Goal: Communication & Community: Answer question/provide support

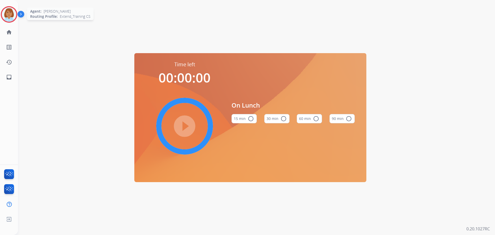
click at [14, 13] on img at bounding box center [9, 14] width 14 height 14
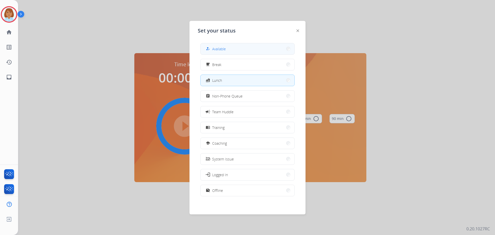
click at [214, 45] on button "how_to_reg Available" at bounding box center [248, 48] width 94 height 11
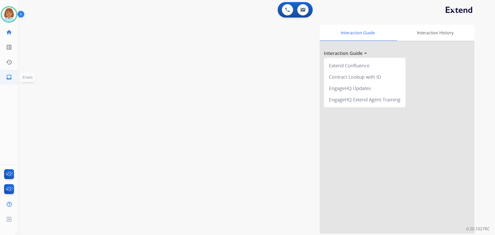
click at [5, 74] on link "inbox Emails" at bounding box center [9, 77] width 14 height 14
select select "**********"
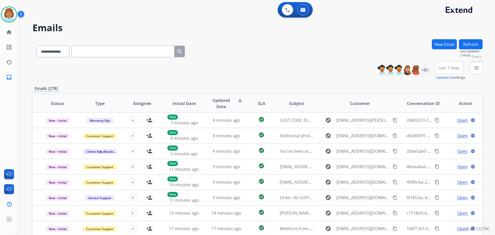
click at [477, 64] on button "menu Filters" at bounding box center [476, 68] width 12 height 12
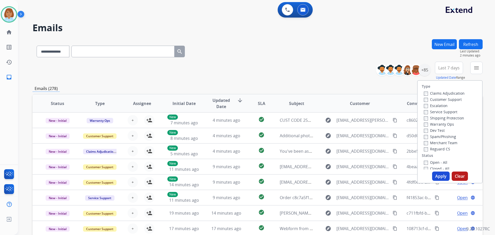
click at [445, 100] on label "Customer Support" at bounding box center [443, 99] width 38 height 5
click at [440, 118] on label "Shipping Protection" at bounding box center [444, 118] width 40 height 5
click at [430, 152] on div "Type Claims Adjudication Customer Support Escalation Service Support Shipping P…" at bounding box center [450, 125] width 64 height 89
click at [431, 150] on label "Reguard CS" at bounding box center [437, 148] width 26 height 5
click at [438, 179] on button "Apply" at bounding box center [441, 175] width 18 height 9
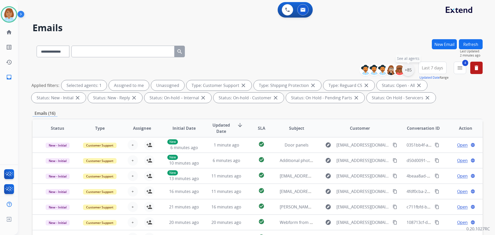
click at [406, 70] on div "+85" at bounding box center [408, 70] width 12 height 12
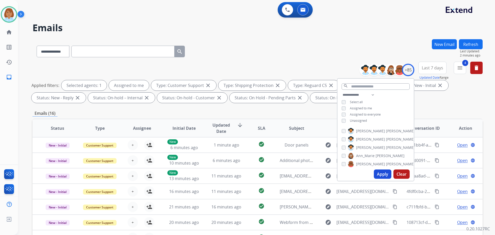
click at [378, 176] on button "Apply" at bounding box center [383, 173] width 18 height 9
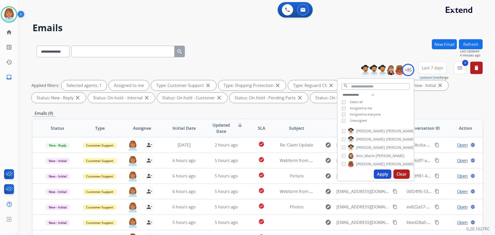
click at [325, 57] on div "**********" at bounding box center [257, 50] width 450 height 22
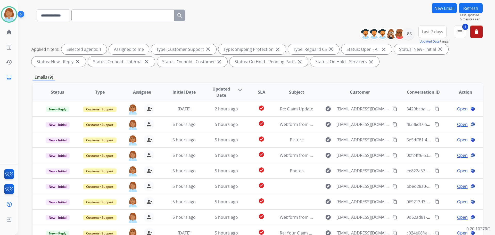
scroll to position [77, 0]
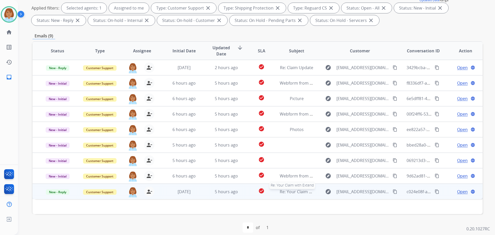
click at [291, 194] on div "Re: Your Claim with Extend" at bounding box center [297, 192] width 34 height 6
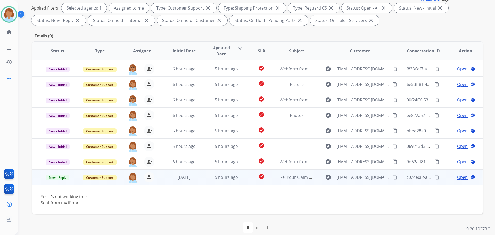
click at [457, 176] on span "Open" at bounding box center [462, 177] width 11 height 6
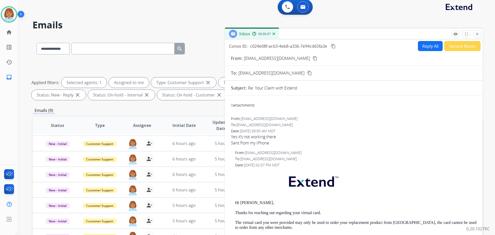
scroll to position [0, 0]
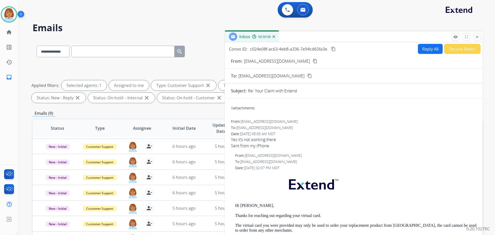
click at [428, 47] on button "Reply All" at bounding box center [430, 49] width 25 height 10
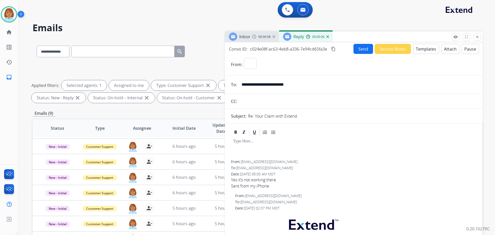
select select "**********"
click at [427, 47] on button "Templates" at bounding box center [426, 49] width 26 height 10
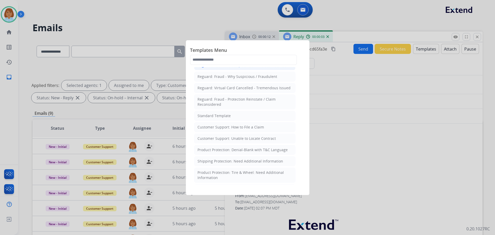
scroll to position [52, 0]
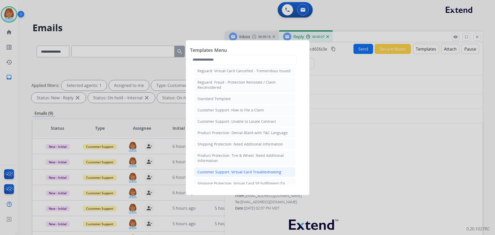
click at [243, 173] on div "Customer Support: Virtual Card Troubleshooting" at bounding box center [240, 171] width 84 height 5
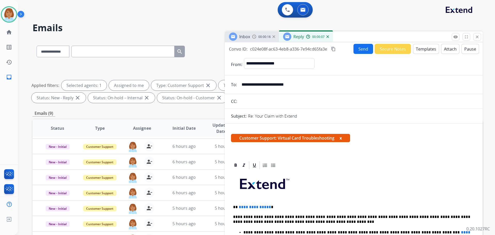
scroll to position [26, 0]
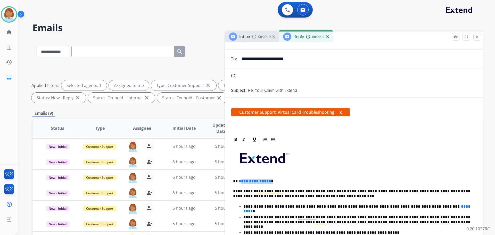
drag, startPoint x: 270, startPoint y: 184, endPoint x: 241, endPoint y: 182, distance: 29.2
click at [241, 182] on p "**********" at bounding box center [351, 181] width 237 height 5
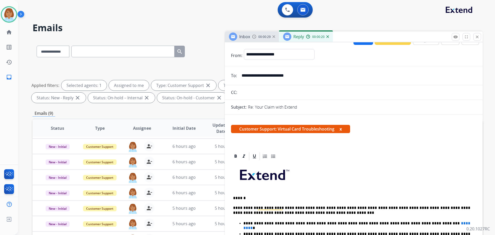
scroll to position [0, 0]
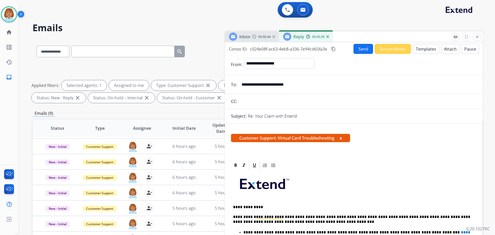
click at [263, 84] on input "**********" at bounding box center [358, 84] width 238 height 10
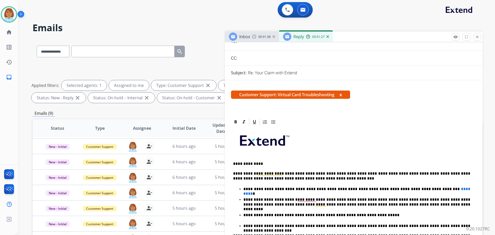
scroll to position [52, 0]
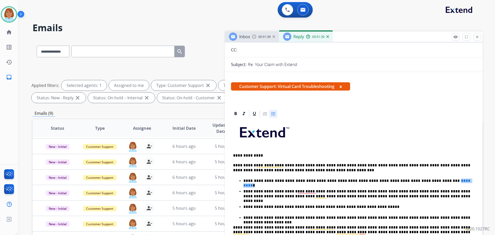
drag, startPoint x: 440, startPoint y: 181, endPoint x: 412, endPoint y: 182, distance: 28.1
click at [412, 182] on p "**********" at bounding box center [356, 180] width 227 height 5
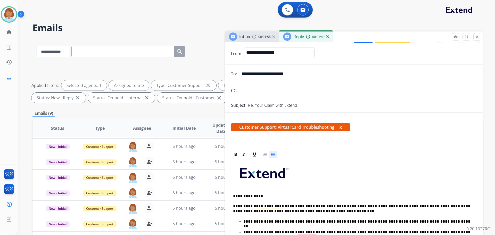
scroll to position [0, 0]
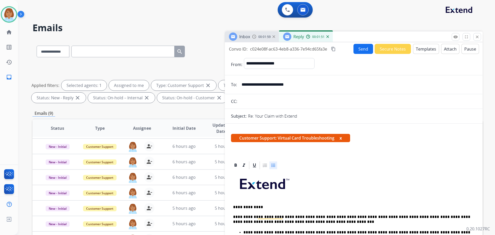
click at [362, 50] on button "Send" at bounding box center [364, 49] width 20 height 10
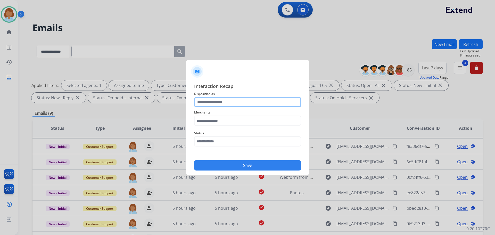
click at [256, 106] on input "text" at bounding box center [247, 102] width 107 height 10
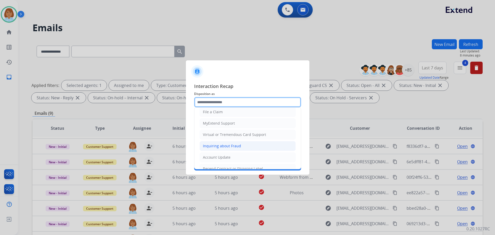
scroll to position [52, 0]
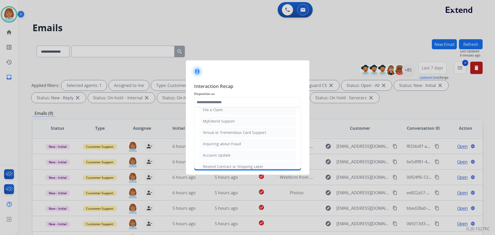
click at [261, 133] on div "Virtual or Tremendous Card Support" at bounding box center [234, 132] width 63 height 5
type input "**********"
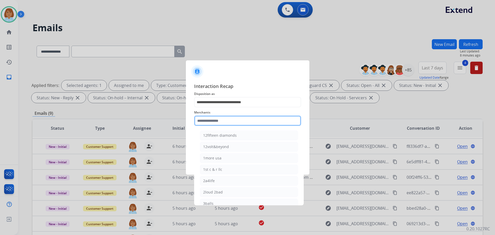
click at [259, 126] on input "text" at bounding box center [247, 121] width 107 height 10
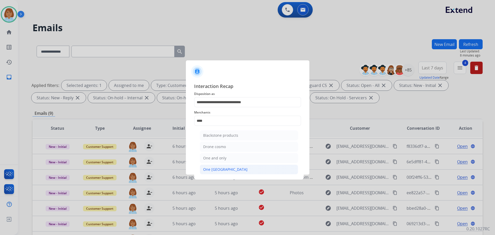
click at [239, 169] on li "One [GEOGRAPHIC_DATA]" at bounding box center [249, 170] width 98 height 10
type input "**********"
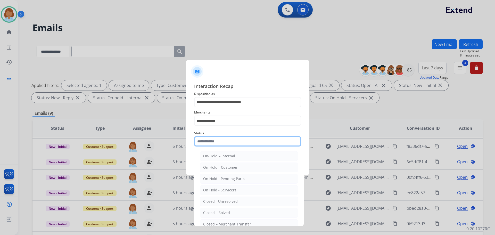
click at [241, 143] on input "text" at bounding box center [247, 141] width 107 height 10
click at [227, 213] on div "Closed – Solved" at bounding box center [216, 212] width 27 height 5
type input "**********"
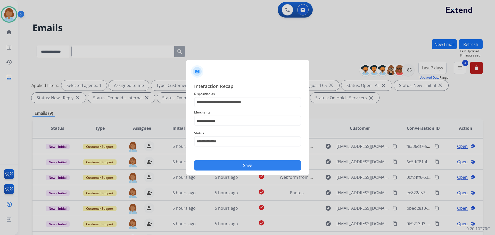
click at [274, 167] on button "Save" at bounding box center [247, 165] width 107 height 10
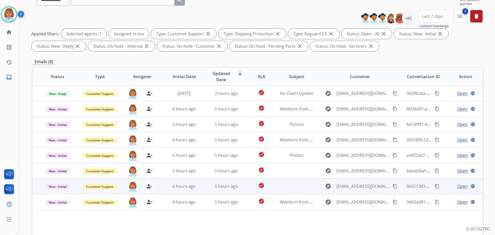
scroll to position [77, 0]
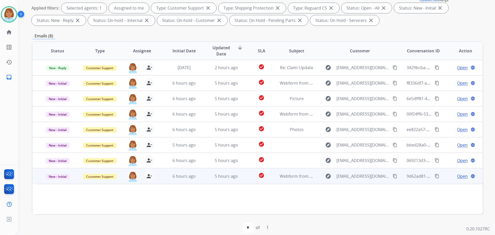
click at [275, 181] on td "Webform from brendawisser@gmail.com on 08/28/2025" at bounding box center [293, 175] width 42 height 15
click at [393, 177] on mat-icon "content_copy" at bounding box center [395, 176] width 5 height 5
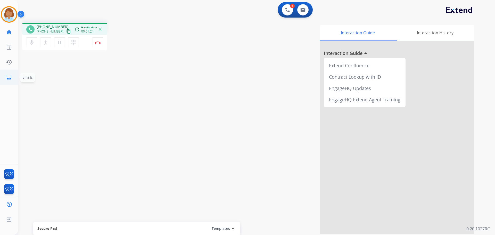
click at [4, 77] on link "inbox Emails" at bounding box center [9, 77] width 14 height 14
select select "**********"
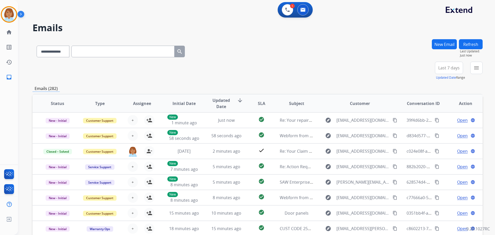
paste input "**********"
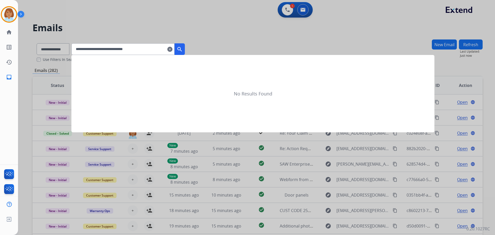
type input "**********"
click at [192, 48] on div at bounding box center [247, 117] width 495 height 235
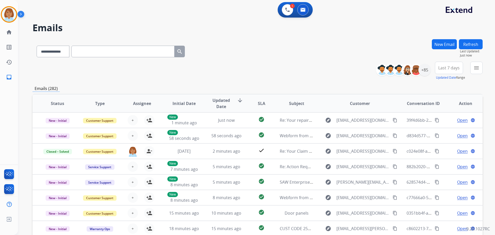
paste input "**********"
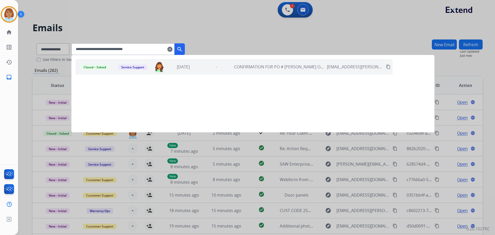
type input "**********"
drag, startPoint x: 190, startPoint y: 52, endPoint x: 191, endPoint y: 55, distance: 2.6
click at [185, 53] on button "search" at bounding box center [180, 49] width 10 height 12
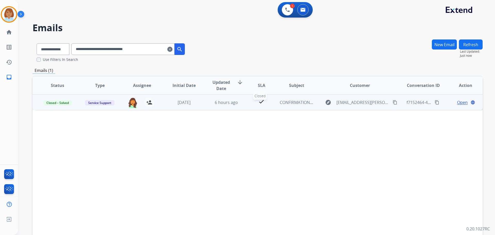
click at [268, 103] on div "check" at bounding box center [262, 103] width 20 height 8
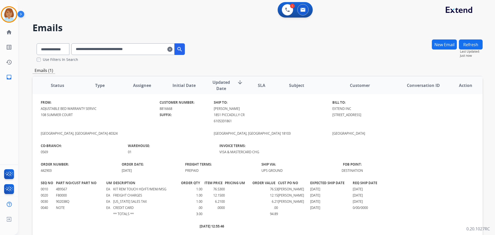
scroll to position [64, 0]
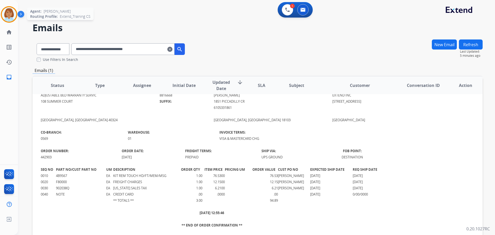
click at [6, 12] on img at bounding box center [9, 14] width 14 height 14
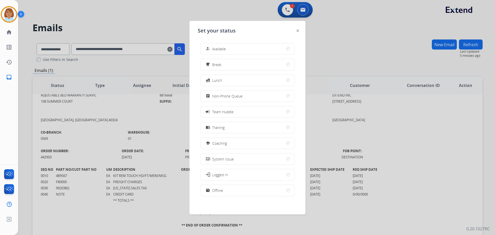
click at [146, 10] on div at bounding box center [247, 117] width 495 height 235
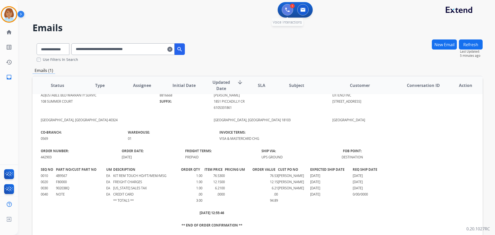
click at [284, 9] on button at bounding box center [287, 9] width 11 height 11
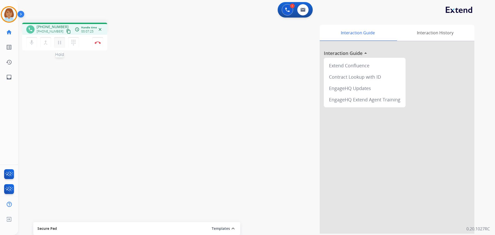
click at [58, 42] on mat-icon "pause" at bounding box center [59, 42] width 6 height 6
click at [33, 42] on mat-icon "mic" at bounding box center [32, 42] width 6 height 6
click at [60, 45] on mat-icon "play_arrow" at bounding box center [59, 42] width 6 height 6
click at [37, 45] on button "mic_off Mute" at bounding box center [31, 42] width 11 height 11
click at [179, 100] on div "Interaction Guide Interaction History Interaction Guide arrow_drop_up Extend Co…" at bounding box center [323, 129] width 304 height 209
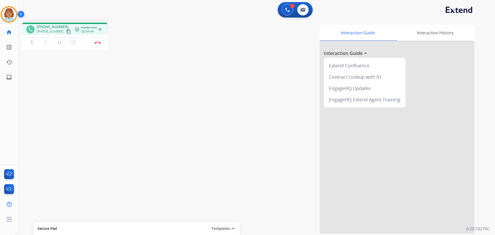
click at [66, 33] on mat-icon "content_copy" at bounding box center [68, 31] width 5 height 5
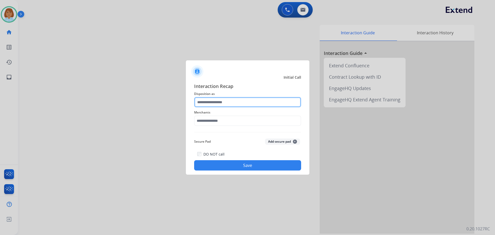
click at [258, 101] on input "text" at bounding box center [247, 102] width 107 height 10
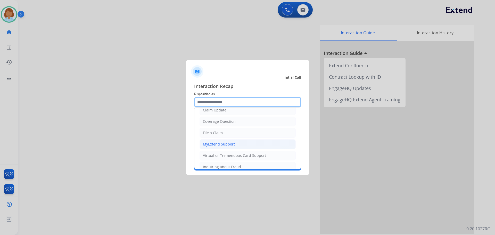
scroll to position [80, 0]
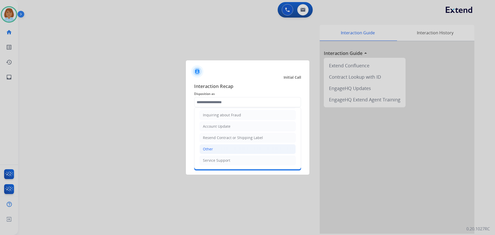
click at [220, 146] on li "Other" at bounding box center [248, 149] width 96 height 10
type input "*****"
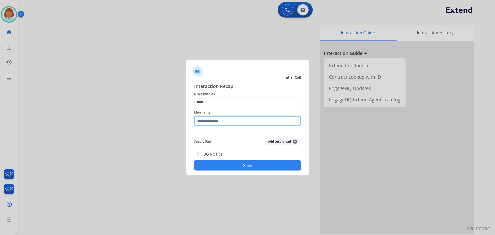
click at [229, 118] on input "text" at bounding box center [247, 121] width 107 height 10
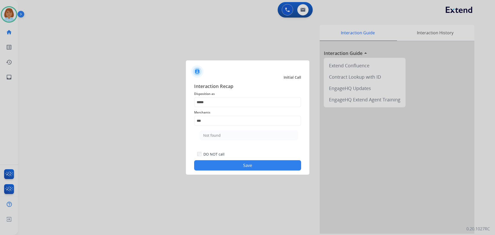
click at [212, 141] on ul "Not found" at bounding box center [248, 137] width 101 height 18
click at [214, 135] on div "Not found" at bounding box center [212, 135] width 18 height 5
type input "*********"
click at [231, 172] on div "Interaction Recap Disposition as ***** Merchants ********* Secure Pad Add secur…" at bounding box center [248, 126] width 124 height 96
click at [274, 173] on div "Interaction Recap Disposition as ***** Merchants ********* Secure Pad Add secur…" at bounding box center [248, 126] width 124 height 96
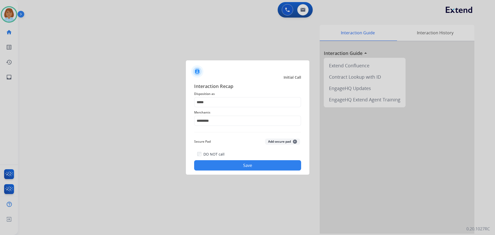
click at [277, 167] on button "Save" at bounding box center [247, 165] width 107 height 10
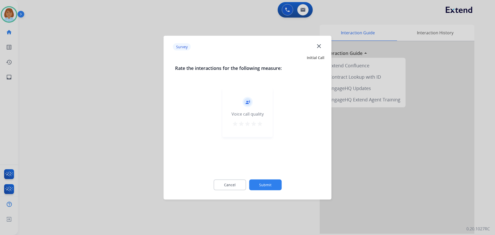
click at [270, 176] on div "Cancel Submit" at bounding box center [247, 184] width 145 height 23
click at [269, 181] on button "Submit" at bounding box center [265, 184] width 32 height 11
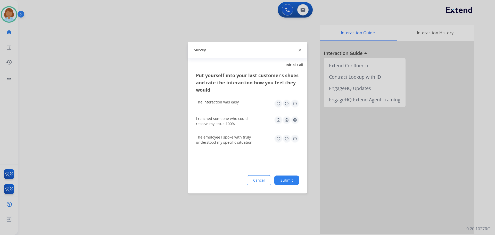
click at [282, 178] on button "Submit" at bounding box center [286, 179] width 25 height 9
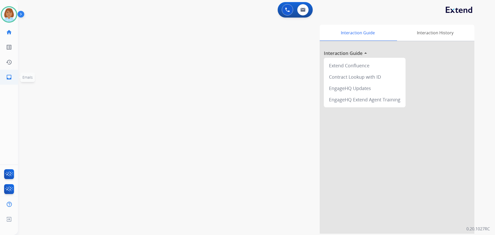
click at [5, 77] on link "inbox Emails" at bounding box center [9, 77] width 14 height 14
select select "**********"
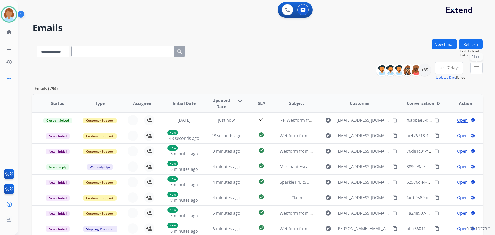
click at [481, 72] on button "menu Filters" at bounding box center [476, 68] width 12 height 12
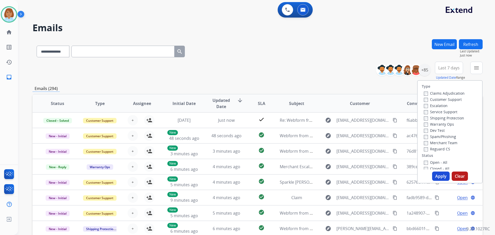
click at [441, 99] on label "Customer Support" at bounding box center [443, 99] width 38 height 5
click at [431, 119] on label "Shipping Protection" at bounding box center [444, 118] width 40 height 5
click at [425, 162] on label "Open - All" at bounding box center [435, 162] width 23 height 5
click at [441, 177] on button "Apply" at bounding box center [441, 175] width 18 height 9
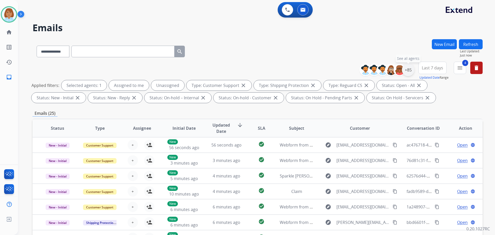
click at [408, 68] on div "+85" at bounding box center [408, 70] width 12 height 12
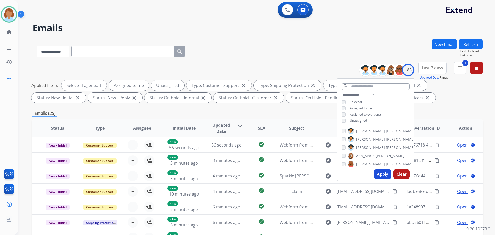
click at [355, 120] on span "Unassigned" at bounding box center [358, 120] width 17 height 4
click at [380, 175] on button "Apply" at bounding box center [383, 173] width 18 height 9
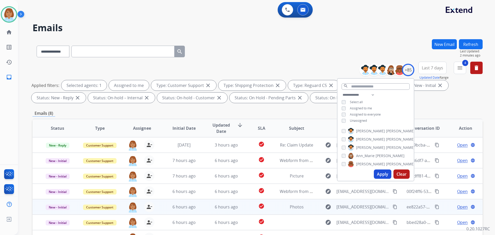
scroll to position [77, 0]
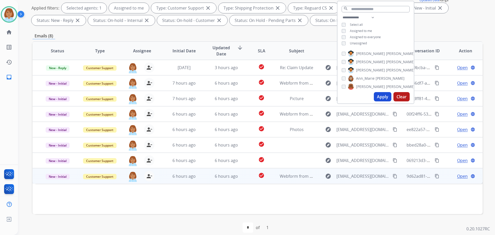
click at [243, 179] on td "check_circle" at bounding box center [257, 175] width 28 height 15
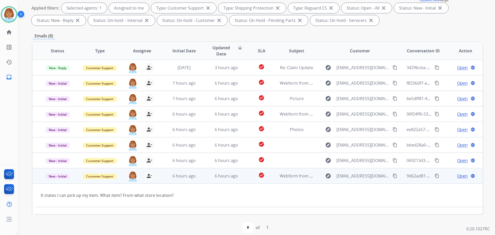
click at [459, 175] on span "Open" at bounding box center [462, 176] width 11 height 6
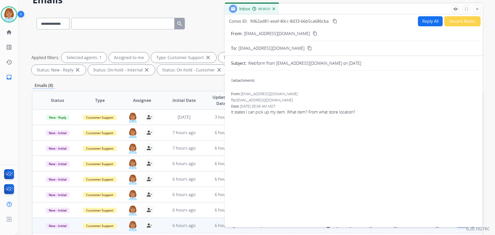
scroll to position [0, 0]
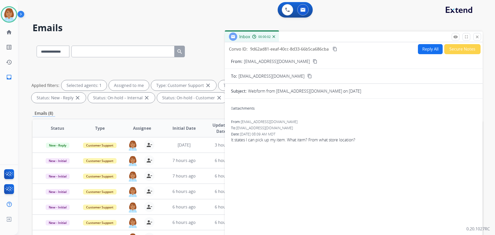
click at [425, 45] on button "Reply All" at bounding box center [430, 49] width 25 height 10
select select "**********"
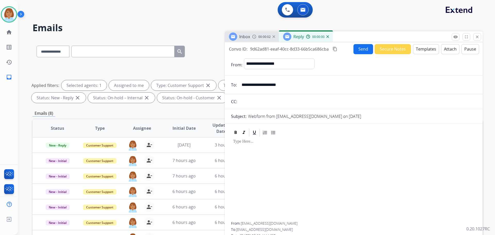
click at [417, 51] on button "Templates" at bounding box center [426, 49] width 26 height 10
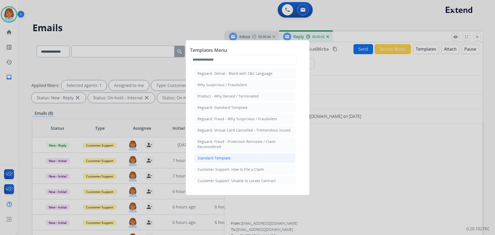
click at [233, 156] on li "Standard Template" at bounding box center [244, 158] width 101 height 10
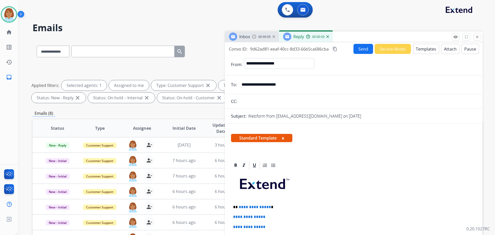
scroll to position [26, 0]
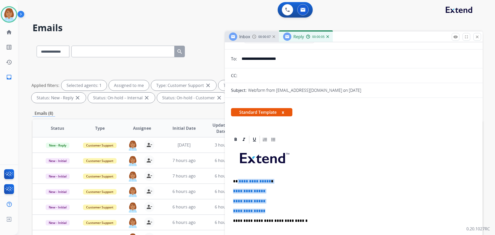
drag, startPoint x: 269, startPoint y: 212, endPoint x: 238, endPoint y: 181, distance: 44.3
click at [238, 181] on div "**********" at bounding box center [354, 232] width 246 height 177
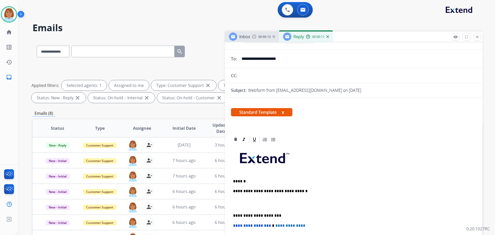
click at [285, 183] on p "******" at bounding box center [351, 181] width 237 height 5
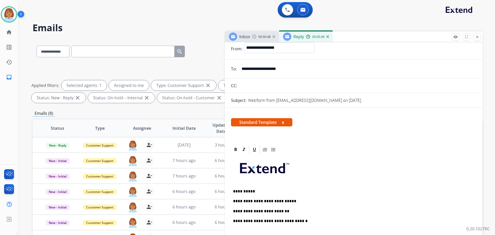
scroll to position [0, 0]
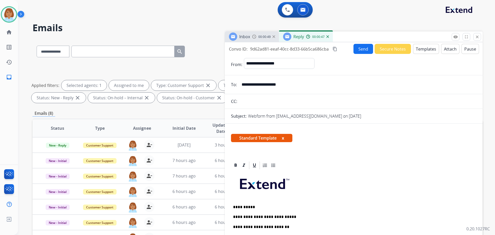
click at [272, 88] on input "**********" at bounding box center [358, 84] width 238 height 10
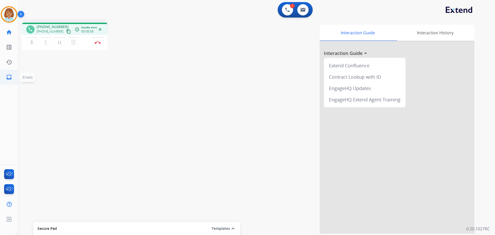
click at [5, 78] on link "inbox Emails" at bounding box center [9, 77] width 14 height 14
select select "**********"
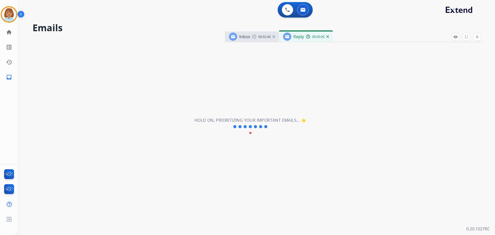
select select "**********"
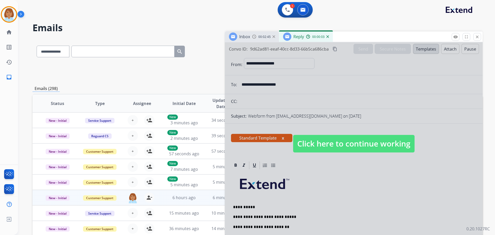
click at [395, 138] on span "Click here to continue working" at bounding box center [353, 144] width 121 height 18
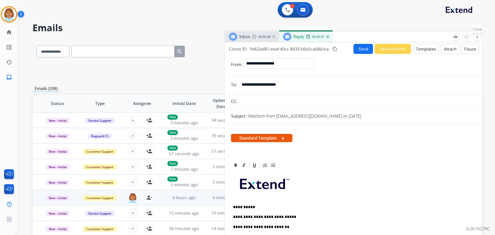
click at [476, 40] on button "close Close" at bounding box center [477, 37] width 8 height 8
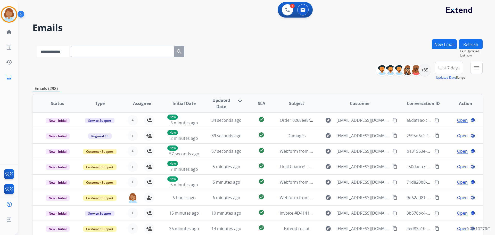
click at [43, 50] on select "**********" at bounding box center [53, 52] width 32 height 12
select select "**********"
click at [37, 46] on select "**********" at bounding box center [53, 52] width 32 height 12
drag, startPoint x: 105, startPoint y: 49, endPoint x: 105, endPoint y: 54, distance: 4.6
paste input "**********"
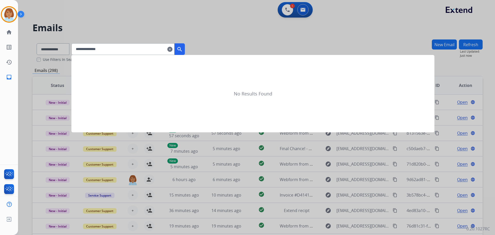
type input "**********"
drag, startPoint x: 192, startPoint y: 48, endPoint x: 192, endPoint y: 51, distance: 2.9
click at [192, 48] on div at bounding box center [247, 117] width 495 height 235
select select "**********"
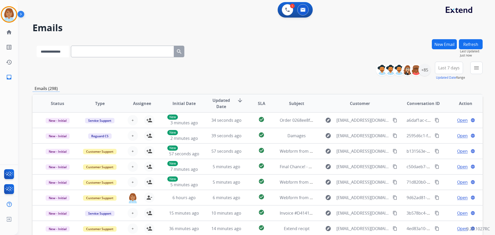
click at [62, 54] on select "**********" at bounding box center [53, 52] width 32 height 12
select select "**********"
click at [37, 46] on select "**********" at bounding box center [53, 52] width 32 height 12
paste input "**********"
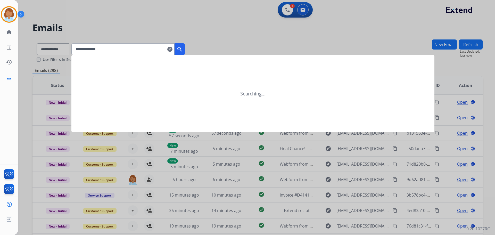
type input "**********"
click at [183, 51] on mat-icon "search" at bounding box center [180, 49] width 6 height 6
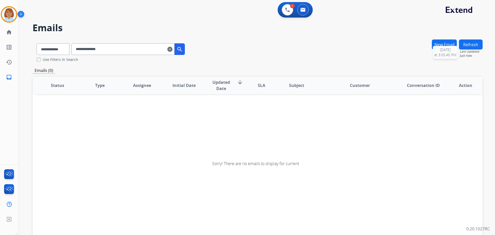
click at [469, 50] on span "Last Updated:" at bounding box center [471, 52] width 23 height 4
click at [469, 45] on button "Refresh" at bounding box center [471, 44] width 24 height 10
click at [308, 12] on button at bounding box center [302, 9] width 11 height 11
click at [307, 15] on div "0 Email Interactions" at bounding box center [302, 9] width 15 height 11
click at [306, 11] on button at bounding box center [302, 9] width 11 height 11
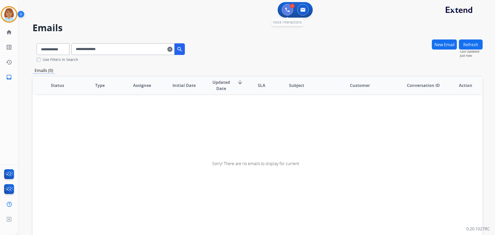
click at [290, 12] on button at bounding box center [287, 9] width 11 height 11
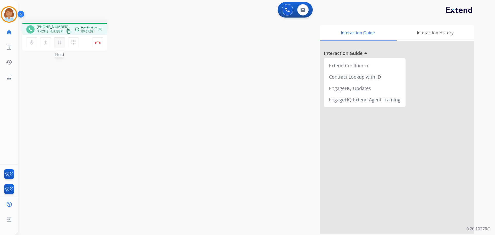
click at [58, 45] on mat-icon "pause" at bounding box center [59, 42] width 6 height 6
click at [31, 44] on mat-icon "mic" at bounding box center [32, 42] width 6 height 6
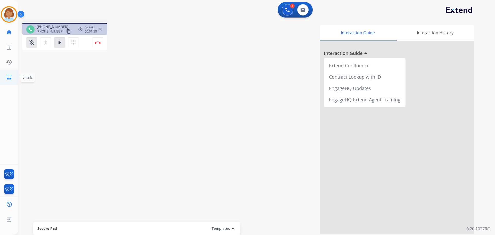
click at [17, 75] on ul "inbox Emails Emails" at bounding box center [9, 77] width 18 height 15
click at [14, 80] on link "inbox Emails" at bounding box center [9, 77] width 14 height 14
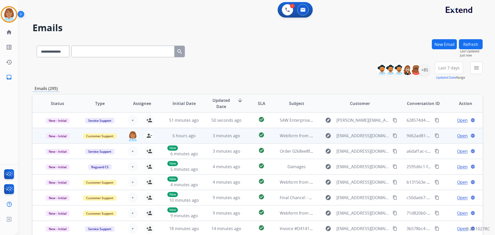
click at [247, 140] on td "check_circle" at bounding box center [257, 135] width 28 height 15
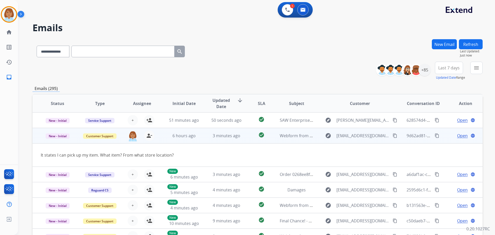
scroll to position [15, 0]
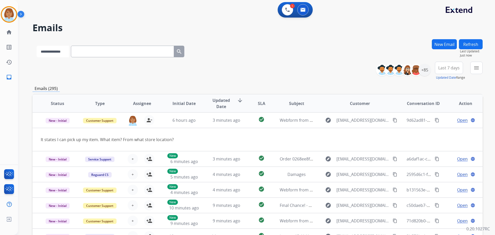
click at [61, 47] on select "**********" at bounding box center [53, 52] width 32 height 12
select select "**********"
click at [37, 46] on select "**********" at bounding box center [53, 52] width 32 height 12
drag, startPoint x: 87, startPoint y: 55, endPoint x: 87, endPoint y: 59, distance: 3.1
drag, startPoint x: 87, startPoint y: 59, endPoint x: 110, endPoint y: 52, distance: 23.8
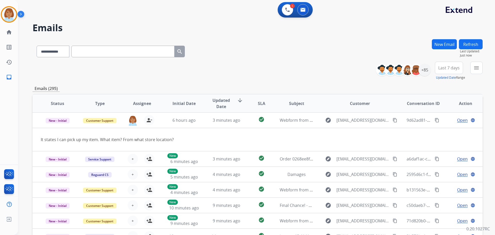
paste input "**********"
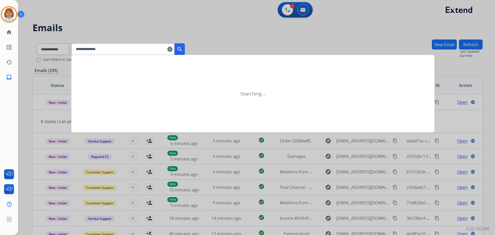
type input "**********"
click at [185, 53] on button "search" at bounding box center [180, 49] width 10 height 12
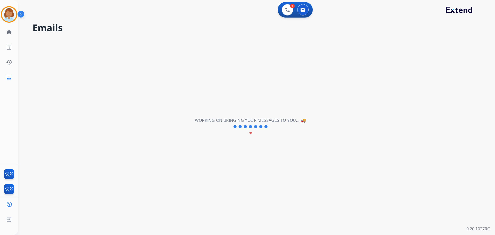
scroll to position [1, 0]
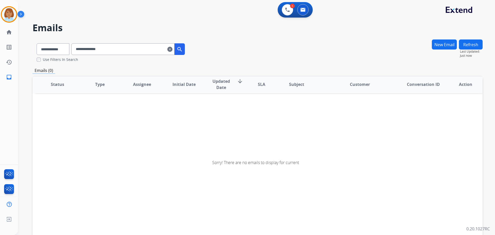
click at [465, 45] on button "Refresh" at bounding box center [471, 44] width 24 height 10
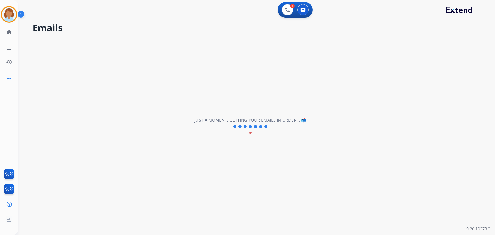
drag, startPoint x: 291, startPoint y: 232, endPoint x: 290, endPoint y: 229, distance: 3.4
click at [291, 232] on div "**********" at bounding box center [250, 127] width 465 height 216
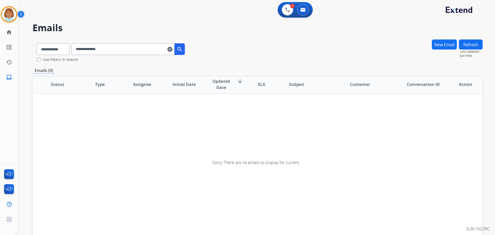
click at [95, 49] on input "**********" at bounding box center [122, 49] width 103 height 12
click at [49, 61] on label "Use Filters In Search" at bounding box center [60, 59] width 35 height 5
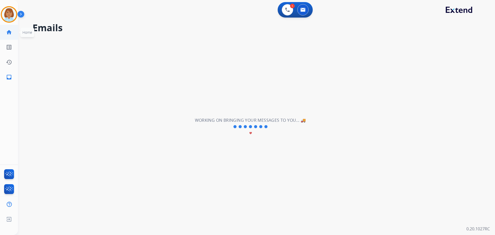
click at [10, 38] on link "home Home" at bounding box center [9, 32] width 14 height 14
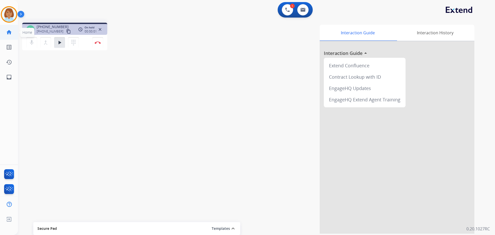
click at [7, 31] on mat-icon "home" at bounding box center [9, 32] width 6 height 6
click at [30, 107] on div "phone +18127748148 +18127748148 content_copy access_time Call metrics Queue 12:…" at bounding box center [250, 126] width 465 height 215
click at [6, 81] on link "inbox Emails" at bounding box center [9, 77] width 14 height 14
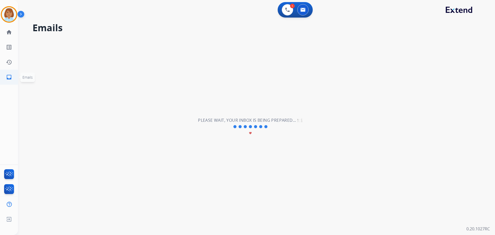
drag, startPoint x: 5, startPoint y: 77, endPoint x: 4, endPoint y: 82, distance: 4.5
click at [4, 82] on link "inbox Emails" at bounding box center [9, 77] width 14 height 14
click at [6, 76] on mat-icon "inbox" at bounding box center [9, 77] width 6 height 6
click at [4, 37] on link "home Home" at bounding box center [9, 32] width 14 height 14
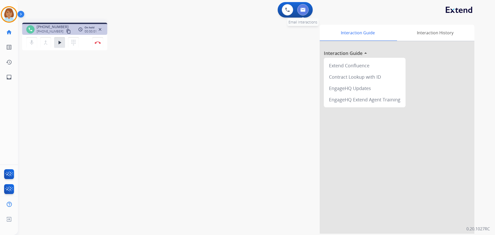
click at [304, 7] on button at bounding box center [302, 9] width 11 height 11
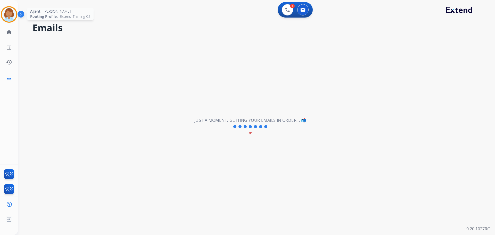
click at [12, 18] on img at bounding box center [9, 14] width 14 height 14
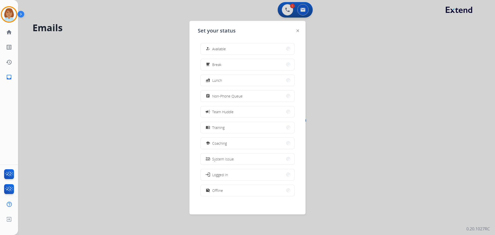
click at [113, 48] on div at bounding box center [247, 117] width 495 height 235
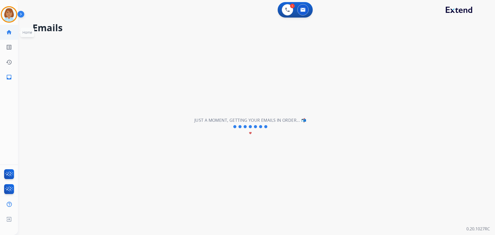
click at [5, 31] on link "home Home" at bounding box center [9, 32] width 14 height 14
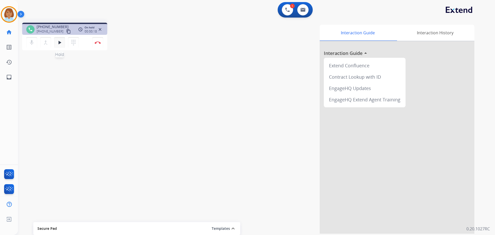
click at [63, 45] on button "play_arrow Hold" at bounding box center [59, 42] width 11 height 11
click at [5, 69] on ul "history Interaction Log Interaction Log" at bounding box center [9, 62] width 18 height 15
click at [10, 76] on mat-icon "inbox" at bounding box center [9, 77] width 6 height 6
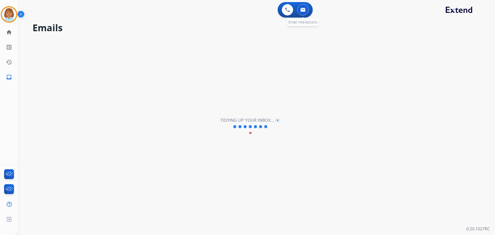
click at [304, 5] on button at bounding box center [302, 9] width 11 height 11
click at [302, 14] on button at bounding box center [302, 9] width 11 height 11
click at [6, 29] on mat-icon "home" at bounding box center [9, 32] width 6 height 6
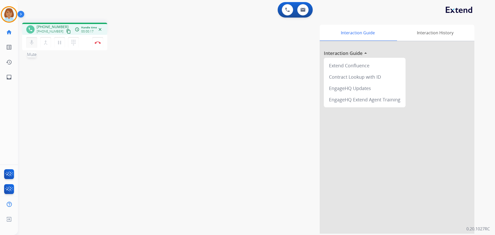
click at [35, 44] on button "mic Mute" at bounding box center [31, 42] width 11 height 11
click at [35, 44] on button "mic_off Mute" at bounding box center [31, 42] width 11 height 11
click at [35, 44] on button "mic Mute" at bounding box center [31, 42] width 11 height 11
click at [35, 43] on button "mic_off Mute" at bounding box center [31, 42] width 11 height 11
click at [304, 12] on button at bounding box center [302, 9] width 11 height 11
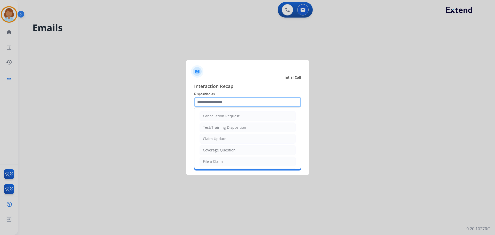
click at [219, 104] on input "text" at bounding box center [247, 102] width 107 height 10
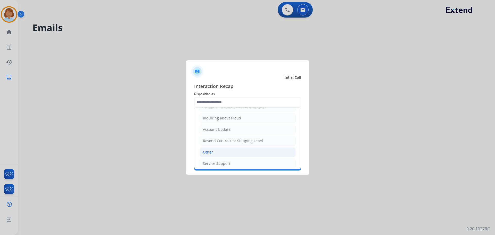
click at [213, 154] on li "Other" at bounding box center [248, 152] width 96 height 10
type input "*****"
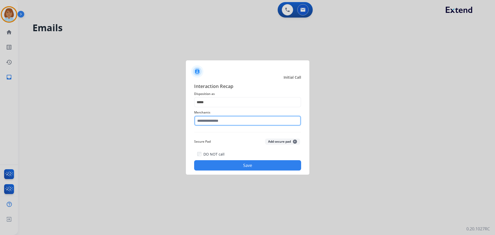
click at [225, 120] on input "text" at bounding box center [247, 121] width 107 height 10
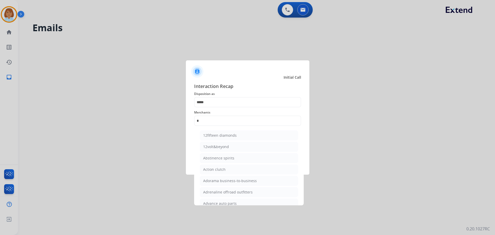
drag, startPoint x: 474, startPoint y: 214, endPoint x: 453, endPoint y: 215, distance: 20.6
click at [453, 215] on div at bounding box center [247, 117] width 495 height 235
click at [249, 120] on input "*" at bounding box center [247, 121] width 107 height 10
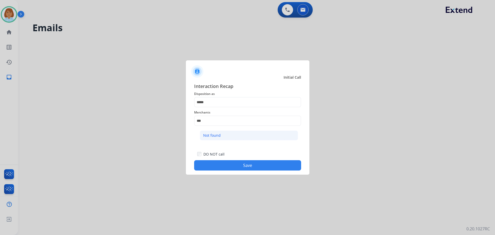
click at [235, 137] on li "Not found" at bounding box center [249, 135] width 98 height 10
type input "*********"
click at [244, 168] on button "Save" at bounding box center [247, 165] width 107 height 10
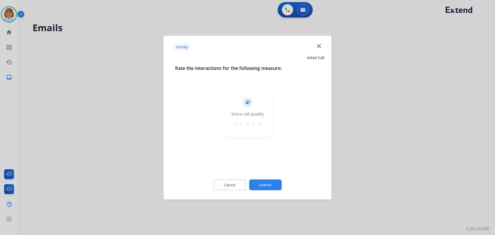
click at [261, 181] on button "Submit" at bounding box center [265, 184] width 32 height 11
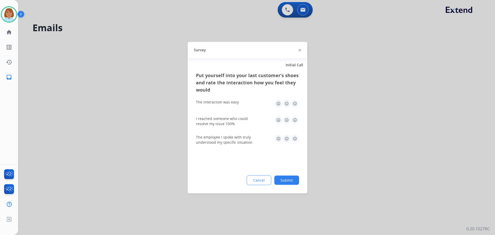
click at [291, 181] on button "Submit" at bounding box center [286, 179] width 25 height 9
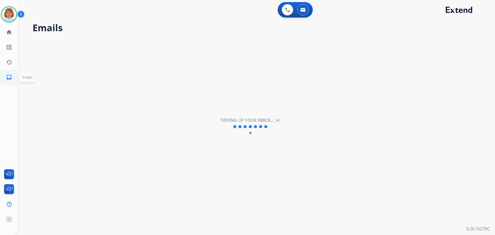
click at [11, 72] on link "inbox Emails" at bounding box center [9, 77] width 14 height 14
click at [286, 13] on button at bounding box center [287, 9] width 11 height 11
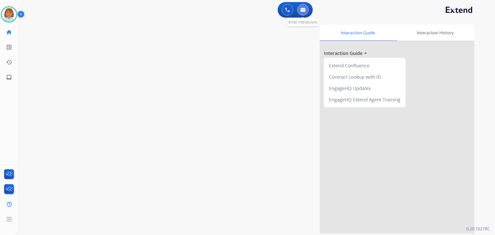
click at [305, 12] on button at bounding box center [302, 9] width 11 height 11
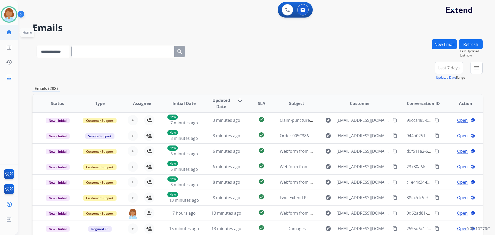
click at [12, 29] on link "home Home" at bounding box center [9, 32] width 14 height 14
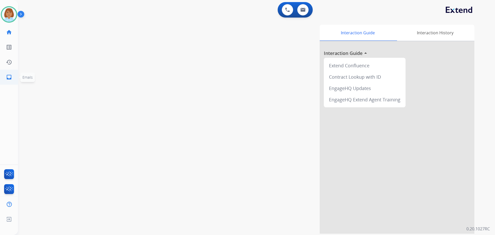
click at [10, 75] on mat-icon "inbox" at bounding box center [9, 77] width 6 height 6
select select "**********"
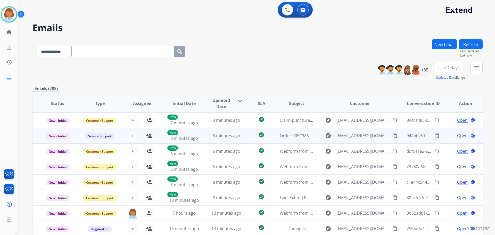
scroll to position [1, 0]
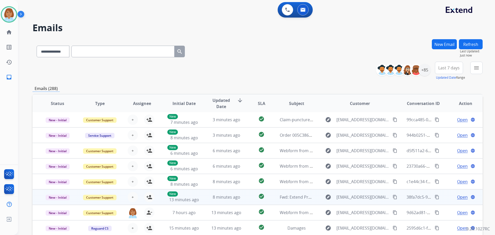
click at [319, 198] on td "explore dlfaughn@mac.com content_copy" at bounding box center [356, 196] width 84 height 15
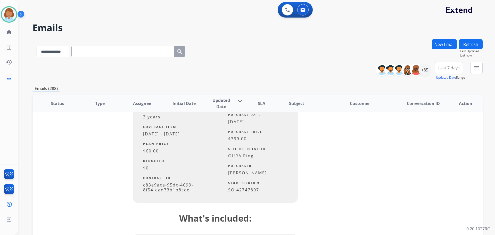
scroll to position [438, 0]
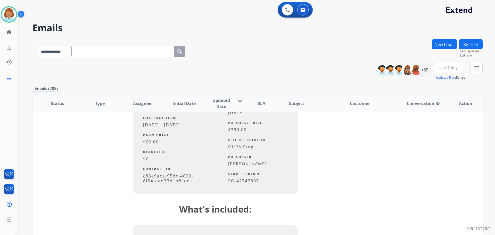
click at [171, 183] on span "c83e9ace-95dc-4699-8f54-ead73b1b8cee" at bounding box center [168, 178] width 50 height 11
copy span "c83e9ace-95dc-4699-8f54-ead73b1b8cee"
click at [286, 9] on img at bounding box center [287, 9] width 5 height 5
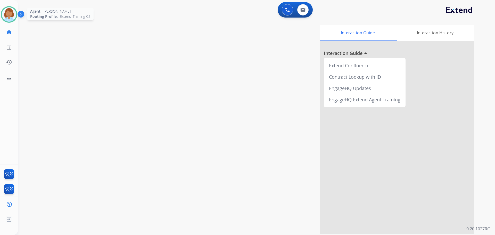
click at [12, 17] on img at bounding box center [9, 14] width 14 height 14
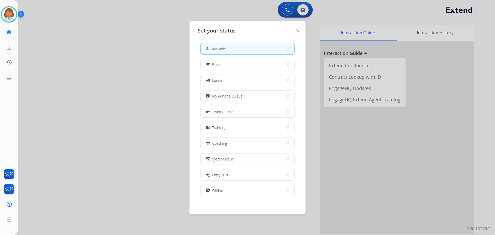
drag, startPoint x: 157, startPoint y: 30, endPoint x: 131, endPoint y: 29, distance: 25.3
click at [156, 30] on div at bounding box center [247, 117] width 495 height 235
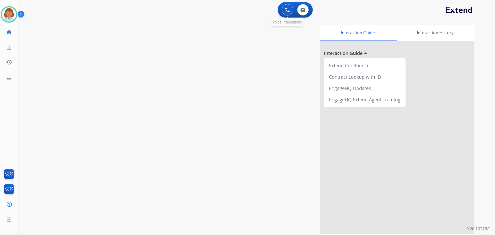
click at [287, 8] on img at bounding box center [287, 9] width 5 height 5
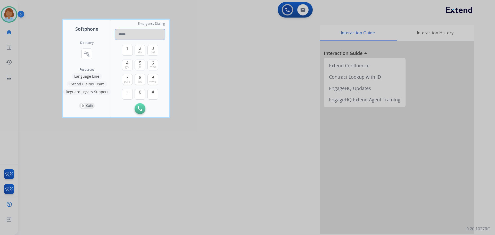
drag, startPoint x: 122, startPoint y: 28, endPoint x: 120, endPoint y: 32, distance: 3.8
click at [120, 33] on input "tel" at bounding box center [140, 34] width 50 height 11
paste input "**********"
type input "**********"
click at [140, 108] on img at bounding box center [140, 108] width 5 height 5
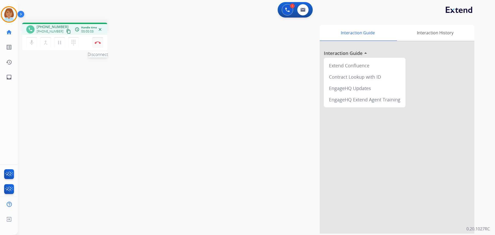
click at [97, 46] on button "Disconnect" at bounding box center [97, 42] width 11 height 11
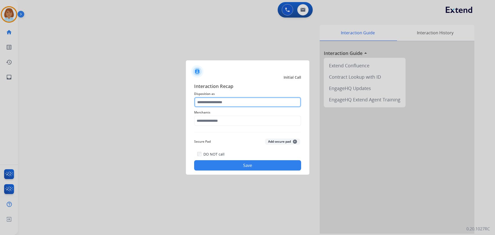
drag, startPoint x: 243, startPoint y: 102, endPoint x: 245, endPoint y: 103, distance: 2.9
click at [245, 103] on input "text" at bounding box center [247, 102] width 107 height 10
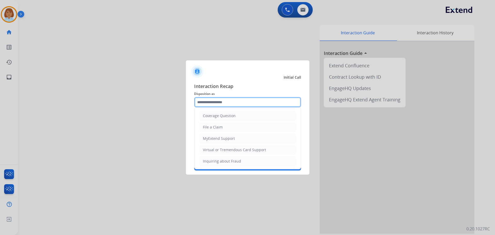
scroll to position [103, 0]
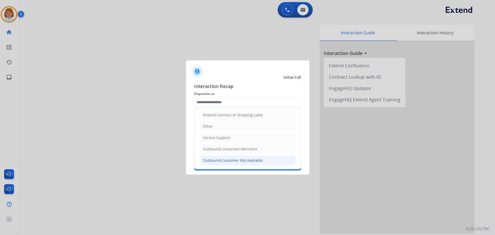
click at [250, 162] on div "Outbound-Customer Not Available" at bounding box center [233, 160] width 60 height 5
type input "**********"
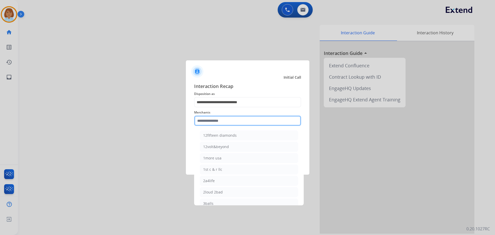
drag, startPoint x: 241, startPoint y: 116, endPoint x: 239, endPoint y: 123, distance: 7.3
click at [241, 118] on input "text" at bounding box center [247, 121] width 107 height 10
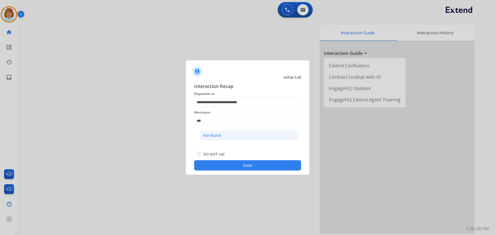
click at [216, 136] on div "Not found" at bounding box center [212, 135] width 18 height 5
type input "*********"
click at [266, 173] on div "**********" at bounding box center [248, 126] width 124 height 96
click at [246, 165] on button "Save" at bounding box center [247, 165] width 107 height 10
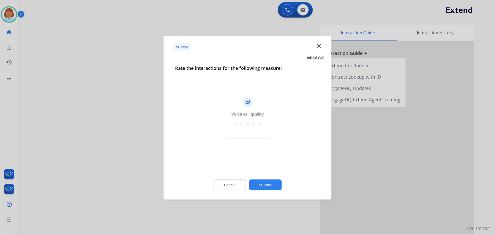
click at [277, 185] on button "Submit" at bounding box center [265, 184] width 32 height 11
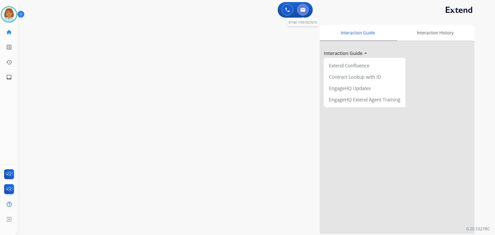
click at [307, 11] on button at bounding box center [302, 9] width 11 height 11
select select "**********"
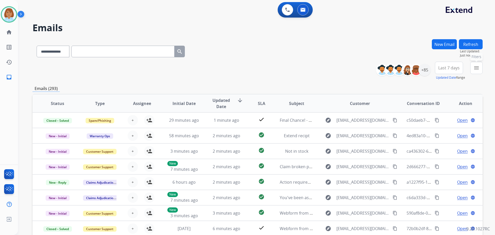
click at [476, 70] on mat-icon "menu" at bounding box center [476, 68] width 6 height 6
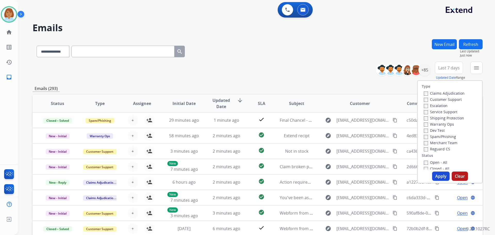
click at [435, 98] on label "Customer Support" at bounding box center [443, 99] width 38 height 5
click at [435, 117] on label "Shipping Protection" at bounding box center [444, 118] width 40 height 5
click at [425, 151] on label "Reguard CS" at bounding box center [437, 148] width 26 height 5
click at [442, 179] on button "Apply" at bounding box center [441, 175] width 18 height 9
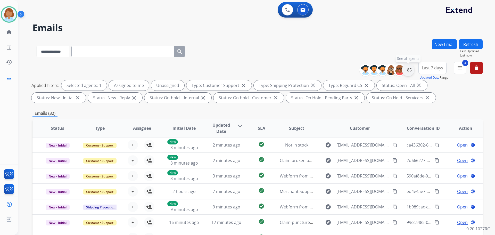
drag, startPoint x: 410, startPoint y: 71, endPoint x: 407, endPoint y: 75, distance: 4.6
click at [410, 71] on div "+85" at bounding box center [408, 70] width 12 height 12
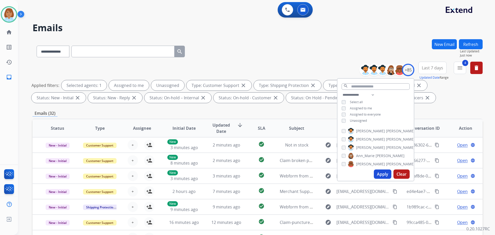
click at [353, 119] on span "Unassigned" at bounding box center [358, 120] width 17 height 4
click at [380, 176] on button "Apply" at bounding box center [383, 173] width 18 height 9
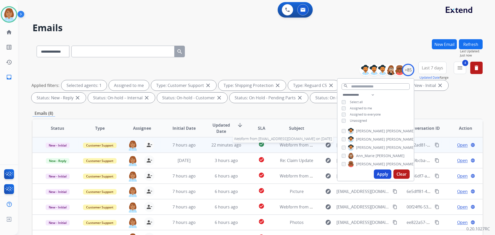
click at [304, 147] on span "Webform from brendawisser@gmail.com on 08/28/2025" at bounding box center [338, 145] width 117 height 6
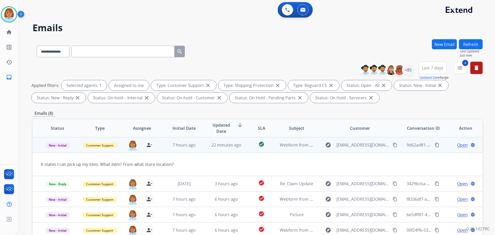
click at [457, 147] on span "Open" at bounding box center [462, 145] width 11 height 6
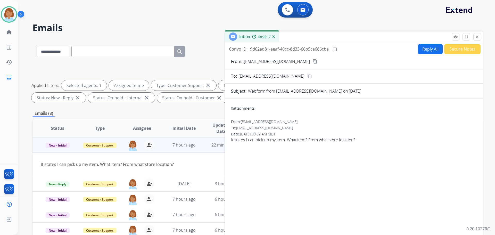
click at [313, 63] on mat-icon "content_copy" at bounding box center [315, 61] width 5 height 5
click at [426, 48] on button "Reply All" at bounding box center [430, 49] width 25 height 10
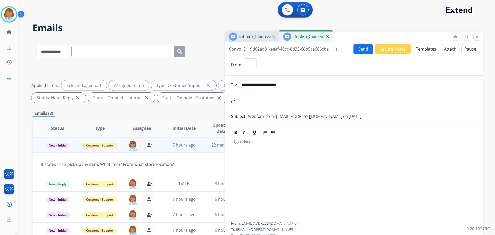
select select "**********"
click at [428, 46] on button "Templates" at bounding box center [426, 49] width 26 height 10
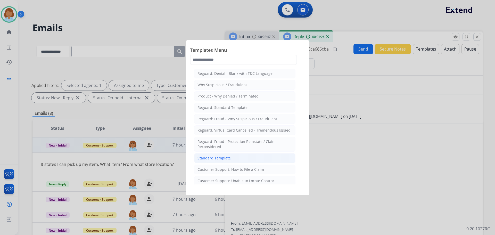
click at [246, 159] on li "Standard Template" at bounding box center [244, 158] width 101 height 10
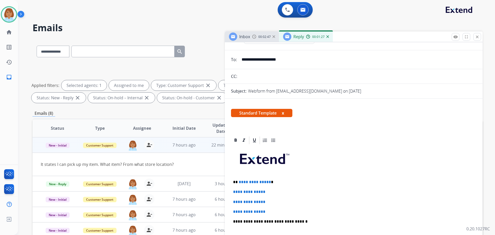
scroll to position [26, 0]
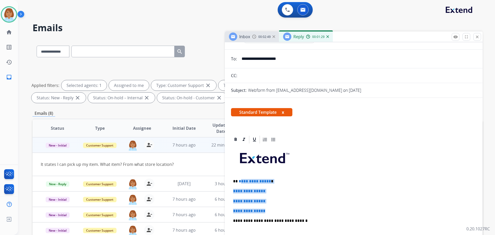
drag, startPoint x: 256, startPoint y: 210, endPoint x: 240, endPoint y: 181, distance: 33.2
click at [240, 181] on div "**********" at bounding box center [354, 232] width 246 height 177
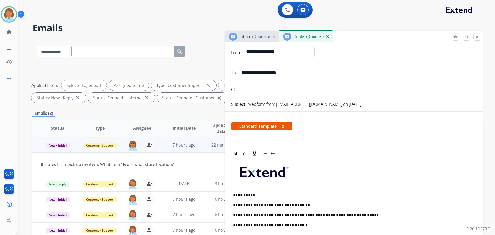
scroll to position [0, 0]
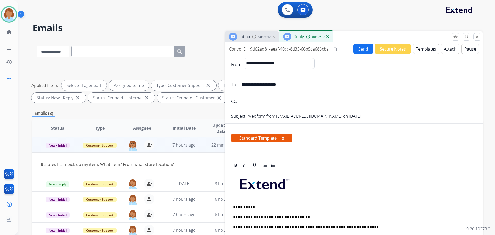
click at [354, 51] on button "Send" at bounding box center [364, 49] width 20 height 10
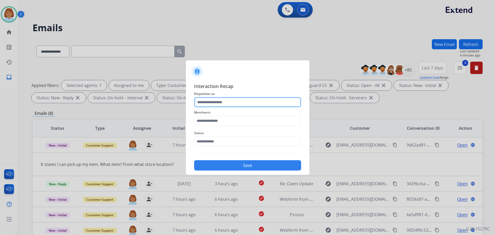
click at [225, 104] on input "text" at bounding box center [247, 102] width 107 height 10
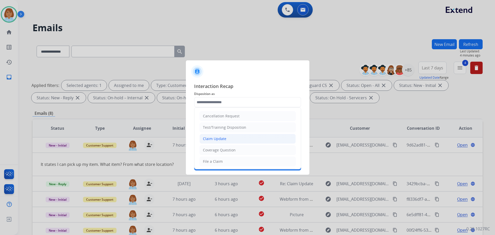
click at [219, 138] on div "Claim Update" at bounding box center [214, 138] width 23 height 5
type input "**********"
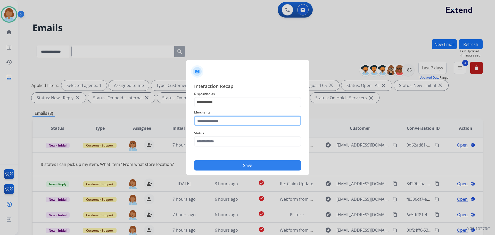
click at [235, 122] on input "text" at bounding box center [247, 121] width 107 height 10
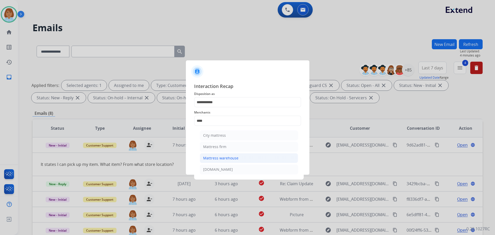
click at [227, 162] on li "Mattress warehouse" at bounding box center [249, 158] width 98 height 10
type input "**********"
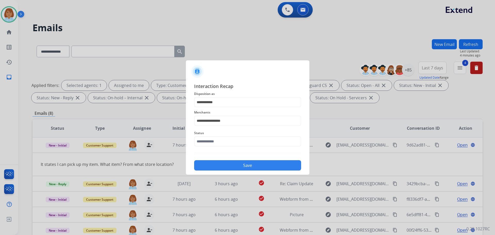
click at [228, 148] on div "Status" at bounding box center [247, 138] width 107 height 21
click at [227, 147] on div "Status" at bounding box center [247, 138] width 107 height 21
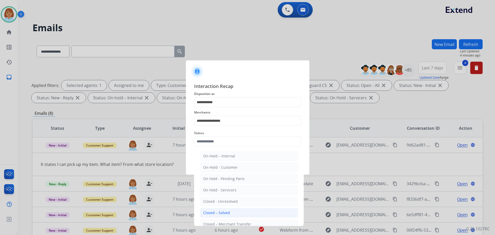
click at [215, 211] on div "Closed – Solved" at bounding box center [216, 212] width 27 height 5
type input "**********"
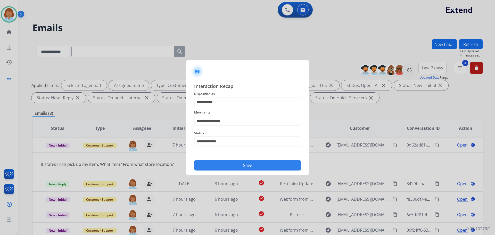
click at [246, 161] on button "Save" at bounding box center [247, 165] width 107 height 10
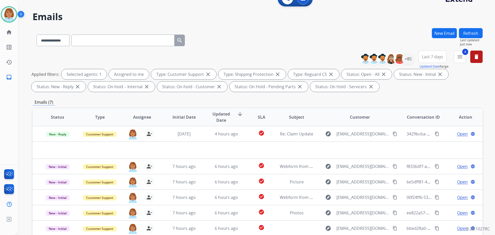
scroll to position [83, 0]
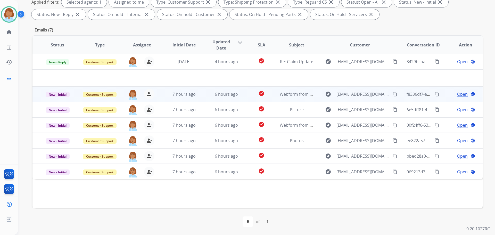
click at [318, 95] on td "explore ronda1109@yahoo.com content_copy" at bounding box center [356, 93] width 84 height 15
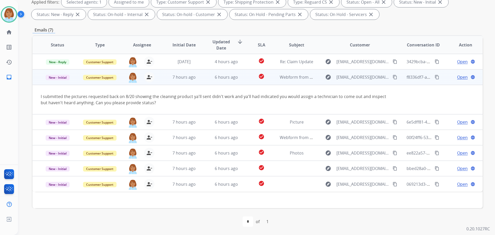
click at [393, 78] on mat-icon "content_copy" at bounding box center [395, 77] width 5 height 5
click at [458, 79] on span "Open" at bounding box center [462, 77] width 11 height 6
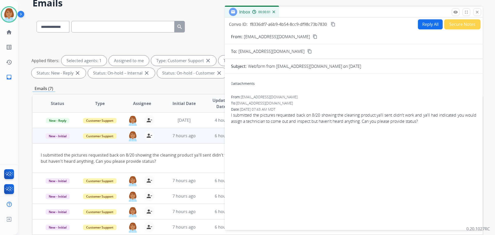
scroll to position [0, 0]
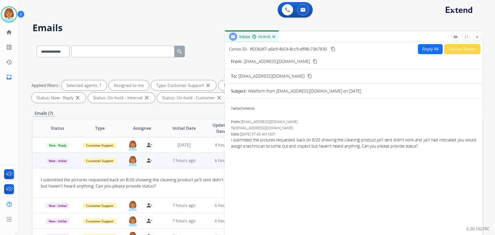
click at [421, 48] on button "Reply All" at bounding box center [430, 49] width 25 height 10
select select "**********"
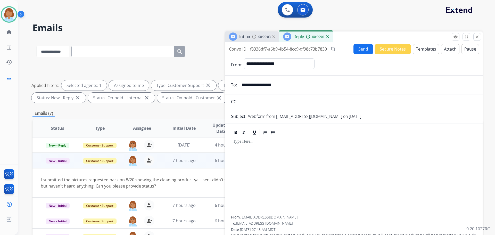
click at [421, 48] on button "Templates" at bounding box center [426, 49] width 26 height 10
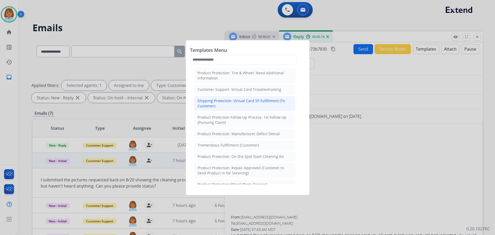
scroll to position [155, 0]
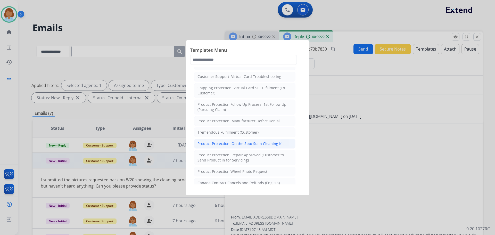
click at [268, 142] on div "Product Protection: On the Spot Stain Cleaning Kit" at bounding box center [241, 143] width 86 height 5
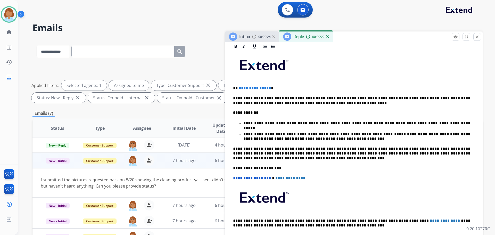
scroll to position [129, 0]
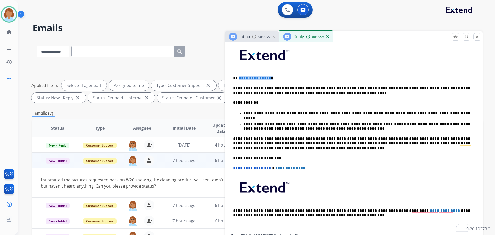
drag, startPoint x: 273, startPoint y: 77, endPoint x: 239, endPoint y: 75, distance: 34.6
click at [239, 76] on p "**********" at bounding box center [351, 78] width 237 height 5
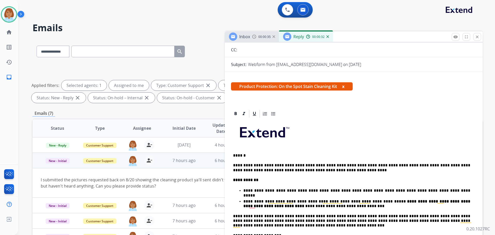
scroll to position [0, 0]
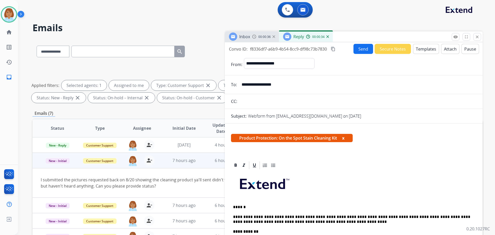
click at [365, 45] on button "Send" at bounding box center [364, 49] width 20 height 10
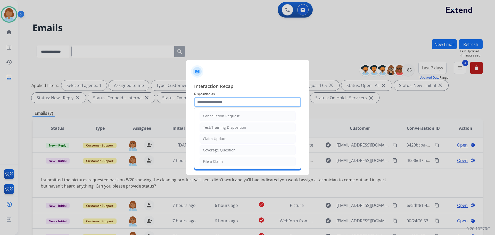
click at [273, 97] on input "text" at bounding box center [247, 102] width 107 height 10
click at [235, 142] on li "Claim Update" at bounding box center [248, 139] width 96 height 10
type input "**********"
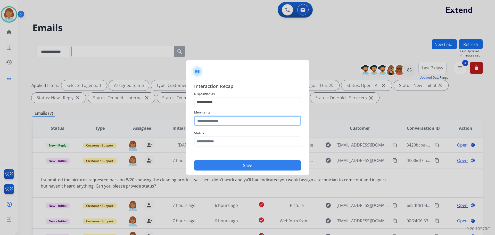
click at [234, 117] on input "text" at bounding box center [247, 121] width 107 height 10
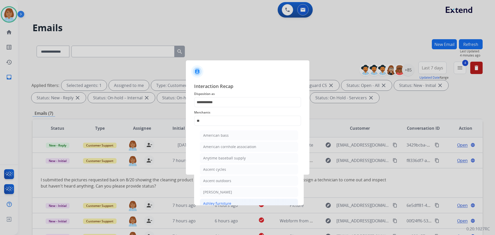
click at [221, 200] on li "Ashley furniture" at bounding box center [249, 204] width 98 height 10
type input "**********"
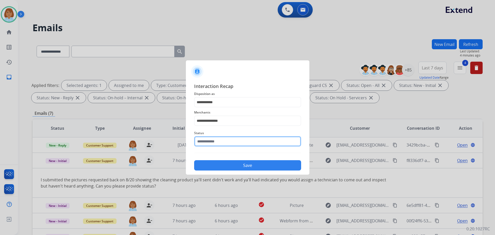
click at [229, 143] on input "text" at bounding box center [247, 141] width 107 height 10
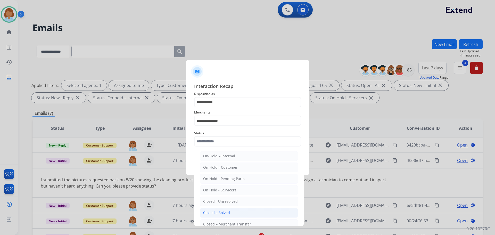
click at [222, 210] on li "Closed – Solved" at bounding box center [249, 213] width 98 height 10
type input "**********"
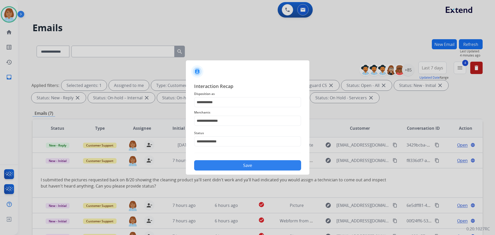
click at [234, 168] on button "Save" at bounding box center [247, 165] width 107 height 10
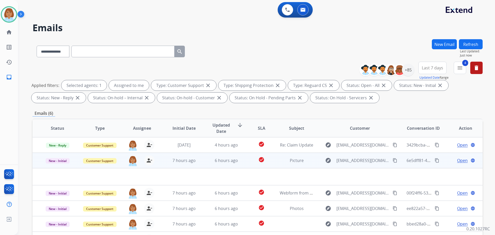
click at [293, 166] on td "Picture" at bounding box center [293, 160] width 42 height 15
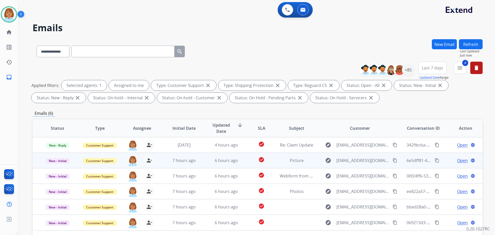
click at [294, 163] on td "Picture" at bounding box center [293, 160] width 42 height 15
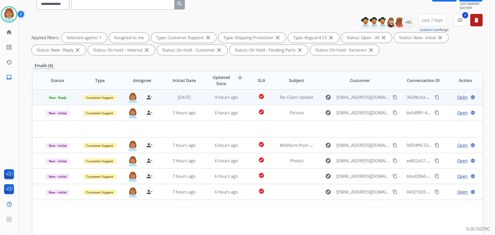
scroll to position [52, 0]
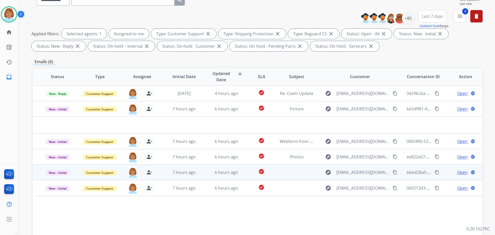
click at [305, 175] on td at bounding box center [293, 172] width 42 height 15
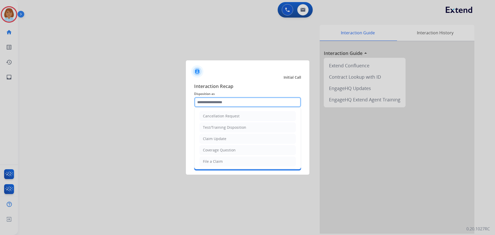
click at [250, 105] on input "text" at bounding box center [247, 102] width 107 height 10
click at [224, 137] on div "Claim Update" at bounding box center [214, 138] width 23 height 5
type input "**********"
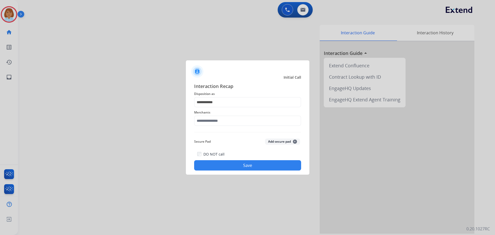
drag, startPoint x: 217, startPoint y: 113, endPoint x: 215, endPoint y: 117, distance: 4.1
click at [215, 116] on div "Merchants" at bounding box center [247, 117] width 107 height 21
click at [215, 121] on input "text" at bounding box center [247, 121] width 107 height 10
click at [219, 135] on div "Not found" at bounding box center [212, 135] width 18 height 5
type input "*********"
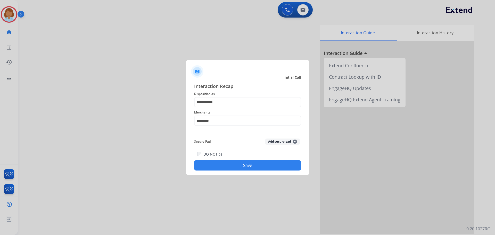
click at [228, 169] on button "Save" at bounding box center [247, 165] width 107 height 10
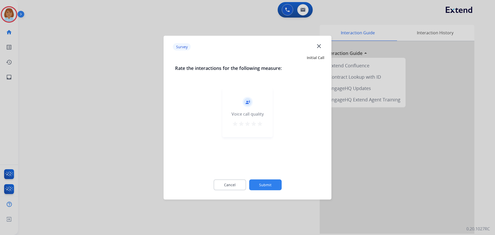
drag, startPoint x: 269, startPoint y: 183, endPoint x: 272, endPoint y: 184, distance: 2.9
click at [272, 184] on button "Submit" at bounding box center [265, 184] width 32 height 11
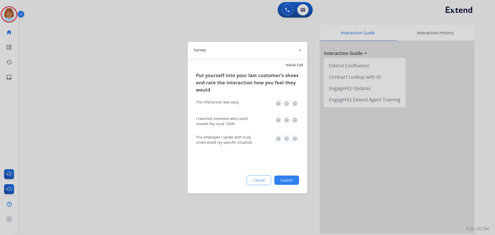
click at [284, 182] on button "Submit" at bounding box center [286, 179] width 25 height 9
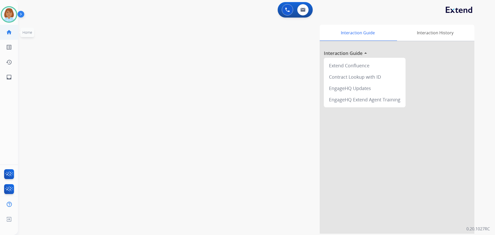
click at [14, 29] on link "home Home" at bounding box center [9, 32] width 14 height 14
click at [5, 12] on img at bounding box center [9, 14] width 14 height 14
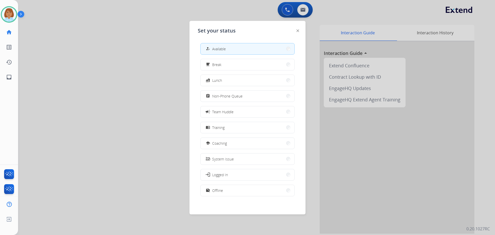
click at [69, 84] on div at bounding box center [247, 117] width 495 height 235
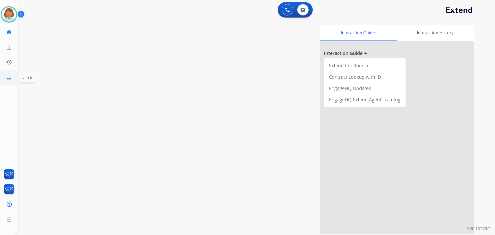
click at [13, 76] on link "inbox Emails" at bounding box center [9, 77] width 14 height 14
select select "**********"
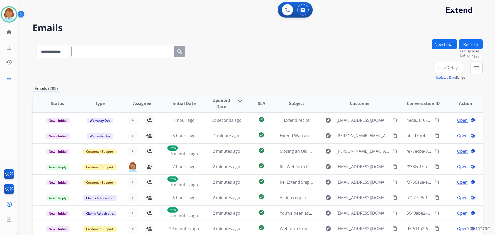
drag, startPoint x: 478, startPoint y: 64, endPoint x: 470, endPoint y: 69, distance: 8.9
click at [478, 64] on button "menu Filters" at bounding box center [476, 68] width 12 height 12
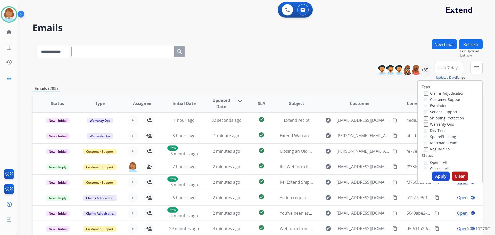
click at [443, 98] on label "Customer Support" at bounding box center [443, 99] width 38 height 5
click at [432, 119] on label "Shipping Protection" at bounding box center [444, 118] width 40 height 5
click at [432, 145] on label "Merchant Team" at bounding box center [441, 142] width 34 height 5
click at [432, 148] on label "Reguard CS" at bounding box center [437, 148] width 26 height 5
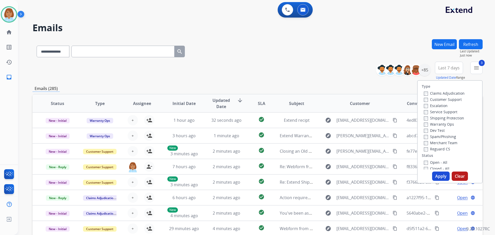
click at [428, 160] on label "Open - All" at bounding box center [435, 162] width 23 height 5
click at [436, 178] on button "Apply" at bounding box center [441, 175] width 18 height 9
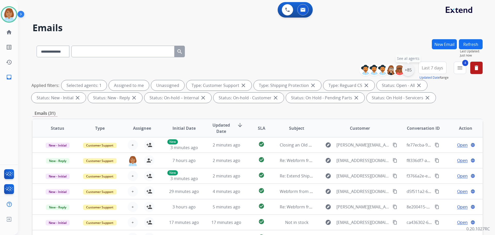
click at [409, 72] on div "+85" at bounding box center [408, 70] width 12 height 12
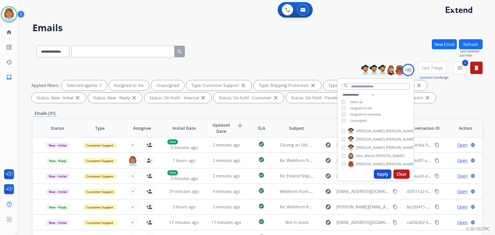
click at [363, 120] on span "Unassigned" at bounding box center [358, 120] width 17 height 4
click at [378, 169] on div "Apply Clear" at bounding box center [376, 173] width 76 height 13
click at [380, 177] on button "Apply" at bounding box center [383, 173] width 18 height 9
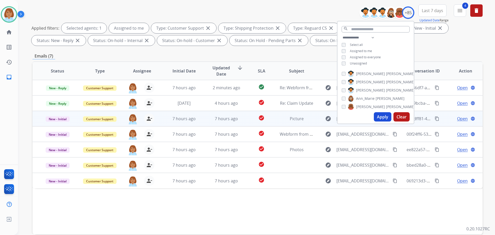
scroll to position [77, 0]
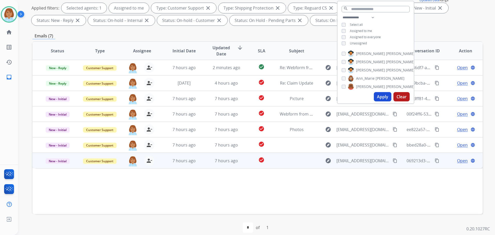
click at [290, 163] on td at bounding box center [293, 160] width 42 height 15
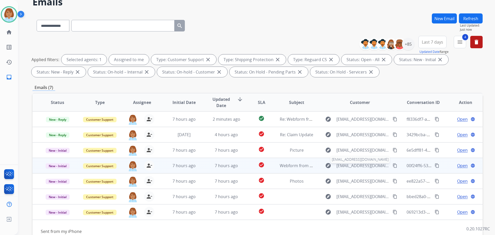
scroll to position [52, 0]
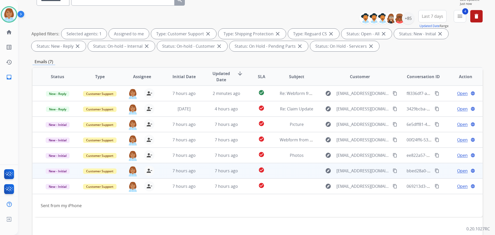
click at [316, 175] on td "explore officialbigrich1@gmail.com content_copy" at bounding box center [356, 170] width 84 height 15
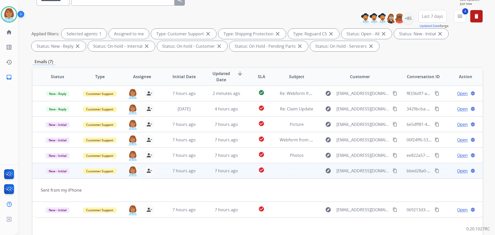
click at [457, 170] on span "Open" at bounding box center [462, 171] width 11 height 6
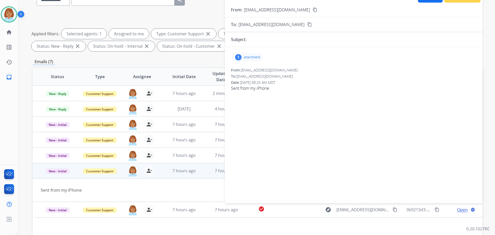
click at [259, 57] on p "attachment" at bounding box center [252, 57] width 17 height 4
click at [258, 72] on div at bounding box center [249, 70] width 26 height 18
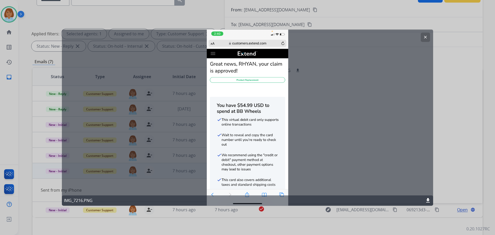
click at [423, 41] on button "clear" at bounding box center [425, 36] width 9 height 9
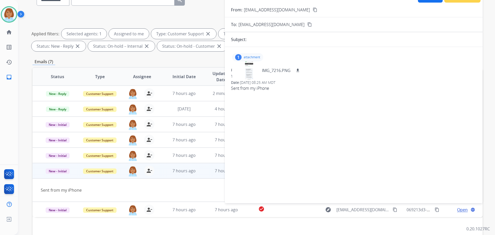
click at [426, 68] on div "From: officialbigrich1@gmail.com" at bounding box center [354, 70] width 246 height 5
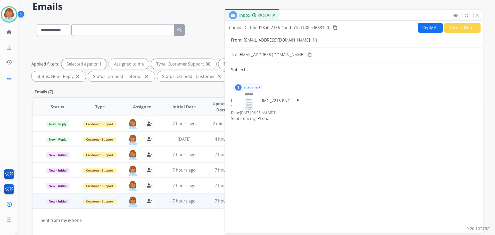
scroll to position [0, 0]
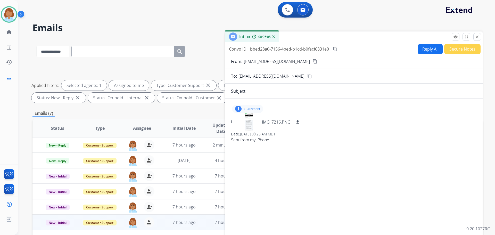
click at [430, 46] on button "Reply All" at bounding box center [430, 49] width 25 height 10
select select "**********"
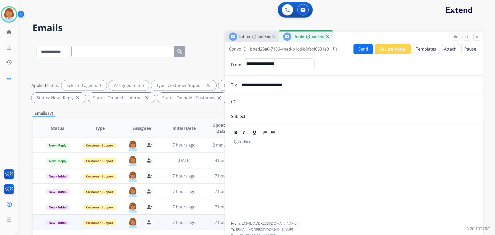
click at [428, 51] on button "Templates" at bounding box center [426, 49] width 26 height 10
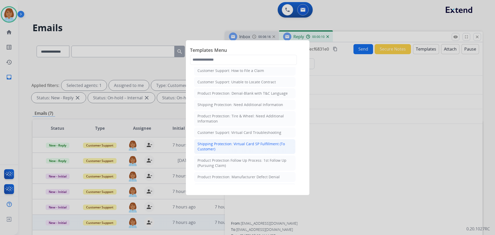
scroll to position [103, 0]
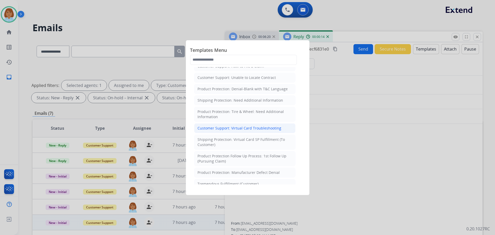
click at [284, 130] on li "Customer Support: Virtual Card Troubleshooting" at bounding box center [244, 128] width 101 height 10
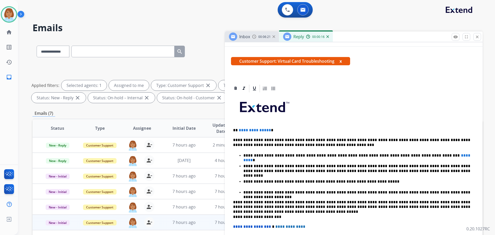
scroll to position [77, 0]
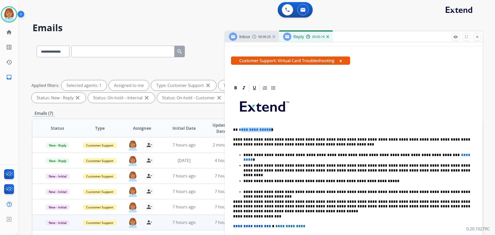
drag, startPoint x: 253, startPoint y: 133, endPoint x: 241, endPoint y: 131, distance: 12.3
click at [241, 131] on p "**********" at bounding box center [351, 129] width 237 height 5
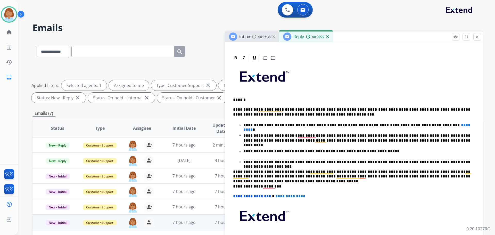
scroll to position [68, 0]
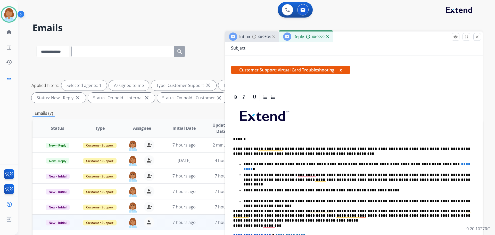
click at [242, 38] on span "Inbox" at bounding box center [244, 37] width 11 height 6
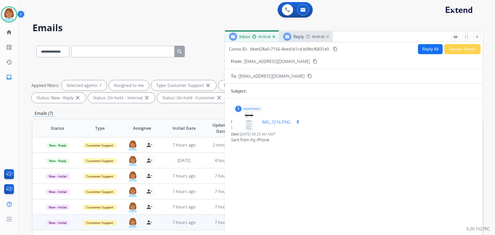
click at [252, 115] on div at bounding box center [249, 122] width 26 height 18
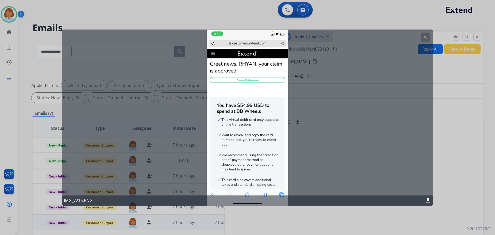
click at [325, 29] on div "clear IMG_7216.PNG download" at bounding box center [247, 117] width 371 height 176
drag, startPoint x: 325, startPoint y: 22, endPoint x: 308, endPoint y: 35, distance: 20.8
click at [325, 24] on div at bounding box center [247, 117] width 495 height 235
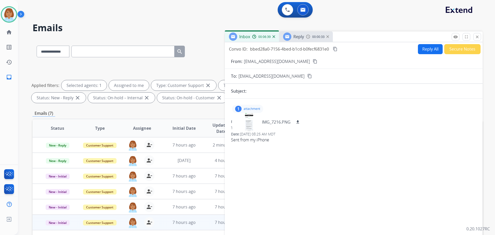
click at [296, 38] on span "Reply" at bounding box center [298, 37] width 11 height 6
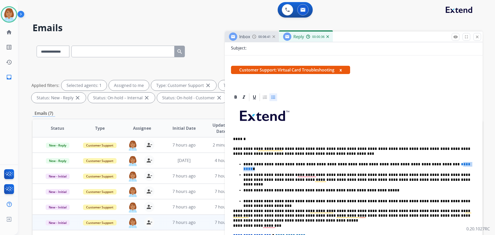
drag, startPoint x: 432, startPoint y: 164, endPoint x: 414, endPoint y: 162, distance: 18.1
click at [414, 162] on p "**********" at bounding box center [356, 164] width 227 height 5
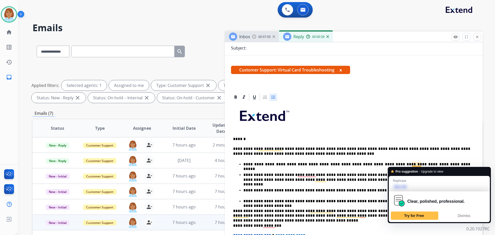
click at [413, 163] on p "**********" at bounding box center [356, 164] width 227 height 5
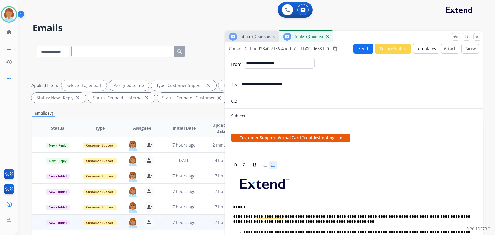
scroll to position [0, 0]
click at [366, 50] on button "Send" at bounding box center [364, 49] width 20 height 10
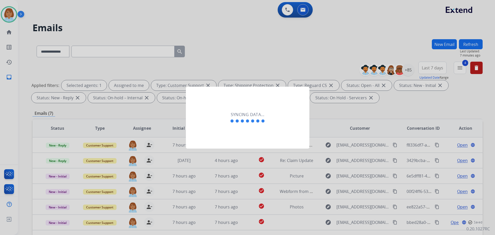
click at [366, 50] on div at bounding box center [247, 117] width 495 height 235
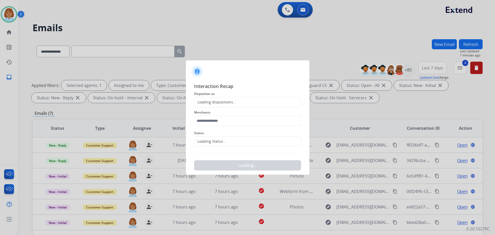
click at [266, 105] on div "Loading dispositions..." at bounding box center [247, 102] width 107 height 10
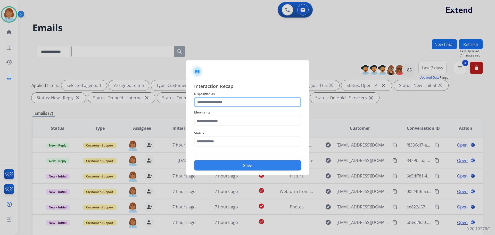
click at [258, 105] on input "text" at bounding box center [247, 102] width 107 height 10
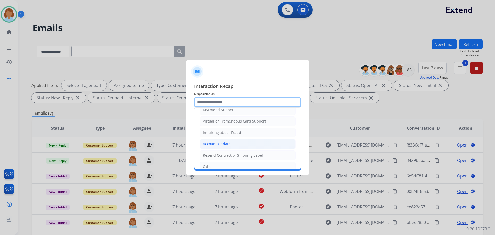
scroll to position [55, 0]
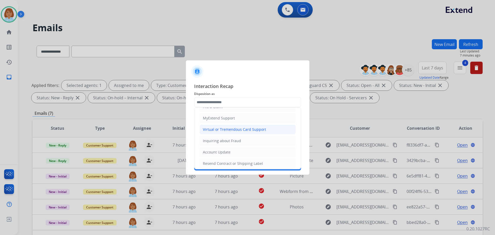
click at [245, 131] on div "Virtual or Tremendous Card Support" at bounding box center [234, 129] width 63 height 5
type input "**********"
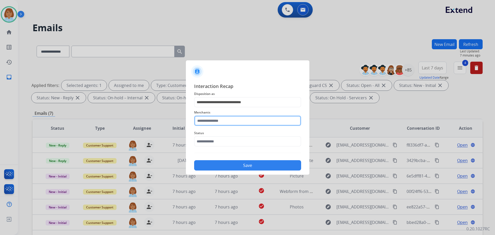
click at [241, 126] on input "text" at bounding box center [247, 121] width 107 height 10
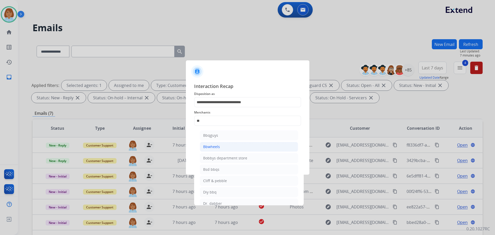
click at [228, 147] on li "Bbwheels" at bounding box center [249, 147] width 98 height 10
type input "********"
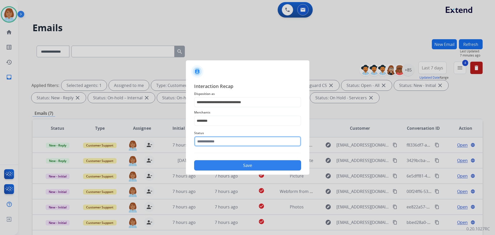
click at [228, 145] on input "text" at bounding box center [247, 141] width 107 height 10
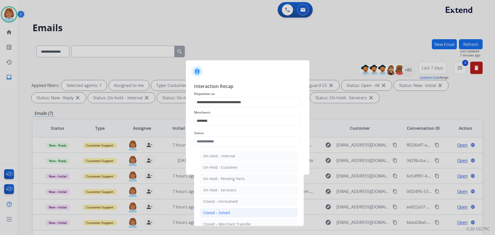
click at [218, 210] on li "Closed – Solved" at bounding box center [249, 213] width 98 height 10
type input "**********"
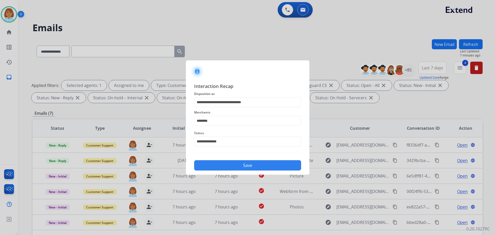
click at [233, 166] on button "Save" at bounding box center [247, 165] width 107 height 10
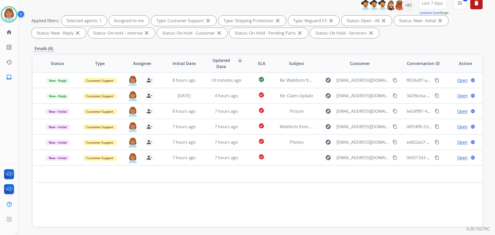
scroll to position [83, 0]
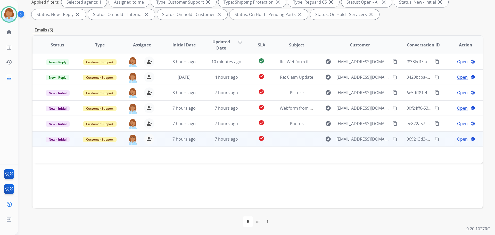
click at [311, 143] on td at bounding box center [293, 138] width 42 height 15
click at [457, 142] on span "Open" at bounding box center [462, 139] width 11 height 6
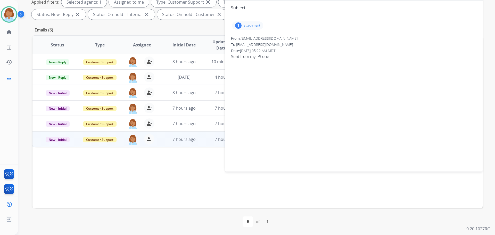
click at [231, 23] on div "1 attachment" at bounding box center [354, 25] width 246 height 12
click at [247, 22] on div "1 attachment" at bounding box center [247, 25] width 31 height 8
click at [255, 40] on div at bounding box center [249, 39] width 26 height 18
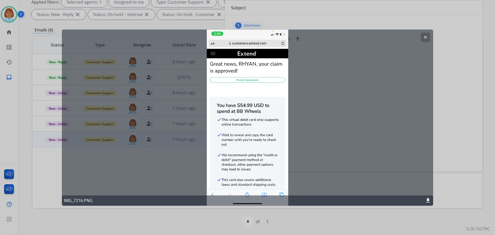
click at [341, 24] on div at bounding box center [247, 117] width 495 height 235
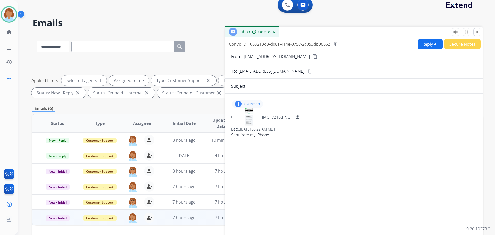
scroll to position [0, 0]
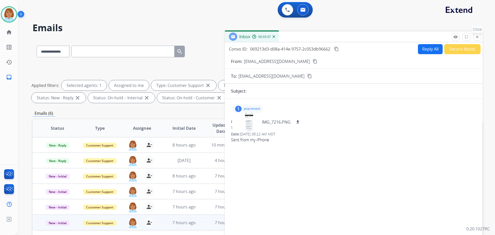
click at [475, 39] on button "close Close" at bounding box center [477, 37] width 8 height 8
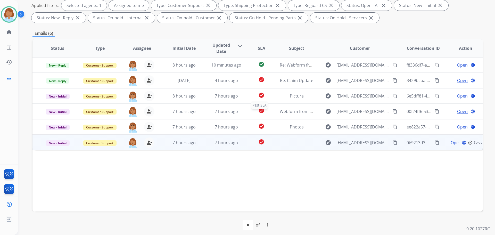
scroll to position [83, 0]
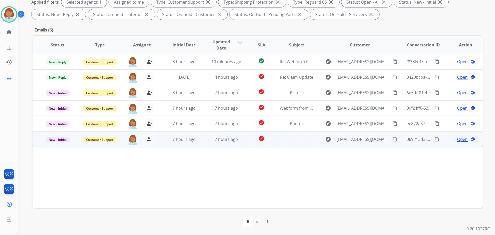
click at [69, 142] on td "New - Initial" at bounding box center [53, 138] width 42 height 15
click at [65, 142] on span "New - Initial" at bounding box center [58, 139] width 24 height 5
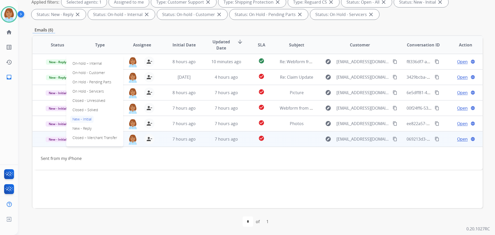
click at [142, 139] on div "person_remove [PERSON_NAME] to Me" at bounding box center [146, 139] width 17 height 10
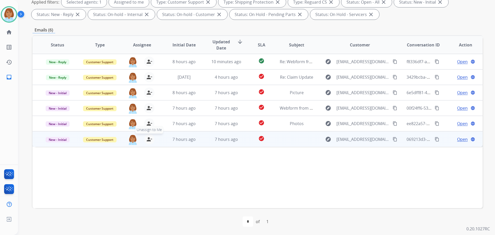
click at [146, 140] on mat-icon "person_remove" at bounding box center [149, 139] width 6 height 6
click at [64, 140] on span "New - Initial" at bounding box center [58, 139] width 24 height 5
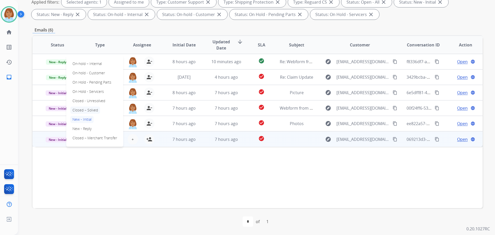
click at [93, 111] on p "Closed – Solved" at bounding box center [85, 110] width 30 height 7
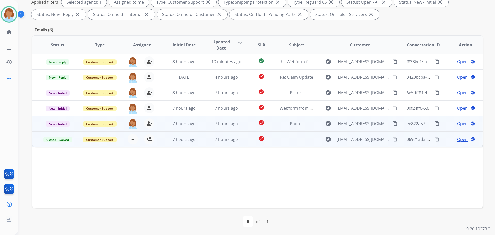
click at [207, 120] on td "7 hours ago" at bounding box center [222, 123] width 42 height 15
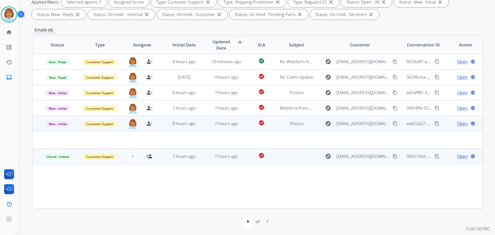
click at [463, 121] on span "Open" at bounding box center [462, 123] width 11 height 6
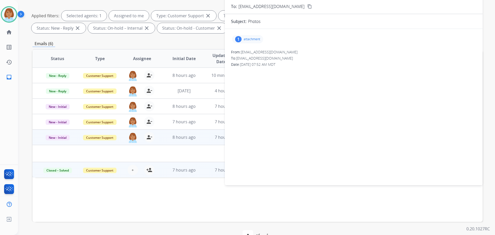
scroll to position [58, 0]
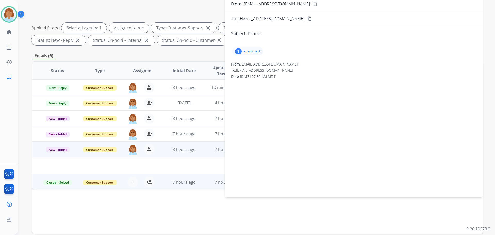
click at [254, 50] on p "attachment" at bounding box center [252, 51] width 17 height 4
click at [251, 57] on div at bounding box center [249, 64] width 26 height 18
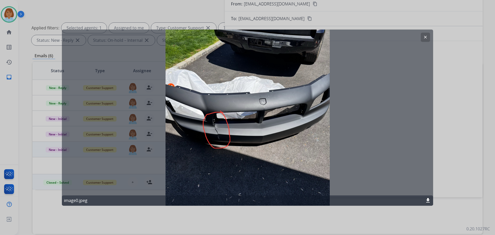
click at [422, 39] on button "clear" at bounding box center [425, 36] width 9 height 9
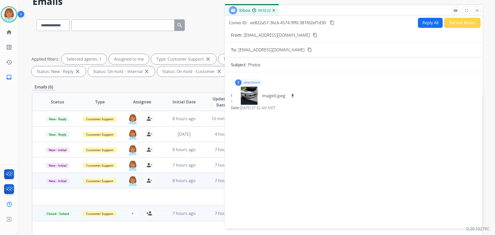
scroll to position [0, 0]
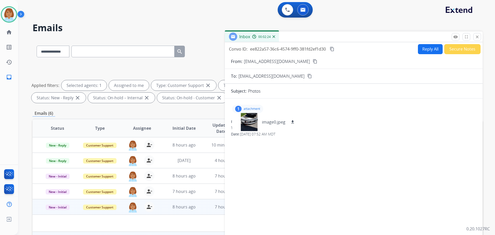
click at [313, 62] on mat-icon "content_copy" at bounding box center [315, 61] width 5 height 5
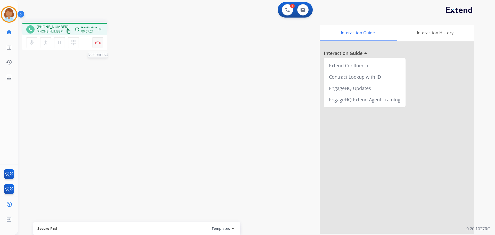
click at [98, 48] on div "mic Mute merge_type Bridge pause Hold dialpad Dialpad Disconnect" at bounding box center [64, 42] width 85 height 15
click at [102, 45] on button "Disconnect" at bounding box center [97, 42] width 11 height 11
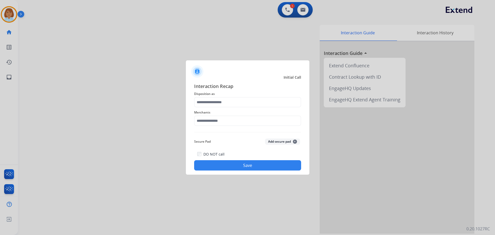
click at [274, 108] on div "Merchants" at bounding box center [247, 117] width 107 height 21
click at [273, 104] on input "text" at bounding box center [247, 102] width 107 height 10
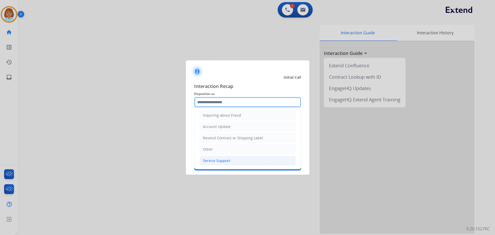
scroll to position [80, 0]
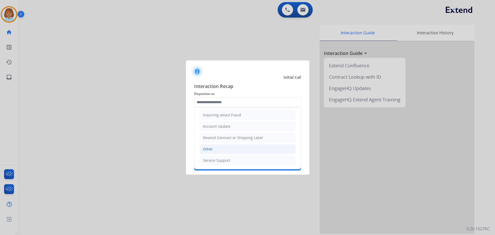
click at [215, 153] on li "Other" at bounding box center [248, 149] width 96 height 10
type input "*****"
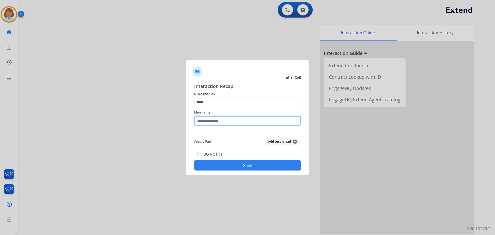
click at [215, 124] on input "text" at bounding box center [247, 121] width 107 height 10
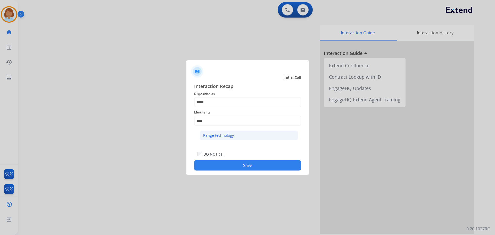
click at [241, 135] on li "Range technology" at bounding box center [249, 135] width 98 height 10
type input "**********"
click at [247, 169] on button "Save" at bounding box center [247, 165] width 107 height 10
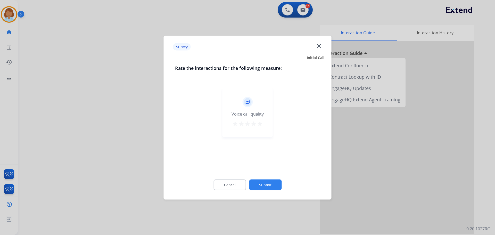
click at [271, 178] on div "Cancel Submit" at bounding box center [247, 184] width 145 height 23
click at [272, 179] on button "Submit" at bounding box center [265, 184] width 32 height 11
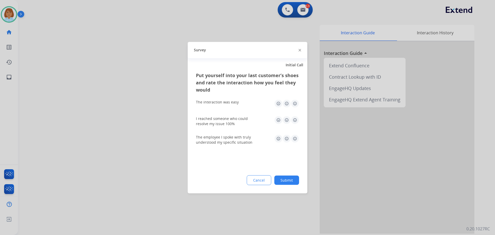
click at [283, 170] on div "Put yourself into your last customer’s shoes and rate the interaction how you f…" at bounding box center [248, 132] width 120 height 122
click at [285, 181] on button "Submit" at bounding box center [286, 179] width 25 height 9
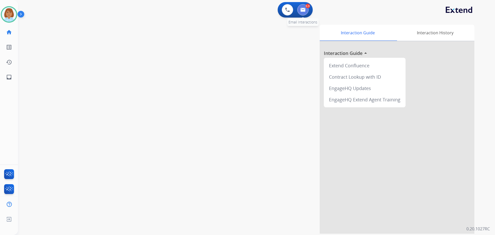
click at [304, 9] on img at bounding box center [302, 10] width 5 height 4
select select "**********"
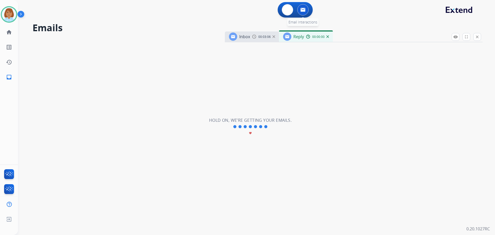
select select "**********"
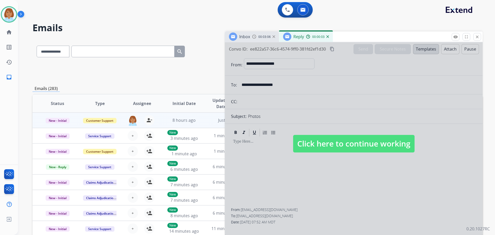
drag, startPoint x: 388, startPoint y: 140, endPoint x: 391, endPoint y: 135, distance: 6.0
click at [390, 140] on span "Click here to continue working" at bounding box center [353, 144] width 121 height 18
select select
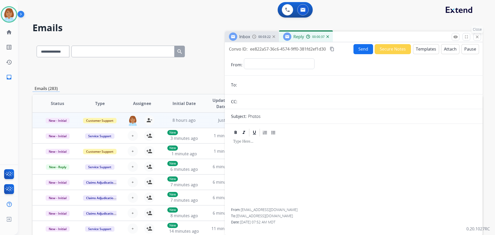
click at [478, 38] on mat-icon "close" at bounding box center [477, 37] width 5 height 5
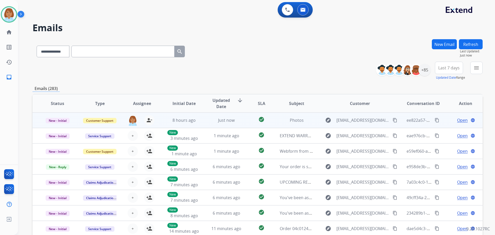
click at [398, 114] on td "ee822a57-36c6-4574-9ff0-381fd2ef1d30 content_copy" at bounding box center [419, 119] width 42 height 15
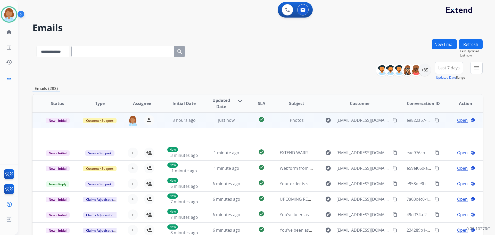
click at [457, 121] on span "Open" at bounding box center [462, 120] width 11 height 6
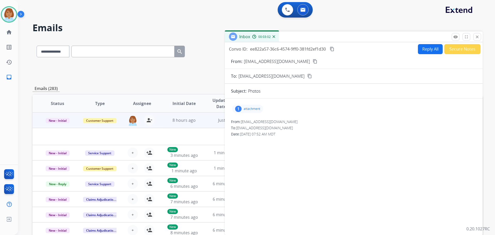
click at [254, 109] on p "attachment" at bounding box center [252, 109] width 17 height 4
click at [243, 122] on div at bounding box center [249, 122] width 26 height 18
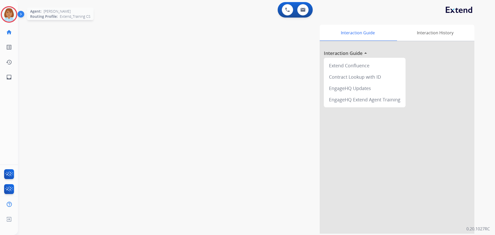
click at [14, 18] on img at bounding box center [9, 14] width 14 height 14
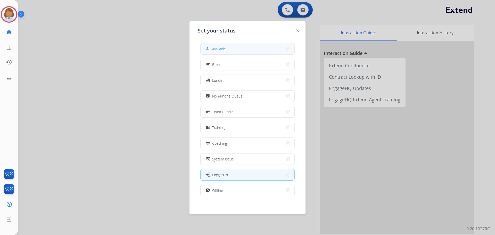
click at [244, 50] on button "how_to_reg Available" at bounding box center [248, 48] width 94 height 11
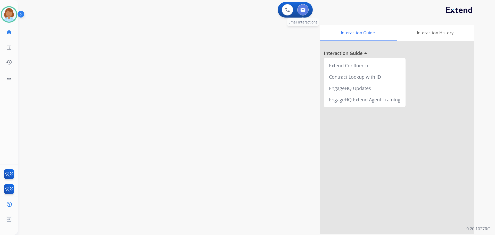
click at [304, 13] on button at bounding box center [302, 9] width 11 height 11
select select "**********"
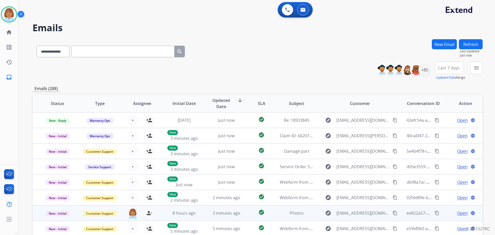
click at [393, 215] on mat-icon "content_copy" at bounding box center [395, 213] width 5 height 5
click at [314, 213] on td "explore [EMAIL_ADDRESS][DOMAIN_NAME] content_copy Copied!" at bounding box center [356, 212] width 84 height 15
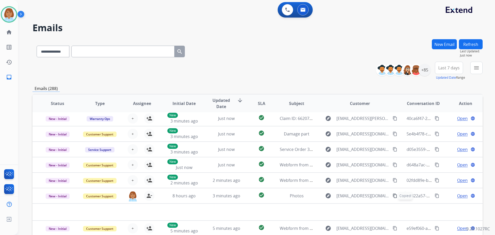
scroll to position [18, 0]
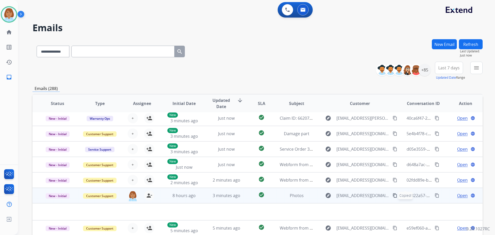
click at [457, 198] on span "Open" at bounding box center [462, 195] width 11 height 6
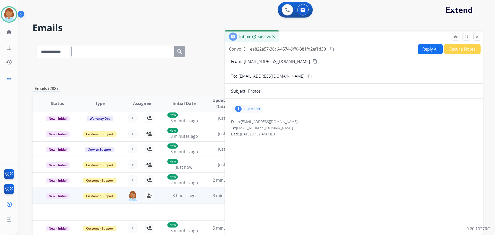
click at [428, 49] on button "Reply All" at bounding box center [430, 49] width 25 height 10
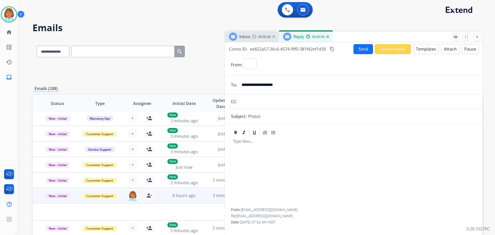
select select "**********"
click at [428, 51] on button "Templates" at bounding box center [426, 49] width 26 height 10
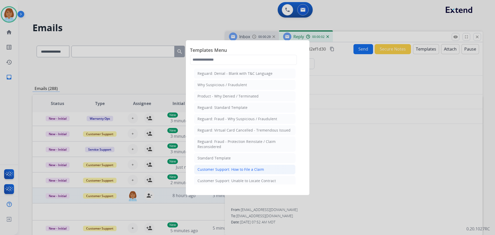
click at [256, 166] on li "Customer Support: How to File a Claim" at bounding box center [244, 170] width 101 height 10
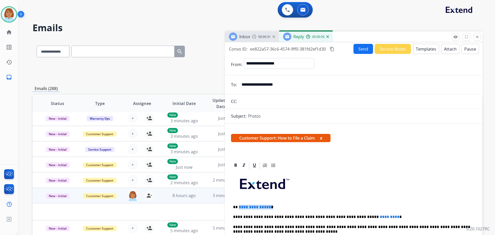
drag, startPoint x: 258, startPoint y: 209, endPoint x: 239, endPoint y: 208, distance: 19.7
click at [239, 208] on p "**********" at bounding box center [351, 207] width 237 height 5
drag, startPoint x: 378, startPoint y: 216, endPoint x: 353, endPoint y: 218, distance: 25.3
click at [353, 218] on p "**********" at bounding box center [351, 217] width 237 height 5
click at [357, 51] on button "Send" at bounding box center [364, 49] width 20 height 10
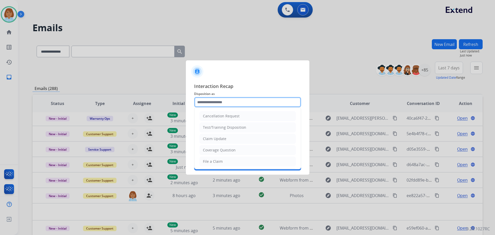
click at [250, 104] on input "text" at bounding box center [247, 102] width 107 height 10
click at [219, 156] on ul "Cancellation Request Test/Training Disposition Claim Update Coverage Question F…" at bounding box center [247, 179] width 107 height 142
click at [260, 99] on input "text" at bounding box center [247, 102] width 107 height 10
click at [240, 161] on li "File a Claim" at bounding box center [248, 162] width 96 height 10
type input "**********"
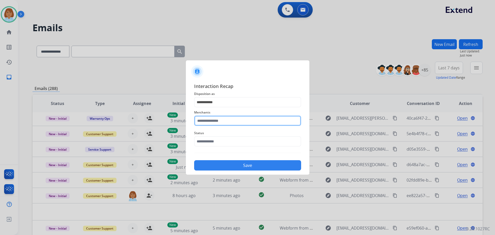
click at [253, 117] on input "text" at bounding box center [247, 121] width 107 height 10
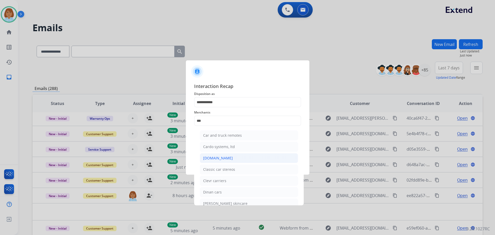
click at [242, 158] on li "[DOMAIN_NAME]" at bounding box center [249, 158] width 98 height 10
type input "**********"
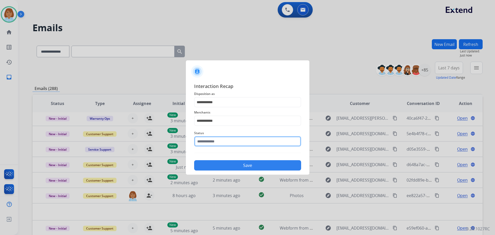
click at [253, 141] on input "text" at bounding box center [247, 141] width 107 height 10
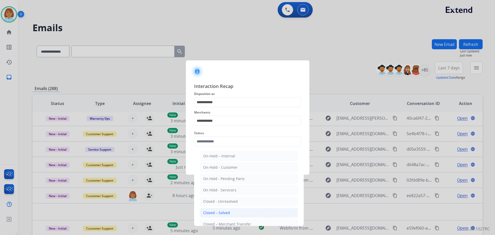
click at [232, 214] on li "Closed – Solved" at bounding box center [249, 213] width 98 height 10
type input "**********"
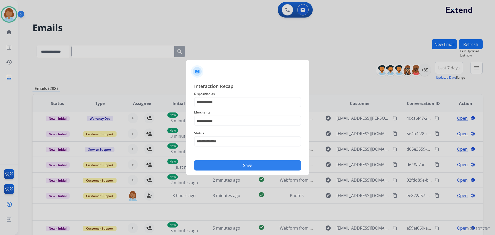
click at [254, 165] on button "Save" at bounding box center [247, 165] width 107 height 10
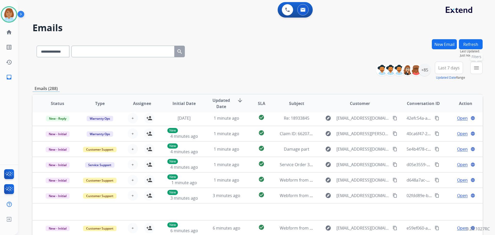
click at [474, 68] on mat-icon "menu" at bounding box center [476, 68] width 6 height 6
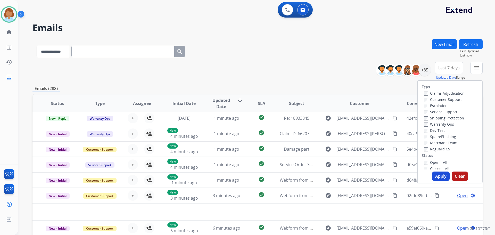
click at [441, 98] on label "Customer Support" at bounding box center [443, 99] width 38 height 5
click at [442, 116] on label "Shipping Protection" at bounding box center [444, 118] width 40 height 5
click at [432, 148] on label "Reguard CS" at bounding box center [437, 148] width 26 height 5
click at [431, 171] on div "Type Claims Adjudication Customer Support Escalation Service Support Shipping P…" at bounding box center [450, 131] width 66 height 103
click at [439, 176] on button "Apply" at bounding box center [441, 175] width 18 height 9
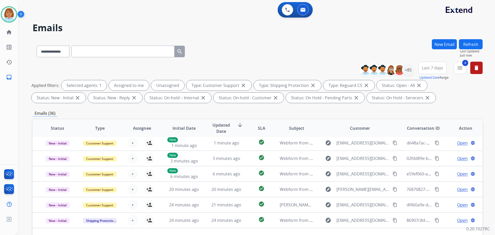
click at [495, 194] on html "**********" at bounding box center [247, 117] width 495 height 235
click at [457, 66] on mat-icon "menu" at bounding box center [460, 68] width 6 height 6
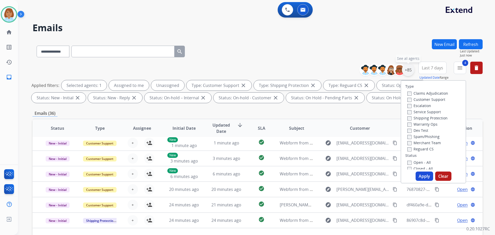
click at [411, 74] on div "+85" at bounding box center [408, 70] width 12 height 12
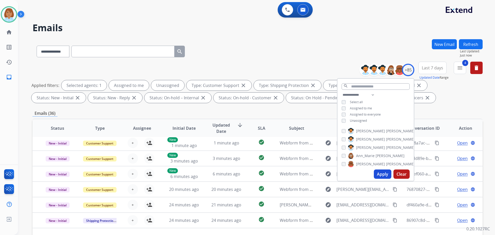
click at [362, 120] on span "Unassigned" at bounding box center [358, 120] width 17 height 4
click at [379, 171] on button "Apply" at bounding box center [383, 173] width 18 height 9
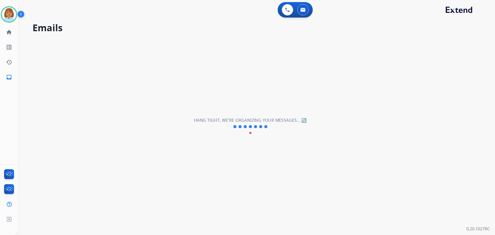
scroll to position [0, 0]
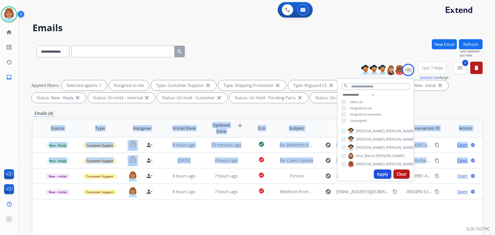
drag, startPoint x: 476, startPoint y: 155, endPoint x: 481, endPoint y: 156, distance: 5.5
click at [481, 156] on div "Status Type Assignee Initial Date Updated Date arrow_downward SLA Subject Custo…" at bounding box center [257, 205] width 450 height 173
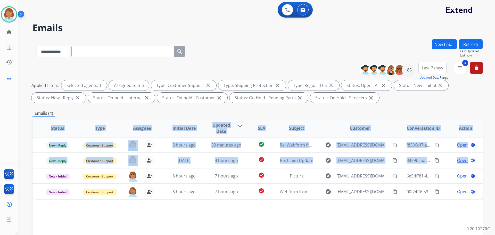
click at [486, 171] on div "**********" at bounding box center [256, 117] width 477 height 235
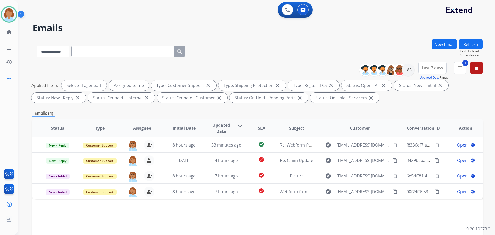
click at [486, 171] on div "**********" at bounding box center [256, 117] width 477 height 235
click at [486, 30] on div "**********" at bounding box center [256, 117] width 477 height 235
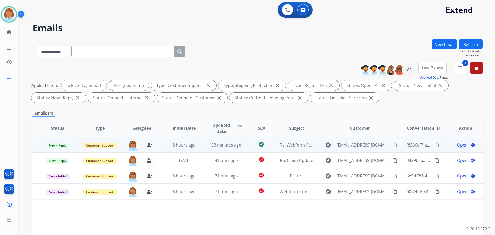
click at [314, 145] on td "explore [EMAIL_ADDRESS][DOMAIN_NAME] content_copy" at bounding box center [356, 144] width 84 height 15
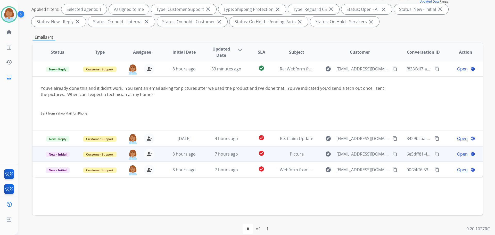
scroll to position [77, 0]
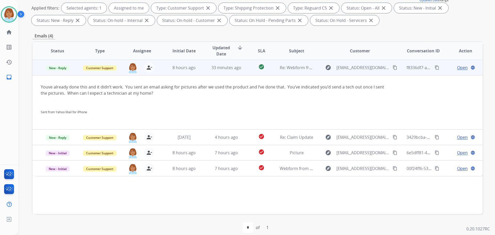
click at [459, 68] on span "Open" at bounding box center [462, 67] width 11 height 6
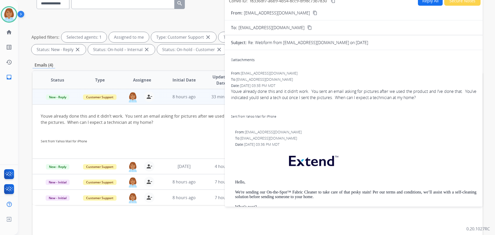
scroll to position [0, 0]
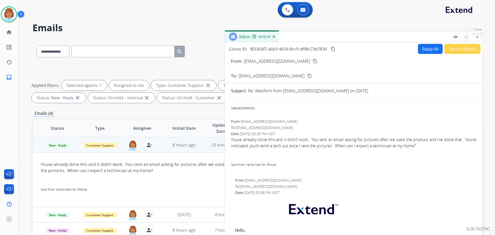
click at [476, 40] on button "close Close" at bounding box center [477, 37] width 8 height 8
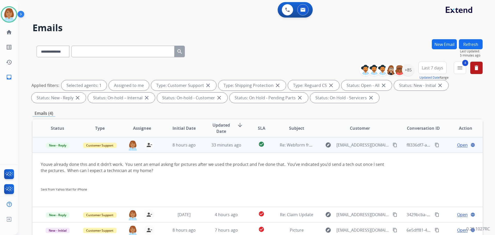
click at [274, 142] on td "Re: Webform from [EMAIL_ADDRESS][DOMAIN_NAME] on [DATE]" at bounding box center [293, 144] width 42 height 15
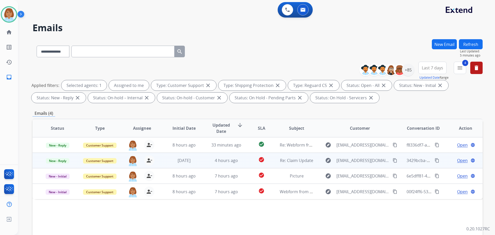
click at [209, 166] on td "4 hours ago" at bounding box center [222, 160] width 42 height 15
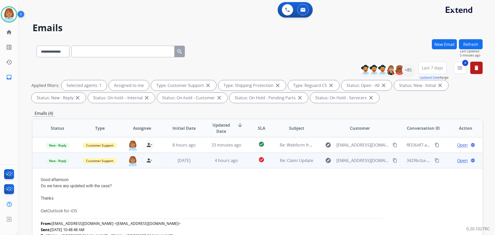
scroll to position [15, 0]
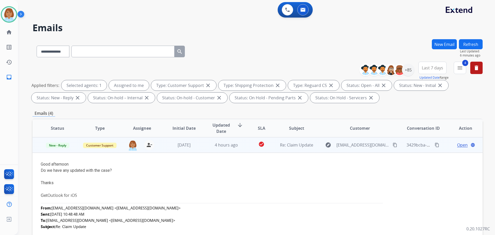
click at [393, 146] on mat-icon "content_copy" at bounding box center [395, 145] width 5 height 5
click at [457, 142] on td "Open language" at bounding box center [461, 144] width 42 height 15
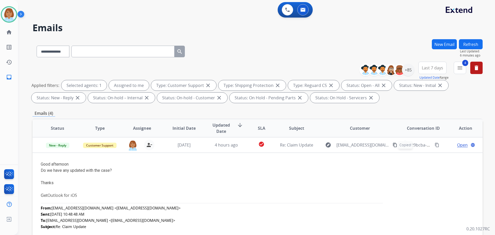
scroll to position [0, 0]
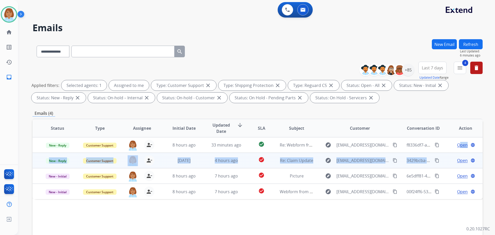
drag, startPoint x: 456, startPoint y: 143, endPoint x: 446, endPoint y: 161, distance: 20.5
click at [446, 161] on table "Status Type Assignee Initial Date Updated Date arrow_downward SLA Subject Custo…" at bounding box center [257, 159] width 450 height 80
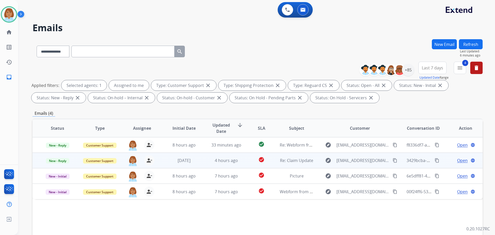
click at [460, 159] on span "Open" at bounding box center [462, 160] width 11 height 6
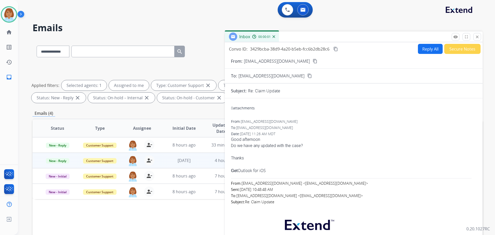
click at [428, 51] on button "Reply All" at bounding box center [430, 49] width 25 height 10
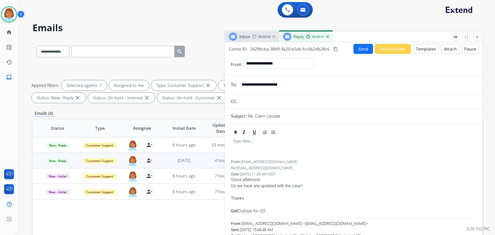
select select "**********"
click at [423, 51] on button "Templates" at bounding box center [426, 49] width 26 height 10
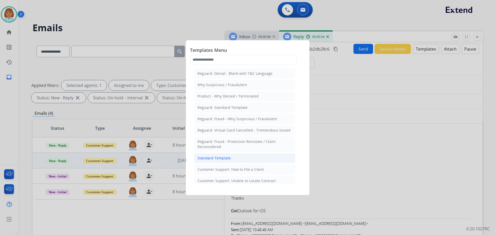
click at [244, 158] on li "Standard Template" at bounding box center [244, 158] width 101 height 10
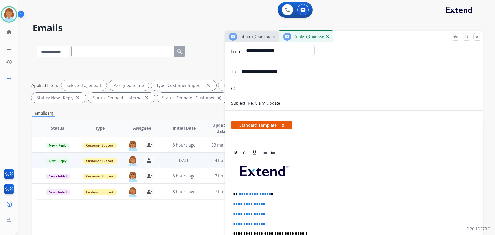
scroll to position [26, 0]
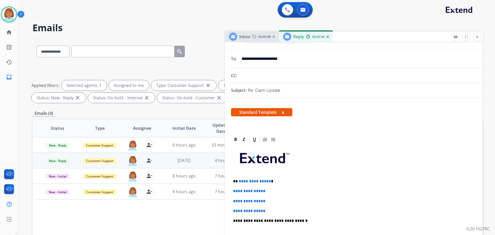
drag, startPoint x: 268, startPoint y: 213, endPoint x: 235, endPoint y: 176, distance: 49.9
click at [232, 176] on div "**********" at bounding box center [354, 232] width 246 height 177
click at [289, 210] on p "**********" at bounding box center [353, 211] width 241 height 5
drag, startPoint x: 272, startPoint y: 209, endPoint x: 226, endPoint y: 233, distance: 52.0
click at [240, 181] on div "**********" at bounding box center [354, 232] width 246 height 177
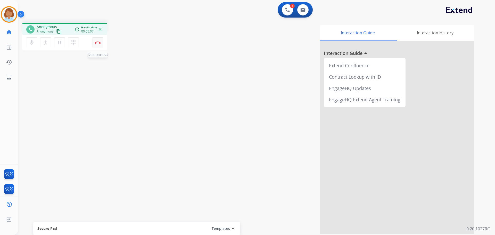
click at [97, 44] on button "Disconnect" at bounding box center [97, 42] width 11 height 11
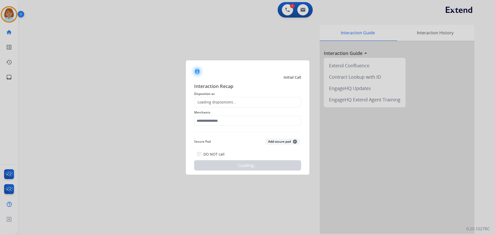
click at [208, 110] on span "Merchants" at bounding box center [247, 112] width 107 height 6
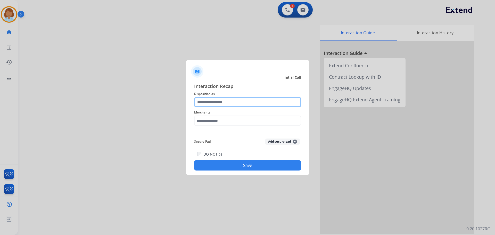
click at [208, 104] on input "text" at bounding box center [247, 102] width 107 height 10
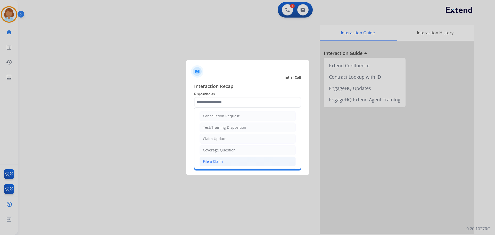
click at [213, 158] on li "File a Claim" at bounding box center [248, 162] width 96 height 10
type input "**********"
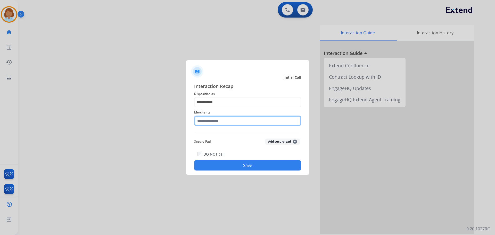
click at [222, 124] on input "text" at bounding box center [247, 121] width 107 height 10
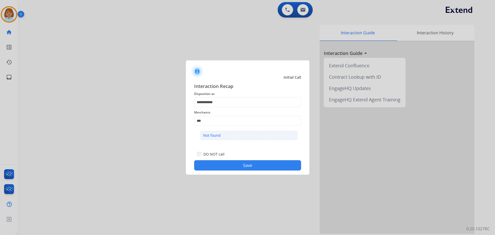
click at [213, 135] on div "Not found" at bounding box center [212, 135] width 18 height 5
type input "*********"
click at [239, 163] on button "Save" at bounding box center [247, 165] width 107 height 10
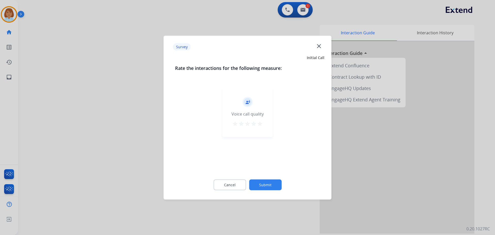
click at [266, 179] on div "Cancel Submit" at bounding box center [247, 184] width 145 height 23
click at [269, 184] on button "Submit" at bounding box center [265, 184] width 32 height 11
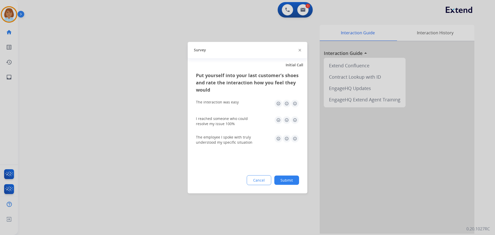
click at [282, 177] on button "Submit" at bounding box center [286, 179] width 25 height 9
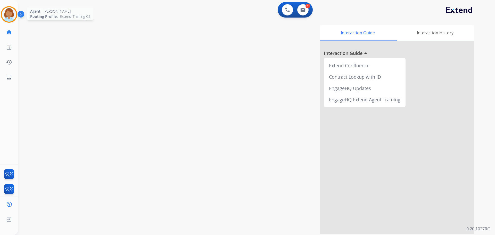
click at [7, 19] on img at bounding box center [9, 14] width 14 height 14
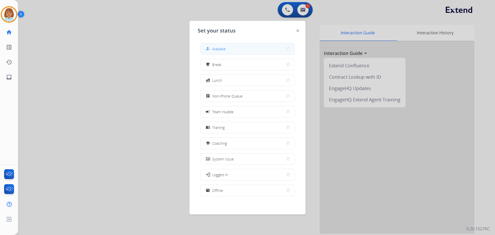
click at [234, 46] on button "how_to_reg Available" at bounding box center [248, 48] width 94 height 11
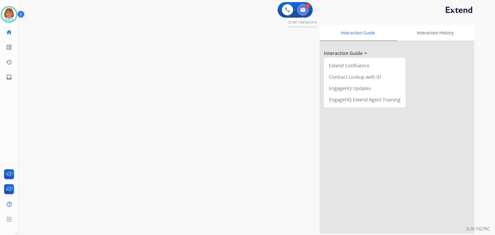
click at [307, 14] on button at bounding box center [302, 9] width 11 height 11
select select "**********"
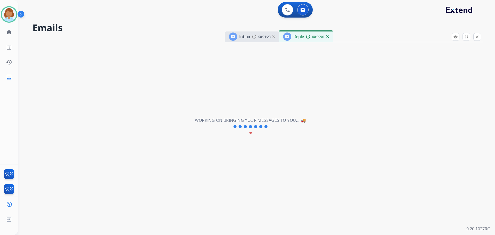
select select "**********"
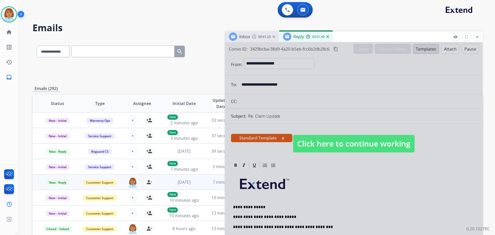
drag, startPoint x: 339, startPoint y: 138, endPoint x: 312, endPoint y: 175, distance: 46.3
click at [339, 138] on span "Click here to continue working" at bounding box center [353, 144] width 121 height 18
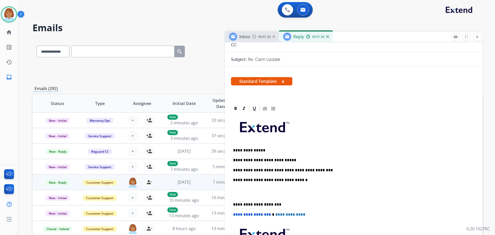
scroll to position [77, 0]
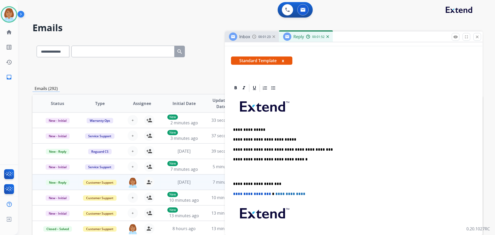
drag, startPoint x: 323, startPoint y: 151, endPoint x: 292, endPoint y: 151, distance: 30.4
click at [291, 150] on p "**********" at bounding box center [351, 149] width 237 height 5
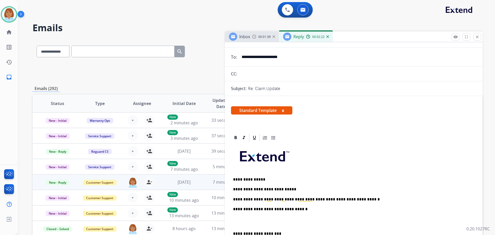
scroll to position [0, 0]
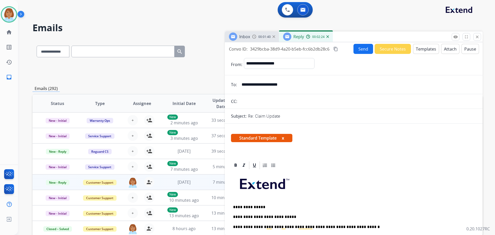
click at [367, 52] on button "Send" at bounding box center [364, 49] width 20 height 10
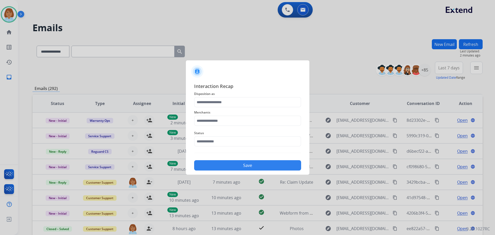
drag, startPoint x: 243, startPoint y: 92, endPoint x: 242, endPoint y: 96, distance: 4.8
click at [242, 95] on span "Disposition as" at bounding box center [247, 94] width 107 height 6
click at [241, 100] on input "text" at bounding box center [247, 102] width 107 height 10
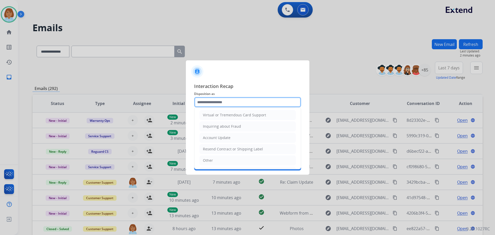
scroll to position [77, 0]
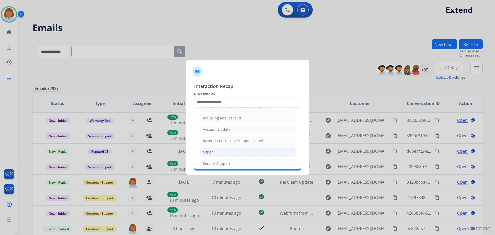
click at [213, 150] on li "Other" at bounding box center [248, 152] width 96 height 10
type input "*****"
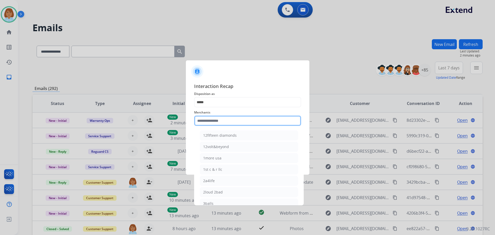
click at [225, 119] on input "text" at bounding box center [247, 121] width 107 height 10
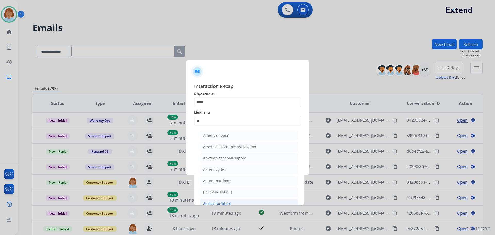
click at [220, 202] on div "Ashley furniture" at bounding box center [217, 203] width 28 height 5
type input "**********"
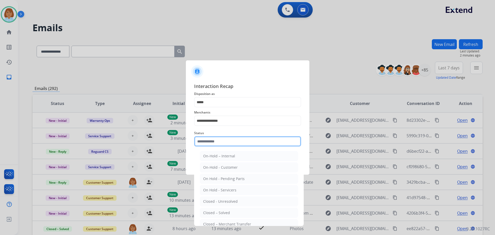
click at [235, 136] on input "text" at bounding box center [247, 141] width 107 height 10
click at [203, 214] on div "Closed – Solved" at bounding box center [216, 212] width 27 height 5
type input "**********"
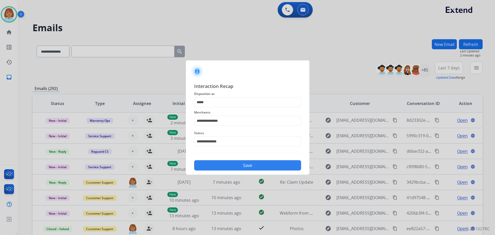
click at [249, 161] on button "Save" at bounding box center [247, 165] width 107 height 10
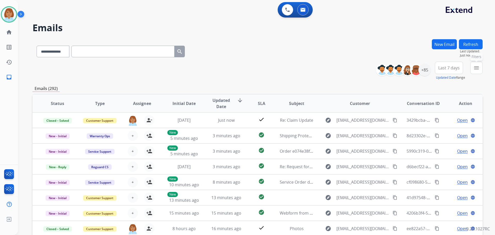
click at [480, 68] on button "menu Filters" at bounding box center [476, 68] width 12 height 12
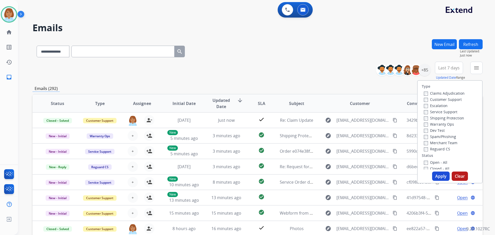
click at [428, 99] on label "Customer Support" at bounding box center [443, 99] width 38 height 5
click at [425, 118] on label "Shipping Protection" at bounding box center [444, 118] width 40 height 5
click at [422, 151] on div "Claims Adjudication Customer Support Escalation Service Support Shipping Protec…" at bounding box center [443, 121] width 43 height 62
click at [424, 147] on label "Reguard CS" at bounding box center [437, 148] width 26 height 5
click at [430, 160] on div "Open - All" at bounding box center [451, 162] width 54 height 6
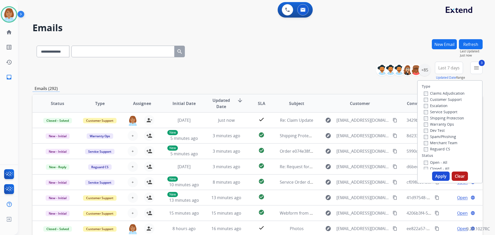
drag, startPoint x: 430, startPoint y: 163, endPoint x: 430, endPoint y: 166, distance: 3.1
click at [430, 163] on label "Open - All" at bounding box center [435, 162] width 23 height 5
click at [433, 176] on button "Apply" at bounding box center [441, 175] width 18 height 9
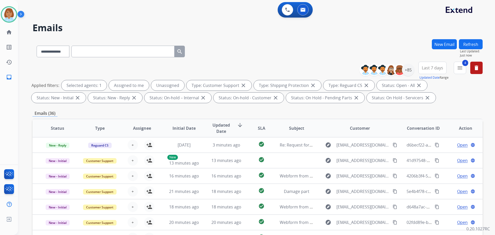
scroll to position [1, 0]
click at [411, 74] on div "+85" at bounding box center [408, 70] width 12 height 12
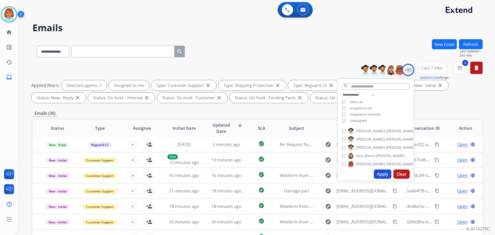
click at [383, 174] on button "Apply" at bounding box center [383, 173] width 18 height 9
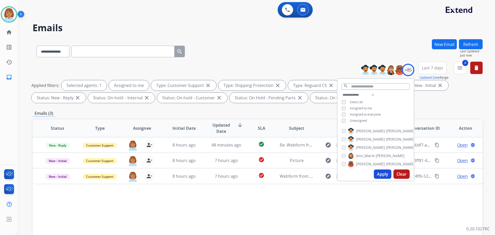
scroll to position [0, 0]
click at [325, 57] on div "**********" at bounding box center [257, 50] width 450 height 22
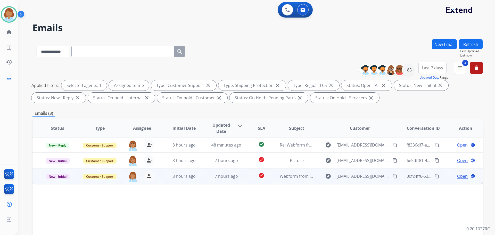
click at [245, 180] on td "check_circle" at bounding box center [257, 175] width 28 height 15
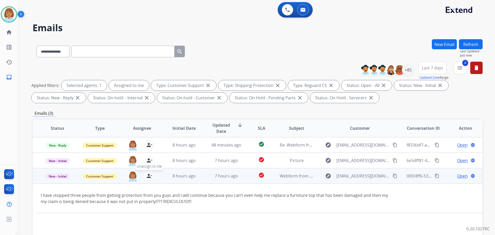
click at [149, 177] on mat-icon "person_remove" at bounding box center [149, 176] width 6 height 6
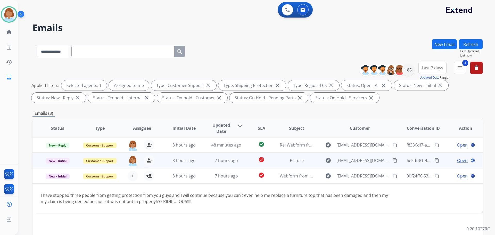
click at [161, 160] on td "8 hours ago" at bounding box center [180, 160] width 42 height 15
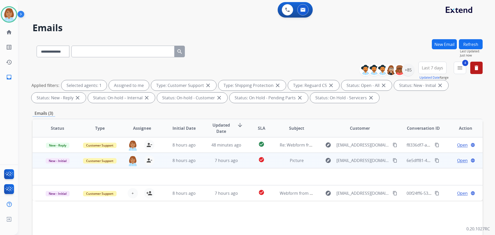
click at [457, 161] on span "Open" at bounding box center [462, 160] width 11 height 6
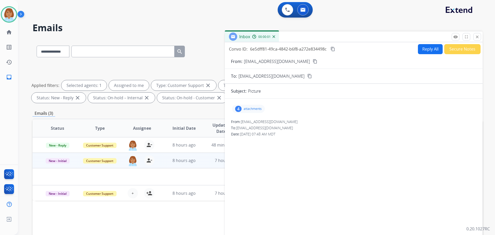
click at [240, 106] on div "4" at bounding box center [238, 109] width 6 height 6
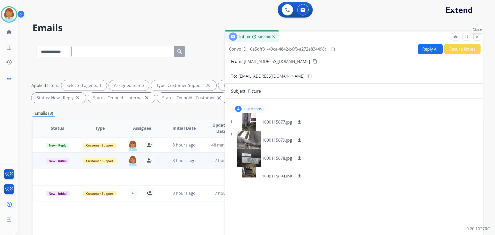
click at [477, 38] on mat-icon "close" at bounding box center [477, 37] width 5 height 5
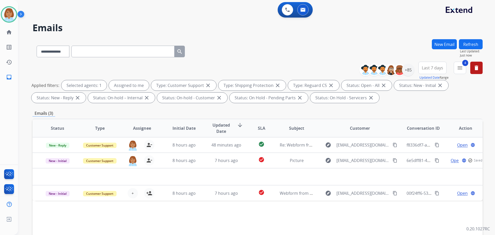
click at [472, 44] on button "Refresh" at bounding box center [471, 44] width 24 height 10
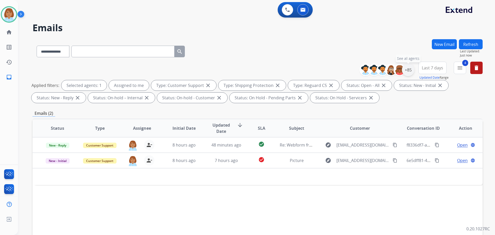
click at [411, 73] on div "+85" at bounding box center [408, 70] width 12 height 12
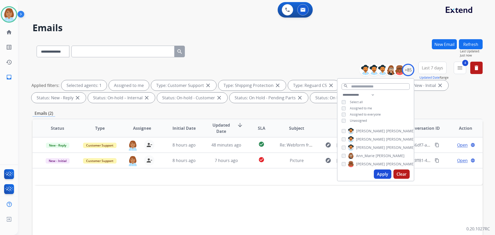
click at [348, 119] on div "Unassigned" at bounding box center [354, 121] width 25 height 4
click at [378, 173] on button "Apply" at bounding box center [383, 173] width 18 height 9
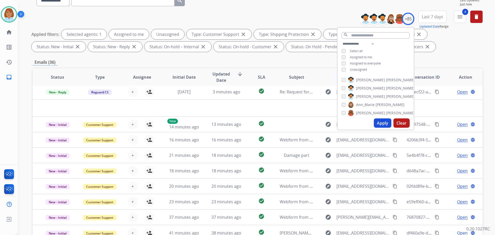
scroll to position [77, 0]
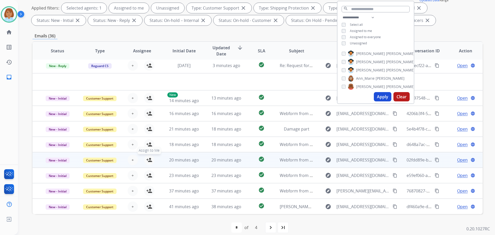
click at [149, 160] on mat-icon "person_add" at bounding box center [149, 160] width 6 height 6
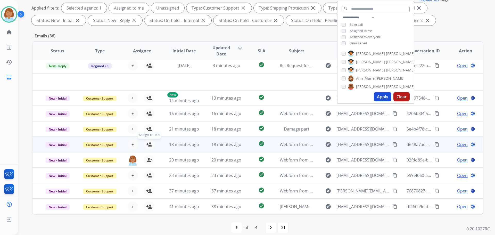
click at [150, 147] on mat-icon "person_add" at bounding box center [149, 144] width 6 height 6
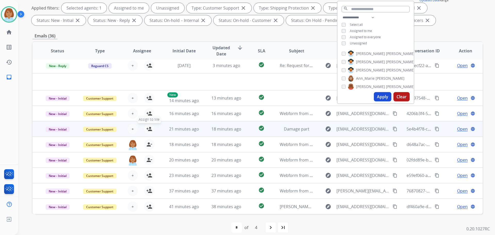
click at [146, 133] on button "person_add Assign to Me" at bounding box center [149, 129] width 10 height 10
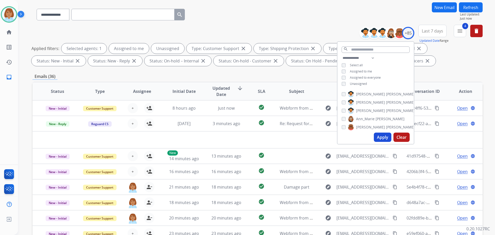
scroll to position [0, 0]
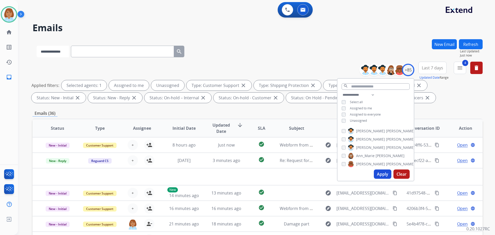
drag, startPoint x: 127, startPoint y: 46, endPoint x: 60, endPoint y: 51, distance: 66.7
click at [60, 51] on select "**********" at bounding box center [53, 52] width 32 height 12
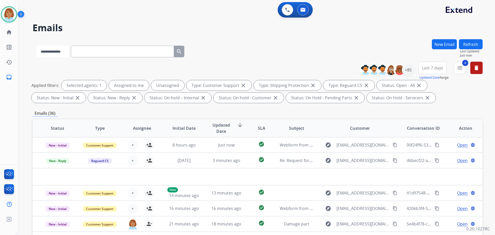
select select "**********"
click at [37, 46] on select "**********" at bounding box center [53, 52] width 32 height 12
drag, startPoint x: 116, startPoint y: 44, endPoint x: 111, endPoint y: 53, distance: 9.9
paste input "**********"
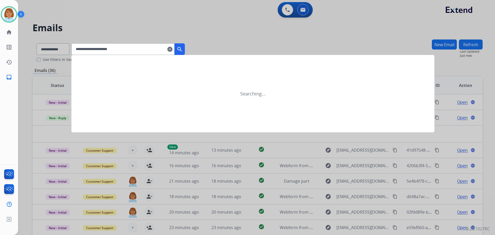
type input "**********"
click at [185, 54] on button "search" at bounding box center [180, 49] width 10 height 12
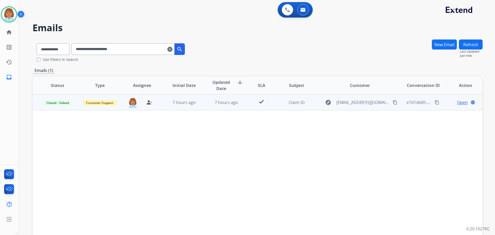
click at [275, 106] on td "Claim ID" at bounding box center [293, 101] width 42 height 15
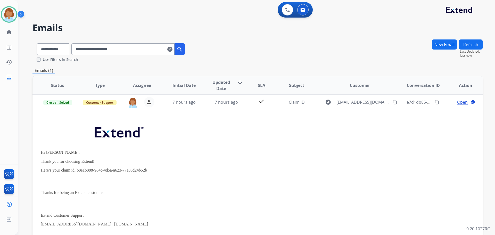
click at [173, 51] on mat-icon "clear" at bounding box center [169, 49] width 5 height 6
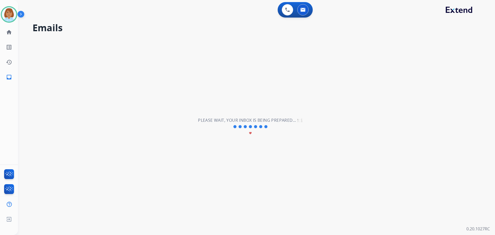
select select "**********"
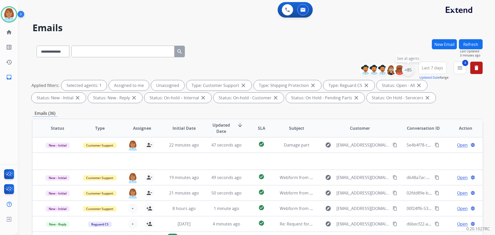
click at [407, 69] on div "+85" at bounding box center [408, 70] width 12 height 12
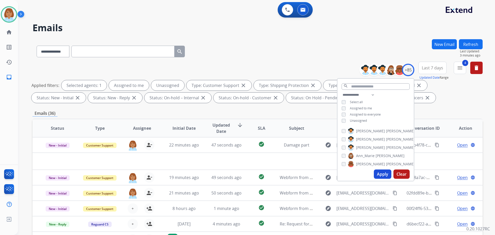
click at [350, 117] on div "**********" at bounding box center [376, 108] width 76 height 33
click at [350, 121] on span "Unassigned" at bounding box center [358, 120] width 17 height 4
click at [390, 174] on div "Apply Clear" at bounding box center [376, 173] width 76 height 13
click at [386, 173] on button "Apply" at bounding box center [383, 173] width 18 height 9
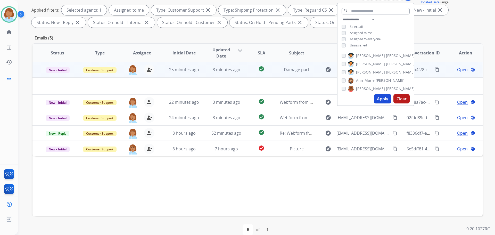
scroll to position [77, 0]
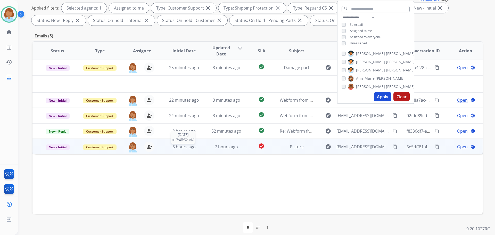
click at [168, 147] on div "8 hours ago" at bounding box center [184, 147] width 34 height 6
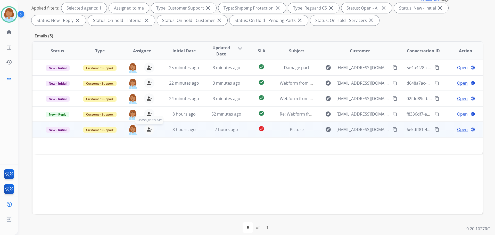
click at [144, 127] on button "person_remove Unassign to Me" at bounding box center [149, 129] width 10 height 10
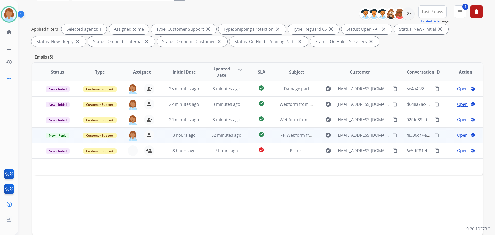
scroll to position [52, 0]
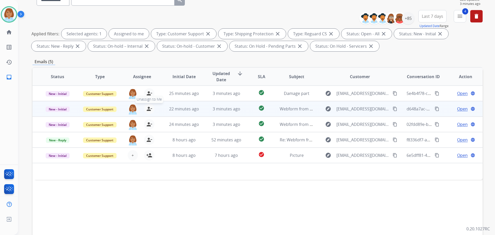
click at [150, 109] on mat-icon "person_remove" at bounding box center [149, 109] width 6 height 6
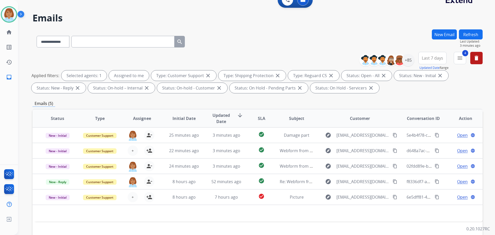
scroll to position [0, 0]
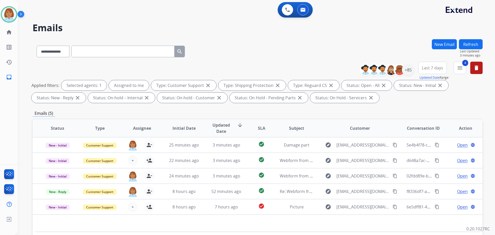
click at [471, 45] on button "Refresh" at bounding box center [471, 44] width 24 height 10
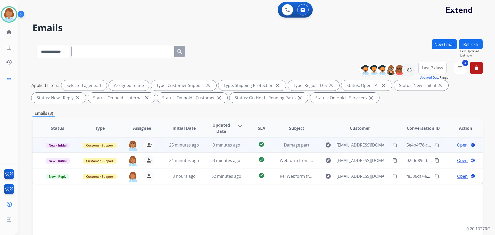
click at [245, 150] on td "check_circle" at bounding box center [257, 144] width 28 height 15
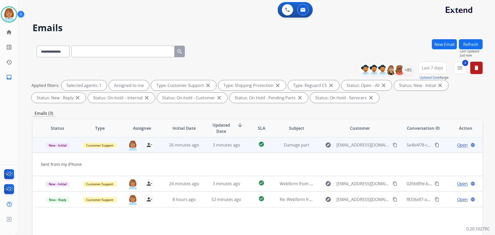
click at [457, 145] on span "Open" at bounding box center [462, 145] width 11 height 6
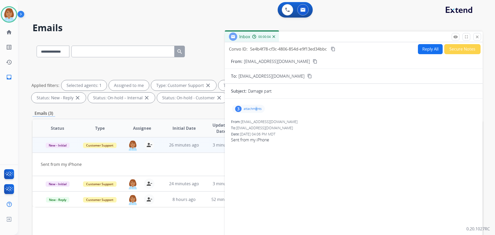
click at [255, 105] on div "3 attachments" at bounding box center [248, 109] width 33 height 8
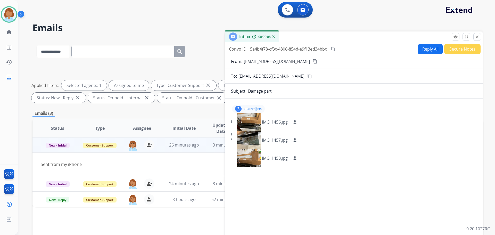
click at [313, 61] on mat-icon "content_copy" at bounding box center [315, 61] width 5 height 5
click at [239, 123] on div at bounding box center [249, 122] width 26 height 18
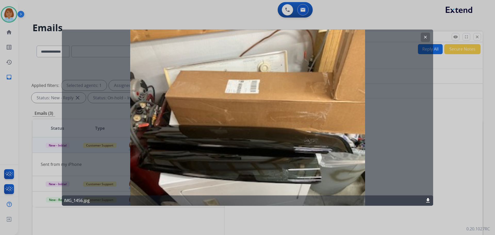
click at [447, 72] on div at bounding box center [247, 117] width 495 height 235
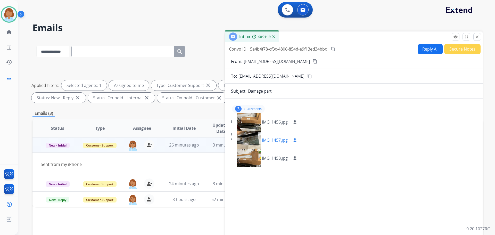
click at [247, 132] on div at bounding box center [249, 140] width 26 height 18
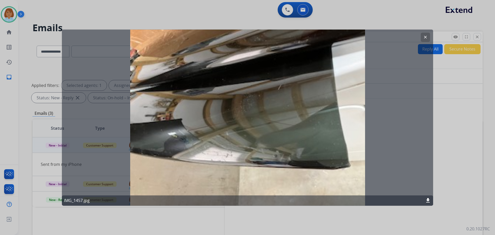
click at [424, 37] on mat-icon "clear" at bounding box center [425, 37] width 5 height 5
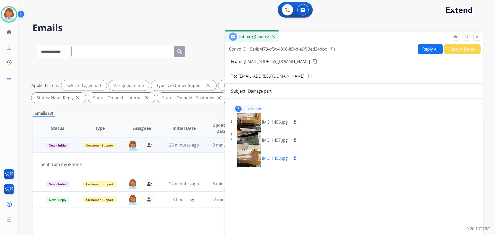
click at [248, 161] on div at bounding box center [249, 158] width 26 height 18
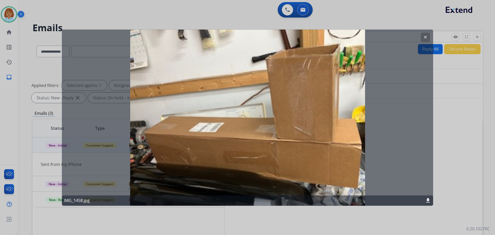
click at [427, 203] on mat-icon "download" at bounding box center [428, 200] width 6 height 6
drag, startPoint x: 446, startPoint y: 121, endPoint x: 444, endPoint y: 124, distance: 3.8
click at [446, 122] on div at bounding box center [247, 117] width 495 height 235
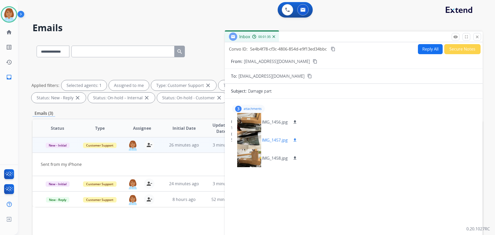
click at [294, 141] on mat-icon "download" at bounding box center [295, 140] width 5 height 5
click at [247, 134] on div at bounding box center [249, 140] width 26 height 18
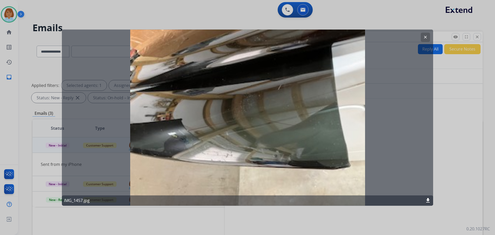
click at [427, 42] on div "clear IMG_1457.jpg download" at bounding box center [247, 117] width 371 height 176
click at [427, 40] on button "clear" at bounding box center [425, 36] width 9 height 9
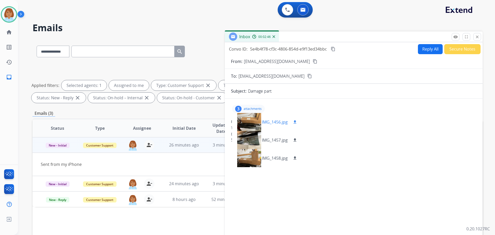
click at [244, 126] on div at bounding box center [249, 122] width 26 height 18
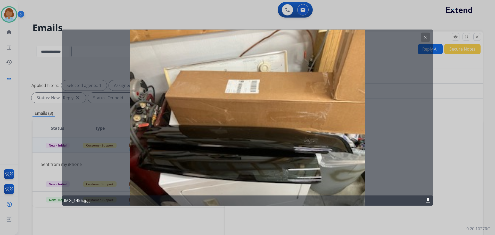
click at [420, 41] on div "clear IMG_1456.jpg download" at bounding box center [247, 117] width 371 height 176
drag, startPoint x: 427, startPoint y: 38, endPoint x: 405, endPoint y: 38, distance: 22.2
click at [427, 38] on mat-icon "clear" at bounding box center [425, 37] width 5 height 5
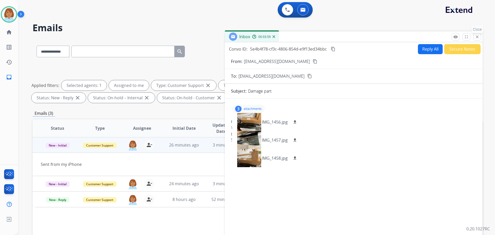
click at [478, 35] on mat-icon "close" at bounding box center [477, 37] width 5 height 5
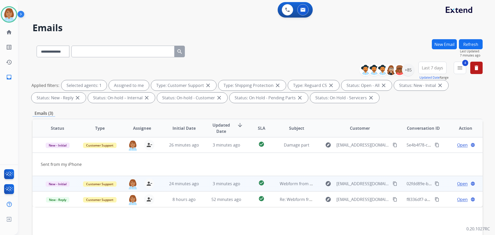
click at [243, 184] on td "check_circle" at bounding box center [257, 183] width 28 height 15
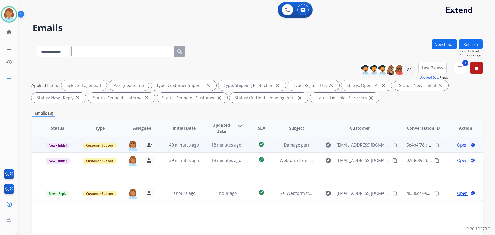
drag, startPoint x: 457, startPoint y: 146, endPoint x: 460, endPoint y: 149, distance: 4.2
click at [460, 149] on td "Open language" at bounding box center [461, 144] width 42 height 15
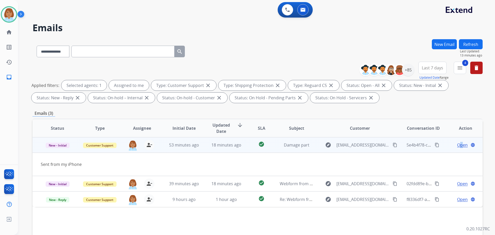
click at [460, 145] on span "Open" at bounding box center [462, 145] width 11 height 6
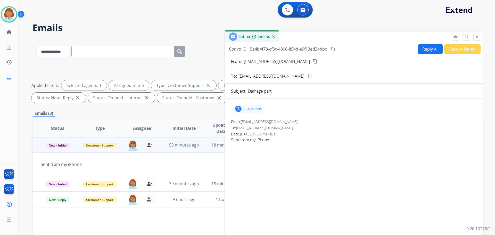
click at [428, 53] on button "Reply All" at bounding box center [430, 49] width 25 height 10
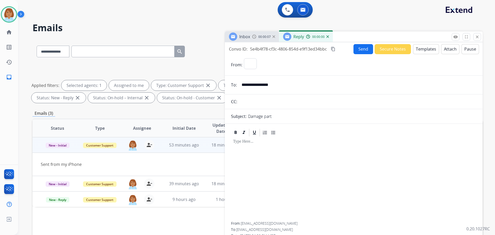
select select "**********"
click at [419, 45] on button "Templates" at bounding box center [426, 49] width 26 height 10
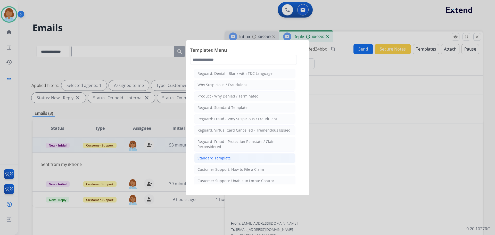
click at [254, 157] on li "Standard Template" at bounding box center [244, 158] width 101 height 10
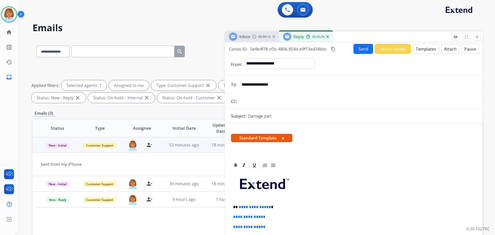
scroll to position [26, 0]
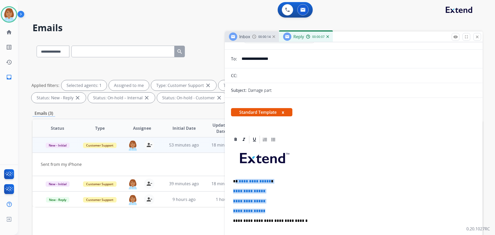
drag, startPoint x: 272, startPoint y: 211, endPoint x: 235, endPoint y: 180, distance: 48.6
click at [235, 180] on div "**********" at bounding box center [354, 232] width 246 height 177
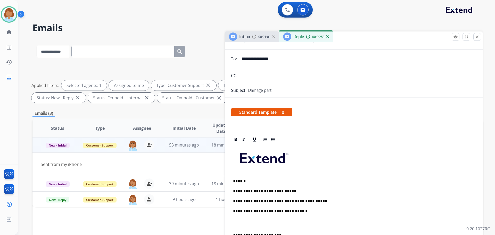
click at [327, 206] on div "**********" at bounding box center [354, 228] width 246 height 168
click at [335, 200] on p "**********" at bounding box center [351, 201] width 237 height 5
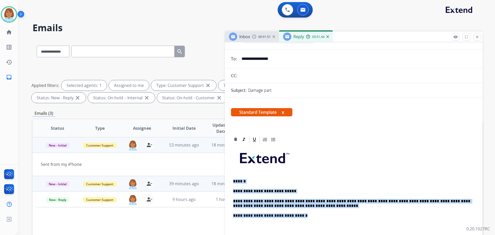
drag, startPoint x: 290, startPoint y: 216, endPoint x: 217, endPoint y: 176, distance: 82.9
click at [217, 176] on div "**********" at bounding box center [257, 178] width 450 height 279
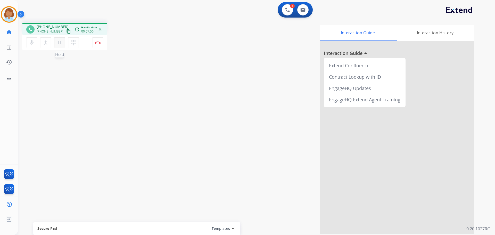
click at [58, 43] on mat-icon "pause" at bounding box center [59, 42] width 6 height 6
click at [24, 42] on div "mic Mute merge_type Bridge play_arrow Hold dialpad Dialpad Disconnect" at bounding box center [64, 42] width 85 height 15
click at [26, 43] on div "mic Mute merge_type Bridge play_arrow Hold dialpad Dialpad Disconnect" at bounding box center [64, 42] width 85 height 15
click at [27, 43] on button "mic Mute" at bounding box center [31, 42] width 11 height 11
click at [28, 42] on button "mic_off Mute" at bounding box center [31, 42] width 11 height 11
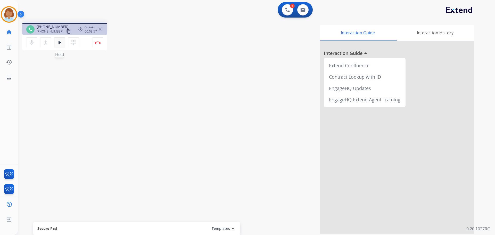
click at [56, 42] on button "play_arrow Hold" at bounding box center [59, 42] width 11 height 11
click at [56, 43] on button "pause Hold" at bounding box center [59, 42] width 11 height 11
click at [32, 42] on mat-icon "mic" at bounding box center [32, 42] width 6 height 6
click at [33, 44] on mat-icon "mic_off" at bounding box center [32, 42] width 6 height 6
click at [60, 40] on mat-icon "play_arrow" at bounding box center [59, 42] width 6 height 6
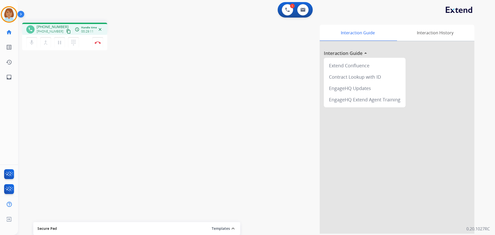
click at [66, 30] on mat-icon "content_copy" at bounding box center [68, 31] width 5 height 5
click at [11, 73] on link "inbox Emails" at bounding box center [9, 77] width 14 height 14
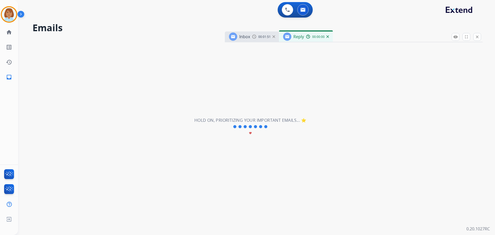
select select "**********"
click at [475, 35] on button "close Close" at bounding box center [477, 37] width 8 height 8
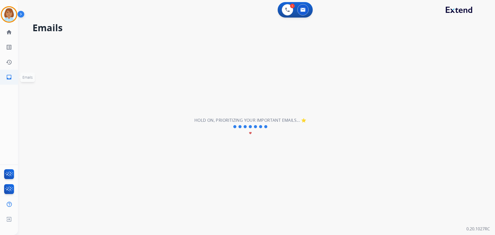
click at [12, 81] on link "inbox Emails" at bounding box center [9, 77] width 14 height 14
click at [5, 29] on link "home Home" at bounding box center [9, 32] width 14 height 14
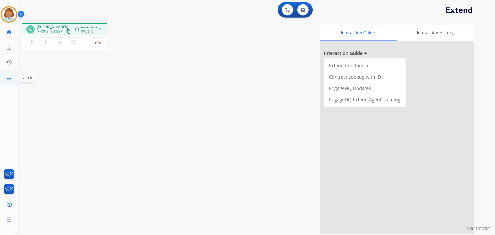
click at [10, 77] on mat-icon "inbox" at bounding box center [9, 77] width 6 height 6
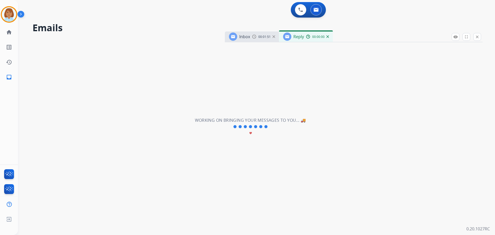
select select "**********"
click at [274, 36] on img at bounding box center [274, 36] width 3 height 3
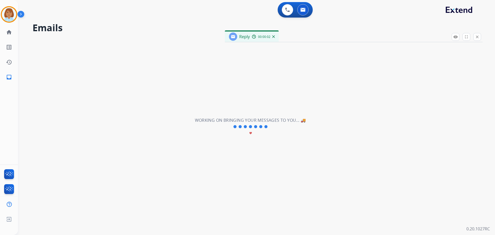
click at [274, 36] on img at bounding box center [273, 36] width 3 height 3
click at [303, 10] on img at bounding box center [302, 10] width 5 height 4
click at [281, 9] on div "0 Voice Interactions" at bounding box center [287, 9] width 15 height 11
click at [293, 11] on button at bounding box center [287, 9] width 11 height 11
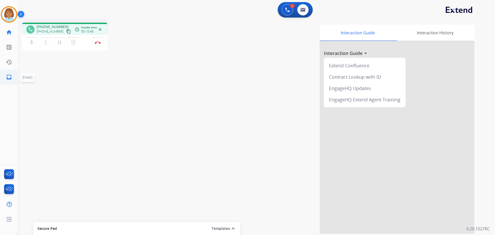
click at [9, 78] on mat-icon "inbox" at bounding box center [9, 77] width 6 height 6
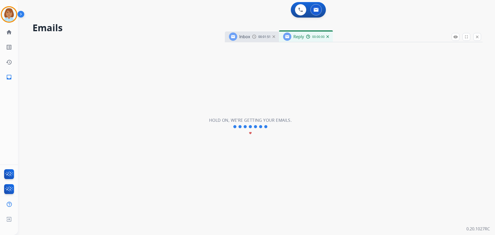
select select "**********"
click at [329, 35] on div "Reply 00:01:24" at bounding box center [306, 36] width 54 height 10
click at [325, 36] on div "00:01:25" at bounding box center [317, 36] width 23 height 5
click at [326, 36] on img at bounding box center [327, 36] width 3 height 3
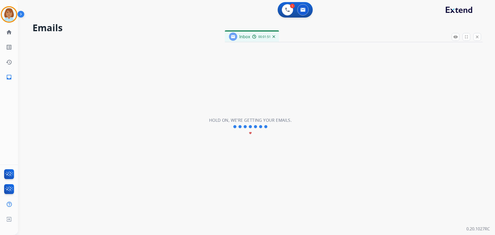
click at [274, 37] on img at bounding box center [274, 36] width 3 height 3
click at [300, 10] on img at bounding box center [302, 10] width 5 height 4
click at [301, 10] on img at bounding box center [302, 10] width 5 height 4
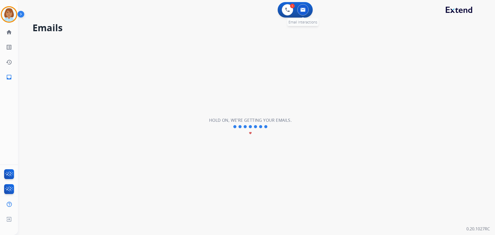
click at [301, 11] on img at bounding box center [302, 10] width 5 height 4
click at [287, 13] on button at bounding box center [287, 9] width 11 height 11
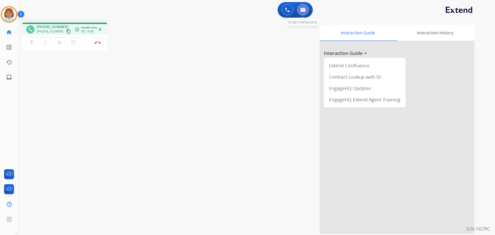
click at [304, 7] on button at bounding box center [302, 9] width 11 height 11
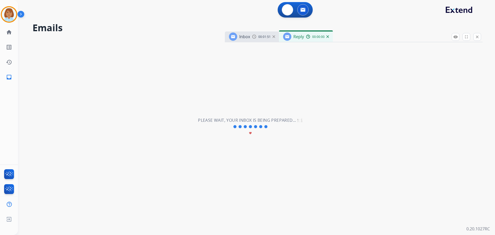
select select "**********"
click at [7, 80] on link "inbox Emails" at bounding box center [9, 77] width 14 height 14
click at [10, 35] on link "home Home" at bounding box center [9, 32] width 14 height 14
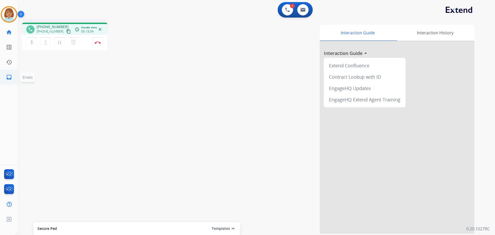
click at [11, 80] on link "inbox Emails" at bounding box center [9, 77] width 14 height 14
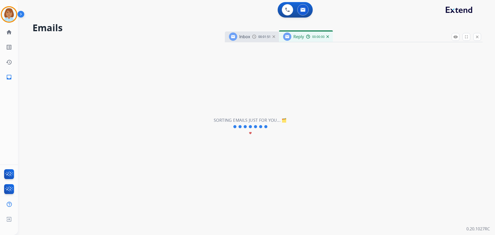
select select "**********"
click at [8, 35] on mat-icon "home" at bounding box center [9, 32] width 6 height 6
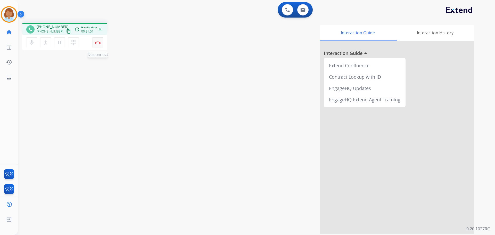
click at [103, 44] on div "mic Mute merge_type Bridge pause Hold dialpad Dialpad Disconnect" at bounding box center [64, 42] width 85 height 15
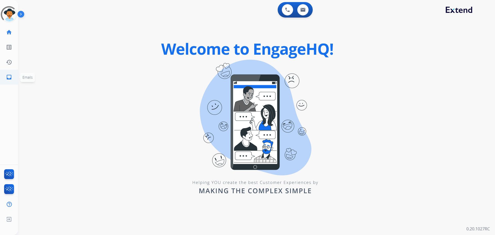
click at [4, 75] on link "inbox Emails" at bounding box center [9, 77] width 14 height 14
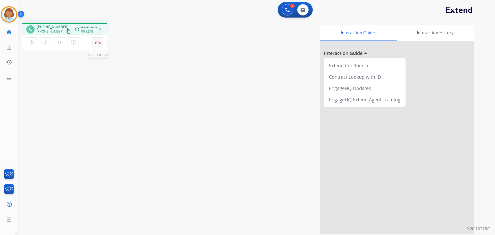
click at [94, 41] on button "Disconnect" at bounding box center [97, 42] width 11 height 11
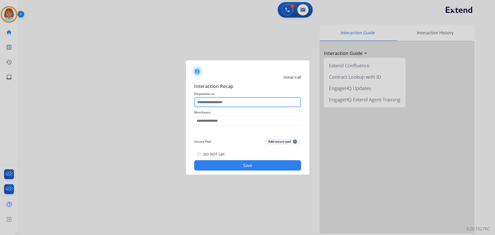
click at [218, 103] on input "text" at bounding box center [247, 102] width 107 height 10
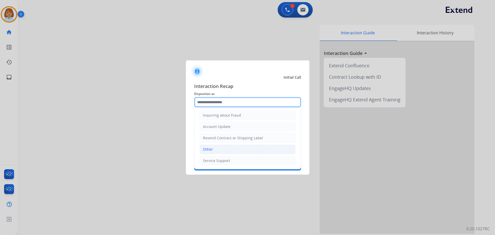
scroll to position [80, 0]
click at [221, 152] on li "Other" at bounding box center [248, 149] width 96 height 10
type input "*****"
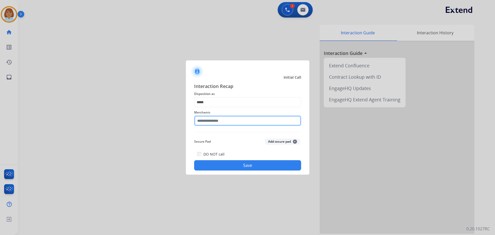
click at [222, 124] on input "text" at bounding box center [247, 121] width 107 height 10
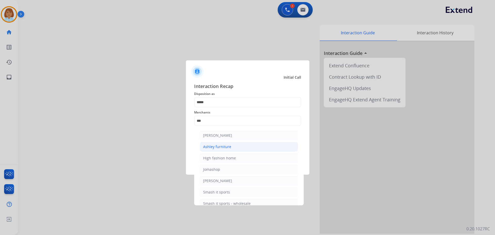
click at [254, 146] on li "Ashley furniture" at bounding box center [249, 147] width 98 height 10
type input "**********"
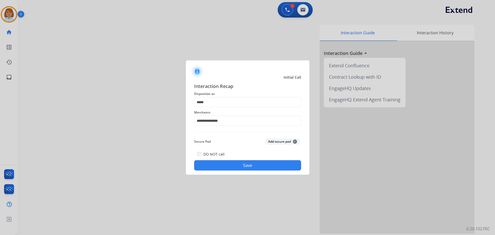
click at [251, 165] on button "Save" at bounding box center [247, 165] width 107 height 10
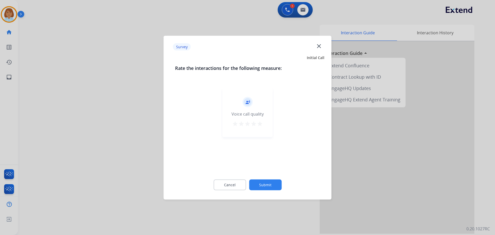
click at [270, 181] on button "Submit" at bounding box center [265, 184] width 32 height 11
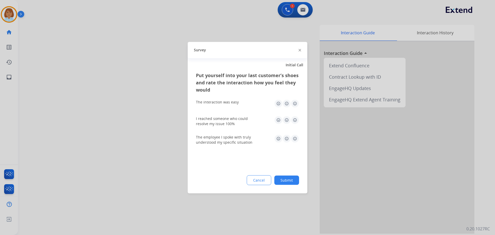
click at [290, 184] on button "Submit" at bounding box center [286, 179] width 25 height 9
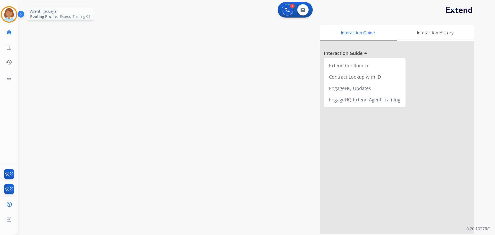
click at [16, 16] on div at bounding box center [9, 14] width 17 height 17
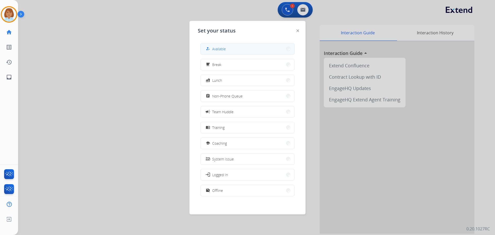
click at [248, 51] on button "how_to_reg Available" at bounding box center [248, 48] width 94 height 11
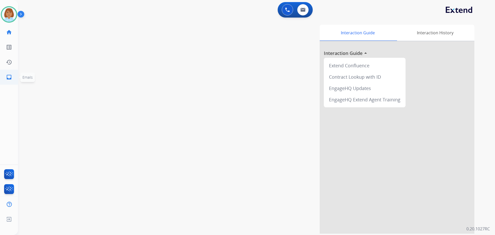
click at [13, 76] on link "inbox Emails" at bounding box center [9, 77] width 14 height 14
select select "**********"
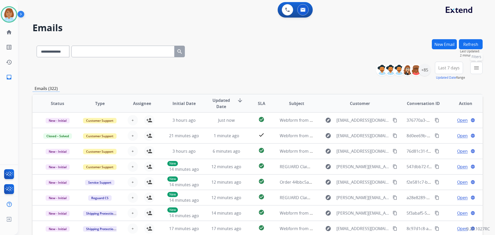
click at [472, 72] on button "menu Filters" at bounding box center [476, 68] width 12 height 12
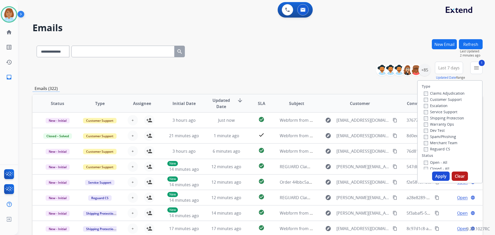
click at [426, 119] on label "Shipping Protection" at bounding box center [444, 118] width 40 height 5
click at [429, 150] on label "Reguard CS" at bounding box center [437, 148] width 26 height 5
click at [439, 177] on button "Apply" at bounding box center [441, 175] width 18 height 9
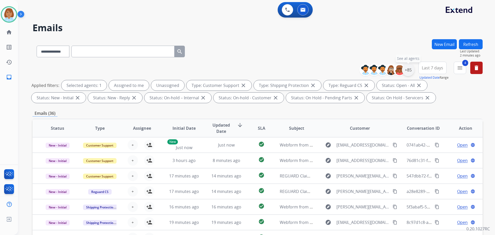
click at [405, 72] on div "+85" at bounding box center [408, 70] width 12 height 12
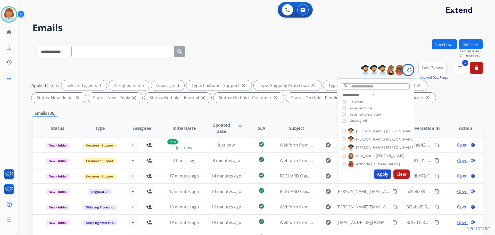
click at [354, 118] on span "Unassigned" at bounding box center [358, 120] width 17 height 4
click at [381, 172] on button "Apply" at bounding box center [383, 173] width 18 height 9
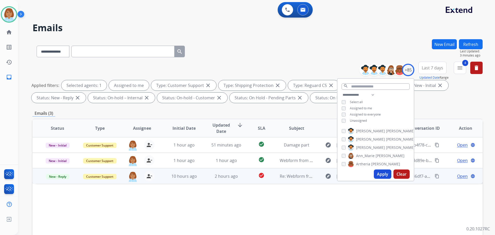
click at [201, 175] on td "2 hours ago" at bounding box center [222, 175] width 42 height 15
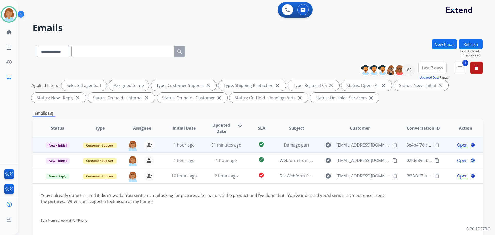
click at [240, 150] on td "51 minutes ago" at bounding box center [222, 144] width 42 height 15
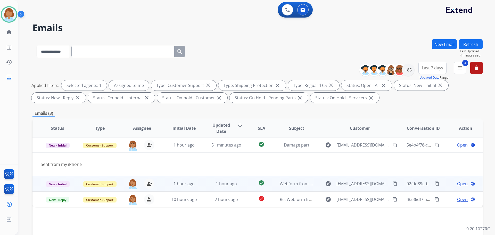
click at [272, 184] on td "Webform from [EMAIL_ADDRESS][DOMAIN_NAME] on [DATE]" at bounding box center [293, 183] width 42 height 15
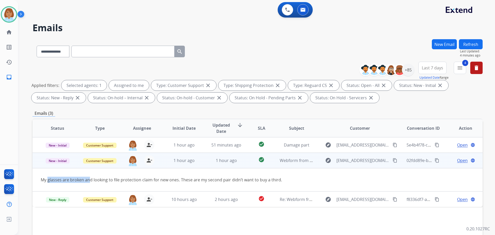
drag, startPoint x: 50, startPoint y: 179, endPoint x: 91, endPoint y: 191, distance: 42.5
click at [91, 191] on td "My glasses are broken and looking to file protection claim for new ones. These …" at bounding box center [215, 179] width 366 height 23
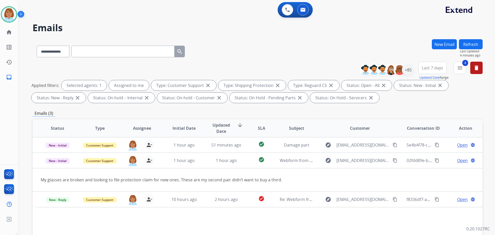
click at [30, 181] on div "**********" at bounding box center [250, 136] width 465 height 235
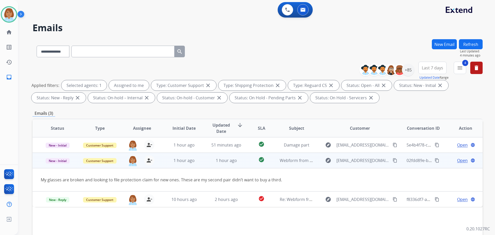
click at [461, 157] on td "Open language" at bounding box center [461, 160] width 42 height 15
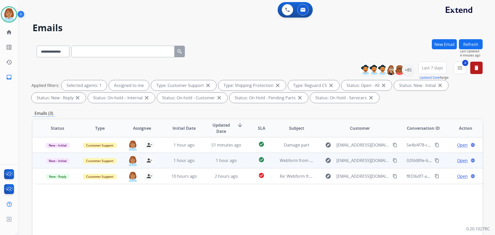
click at [461, 159] on span "Open" at bounding box center [462, 160] width 11 height 6
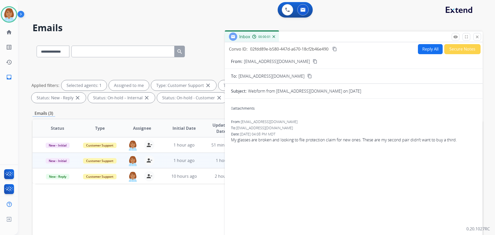
click at [422, 48] on button "Reply All" at bounding box center [430, 49] width 25 height 10
select select "**********"
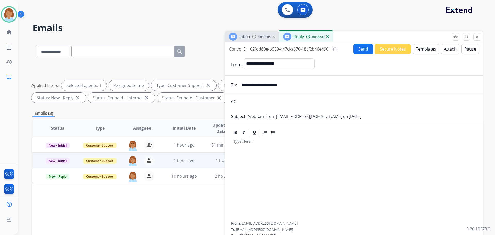
click at [420, 46] on button "Templates" at bounding box center [426, 49] width 26 height 10
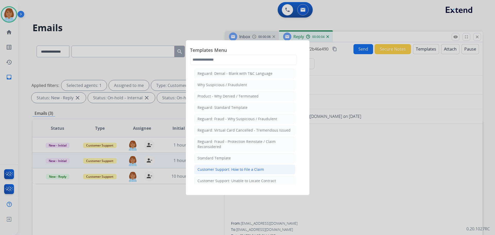
click at [270, 169] on li "Customer Support: How to File a Claim" at bounding box center [244, 170] width 101 height 10
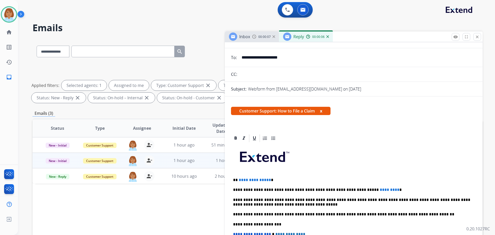
scroll to position [26, 0]
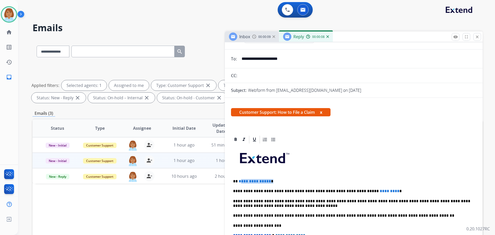
drag, startPoint x: 275, startPoint y: 182, endPoint x: 239, endPoint y: 182, distance: 35.8
click at [239, 182] on p "**********" at bounding box center [351, 181] width 237 height 5
drag, startPoint x: 376, startPoint y: 192, endPoint x: 351, endPoint y: 188, distance: 25.6
click at [351, 188] on div "**********" at bounding box center [354, 223] width 246 height 158
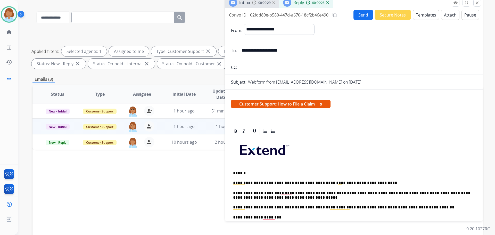
scroll to position [0, 0]
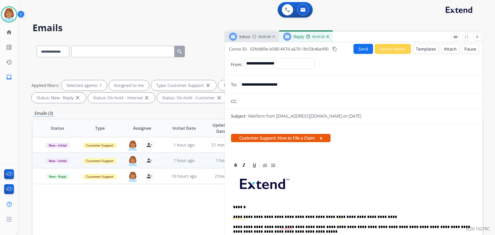
click at [269, 88] on input "**********" at bounding box center [358, 84] width 238 height 10
click at [268, 87] on input "**********" at bounding box center [358, 84] width 238 height 10
click at [267, 86] on input "**********" at bounding box center [358, 84] width 238 height 10
click at [265, 84] on input "**********" at bounding box center [358, 84] width 238 height 10
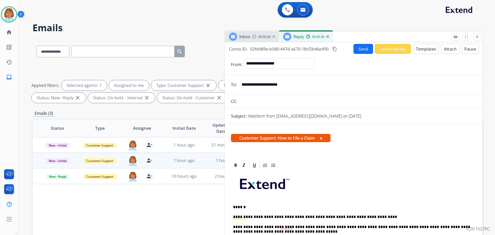
click at [265, 84] on input "**********" at bounding box center [358, 84] width 238 height 10
click at [363, 50] on button "Send" at bounding box center [364, 49] width 20 height 10
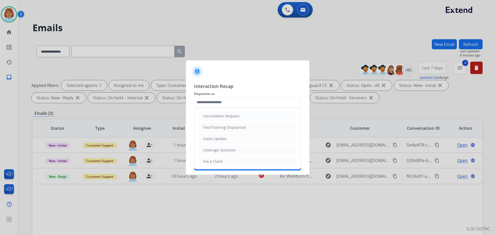
click at [220, 105] on input "text" at bounding box center [247, 102] width 107 height 10
click at [210, 161] on div "File a Claim" at bounding box center [213, 161] width 20 height 5
type input "**********"
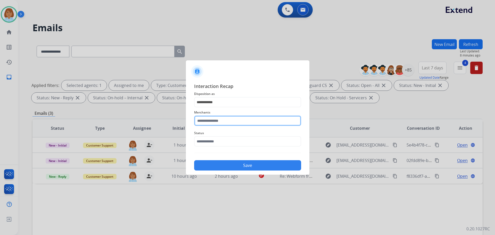
click at [211, 116] on input "text" at bounding box center [247, 121] width 107 height 10
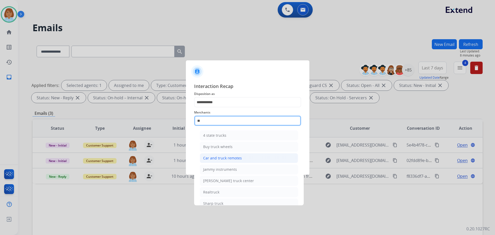
type input "*"
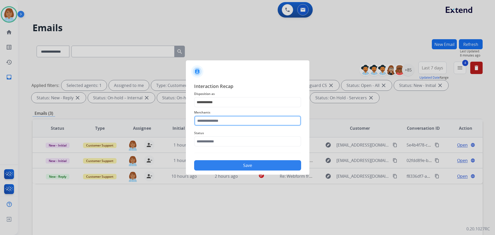
click at [227, 122] on input "text" at bounding box center [247, 121] width 107 height 10
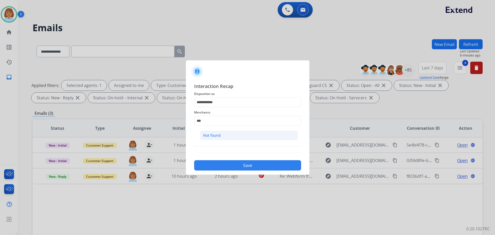
click at [233, 139] on li "Not found" at bounding box center [249, 135] width 98 height 10
type input "*********"
click at [222, 145] on input "text" at bounding box center [247, 141] width 107 height 10
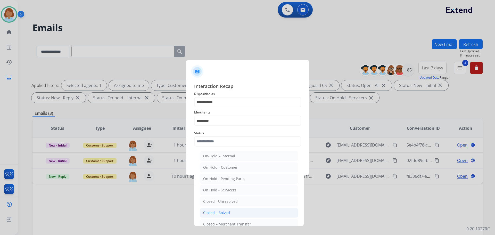
click at [226, 215] on div "Closed – Solved" at bounding box center [216, 212] width 27 height 5
type input "**********"
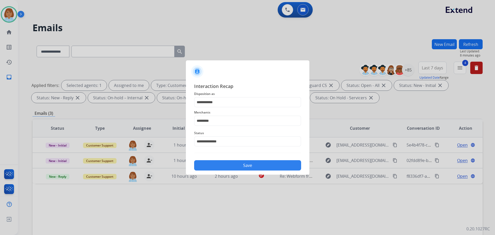
click at [246, 164] on button "Save" at bounding box center [247, 165] width 107 height 10
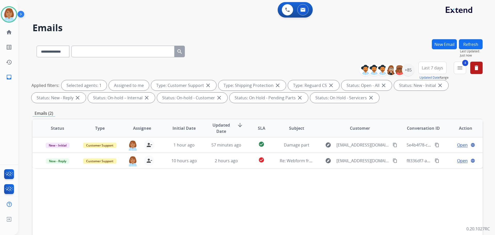
click at [467, 42] on button "Refresh" at bounding box center [471, 44] width 24 height 10
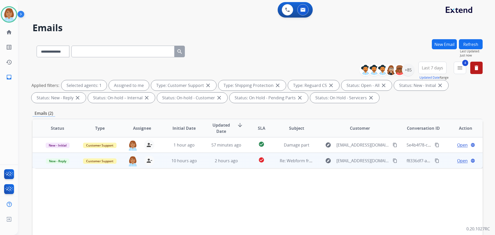
click at [291, 168] on td "Re: Webform from [EMAIL_ADDRESS][DOMAIN_NAME] on [DATE]" at bounding box center [293, 160] width 42 height 15
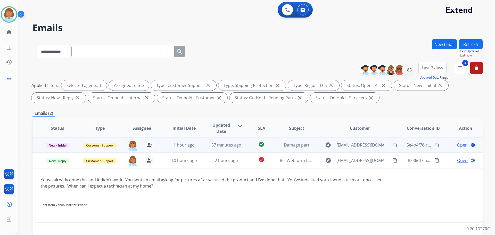
click at [248, 149] on td "check_circle" at bounding box center [257, 144] width 28 height 15
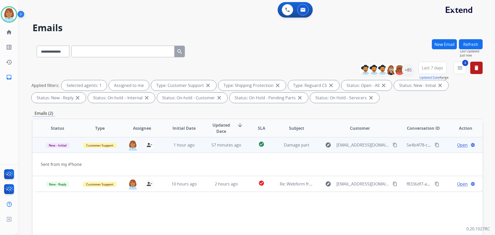
click at [457, 146] on span "Open" at bounding box center [462, 145] width 11 height 6
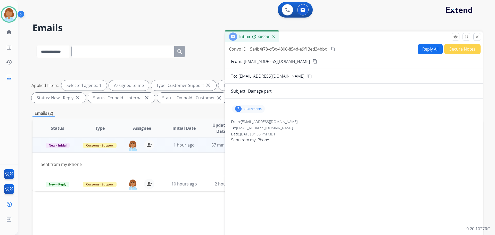
click at [245, 107] on p "attachments" at bounding box center [253, 109] width 18 height 4
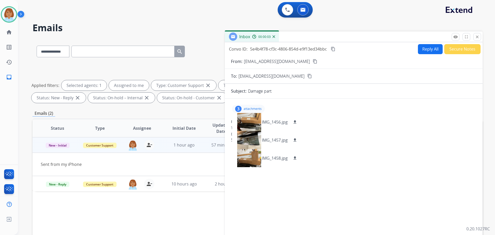
click at [313, 61] on mat-icon "content_copy" at bounding box center [315, 61] width 5 height 5
click at [9, 14] on img at bounding box center [9, 14] width 14 height 14
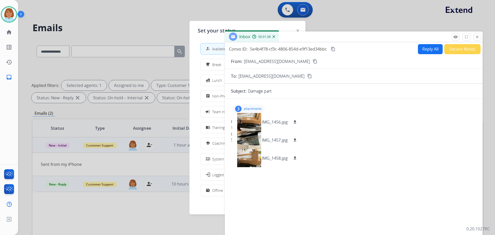
drag, startPoint x: 215, startPoint y: 187, endPoint x: 218, endPoint y: 186, distance: 3.0
click at [216, 188] on div "work_off Offline" at bounding box center [214, 190] width 18 height 6
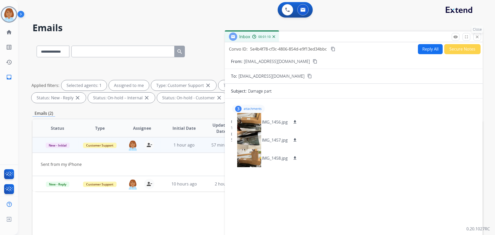
click at [481, 36] on button "close Close" at bounding box center [477, 37] width 8 height 8
